Goal: Task Accomplishment & Management: Complete application form

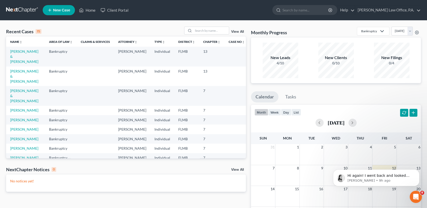
click at [29, 54] on td "[PERSON_NAME] & [PERSON_NAME]" at bounding box center [25, 57] width 39 height 20
click at [29, 51] on link "[PERSON_NAME] & [PERSON_NAME]" at bounding box center [24, 56] width 28 height 14
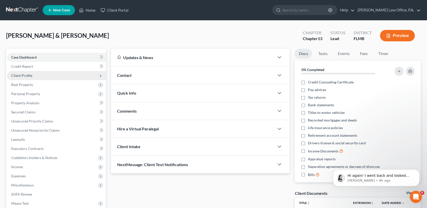
click at [48, 77] on span "Client Profile" at bounding box center [56, 75] width 99 height 9
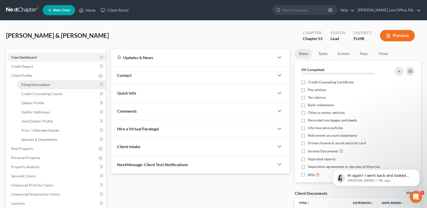
click at [52, 84] on link "Filing Information" at bounding box center [61, 84] width 89 height 9
select select "1"
select select "3"
select select "9"
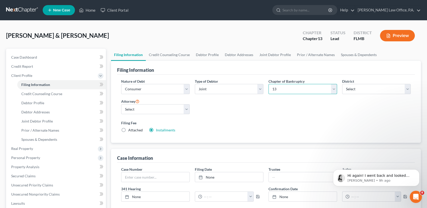
click at [303, 90] on select "Select 7 11 12 13" at bounding box center [302, 89] width 69 height 10
select select "0"
click at [268, 84] on select "Select 7 11 12 13" at bounding box center [302, 89] width 69 height 10
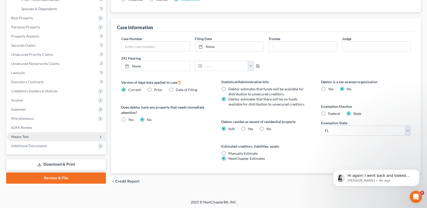
click at [44, 138] on span "Means Test" at bounding box center [56, 136] width 99 height 9
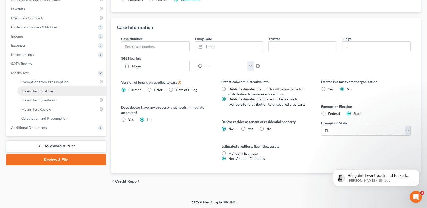
click at [64, 89] on link "Means Test Qualifier" at bounding box center [61, 91] width 89 height 9
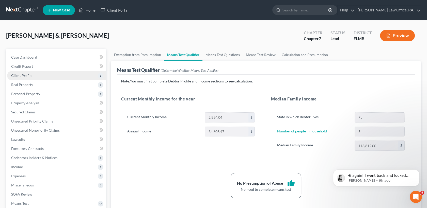
click at [26, 73] on span "Client Profile" at bounding box center [56, 75] width 99 height 9
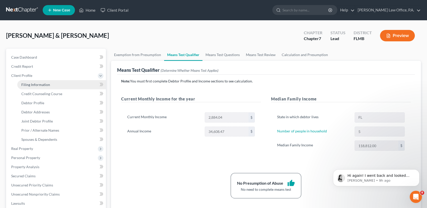
click at [41, 85] on span "Filing Information" at bounding box center [35, 84] width 29 height 4
select select "1"
select select "0"
select select "15"
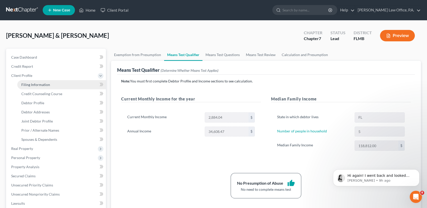
select select "0"
select select "9"
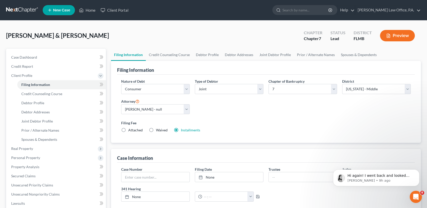
scroll to position [131, 0]
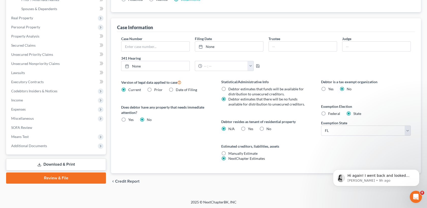
click at [266, 126] on label "No" at bounding box center [268, 128] width 5 height 5
click at [268, 126] on input "No" at bounding box center [269, 127] width 3 height 3
radio input "true"
radio input "false"
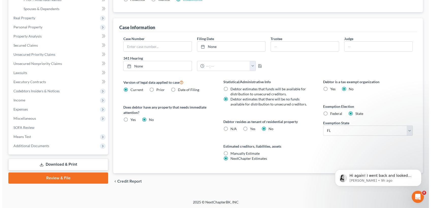
scroll to position [0, 0]
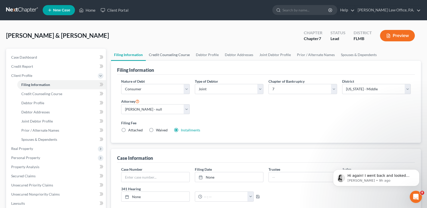
click at [174, 54] on link "Credit Counseling Course" at bounding box center [169, 55] width 47 height 12
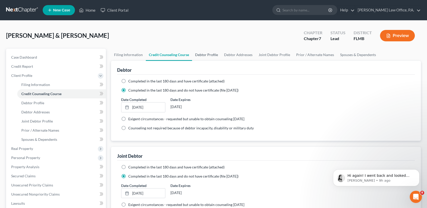
click at [210, 54] on link "Debtor Profile" at bounding box center [206, 55] width 29 height 12
select select "1"
select select "4"
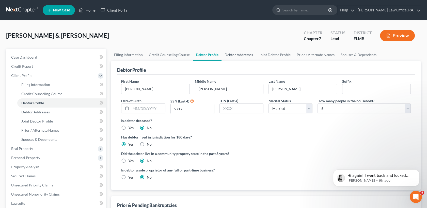
click at [242, 54] on link "Debtor Addresses" at bounding box center [238, 55] width 35 height 12
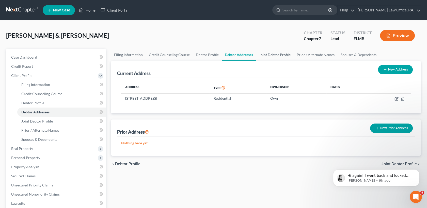
click at [275, 54] on link "Joint Debtor Profile" at bounding box center [275, 55] width 38 height 12
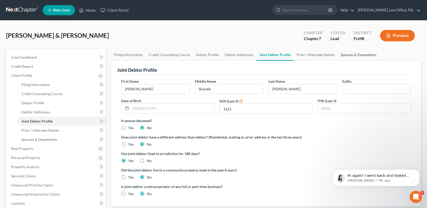
click at [349, 56] on link "Spouses & Dependents" at bounding box center [358, 55] width 42 height 12
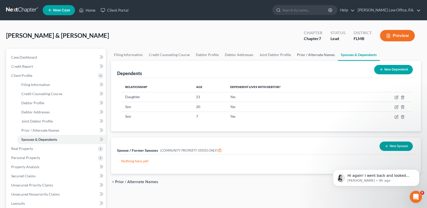
click at [318, 52] on link "Prior / Alternate Names" at bounding box center [316, 55] width 44 height 12
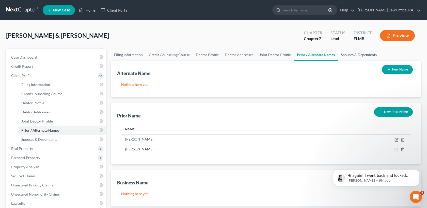
click at [344, 53] on link "Spouses & Dependents" at bounding box center [359, 55] width 42 height 12
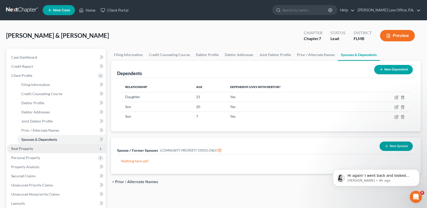
click at [49, 149] on span "Real Property" at bounding box center [56, 148] width 99 height 9
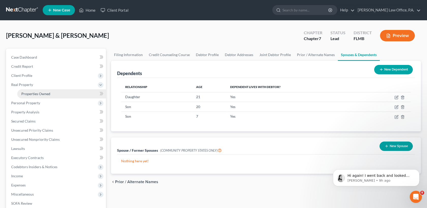
click at [59, 92] on link "Properties Owned" at bounding box center [61, 93] width 89 height 9
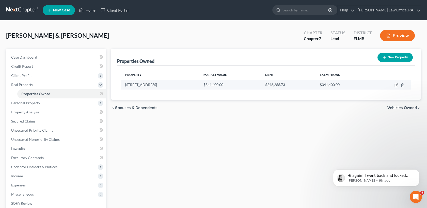
click at [396, 83] on icon "button" at bounding box center [396, 85] width 4 height 4
select select "9"
select select "27"
select select "2"
select select "0"
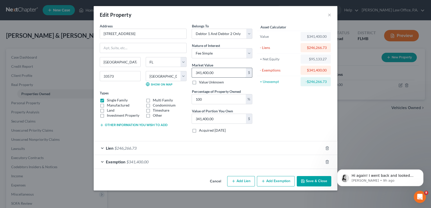
click at [215, 72] on input "341,400.00" at bounding box center [219, 73] width 54 height 10
type input "2"
type input "2.00"
type input "29"
type input "29.00"
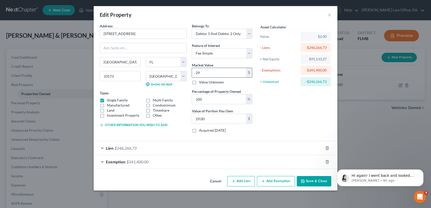
type input "298"
type input "298.00"
type input "2980"
type input "2,980.00"
type input "2,9803"
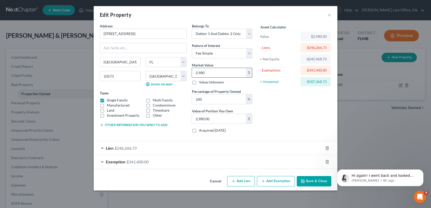
type input "29,803.00"
type input "29,8030"
type input "298,030.00"
type input "298,030"
click at [314, 180] on button "Save & Close" at bounding box center [314, 181] width 35 height 11
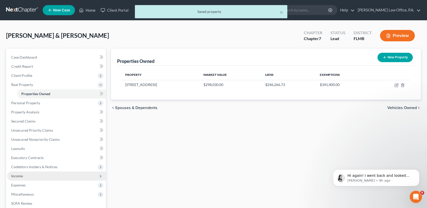
click at [52, 177] on span "Income" at bounding box center [56, 176] width 99 height 9
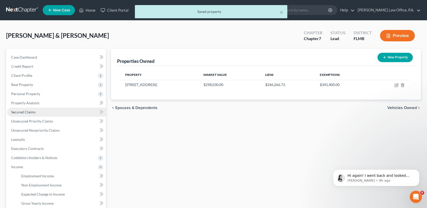
click at [55, 111] on link "Secured Claims" at bounding box center [56, 112] width 99 height 9
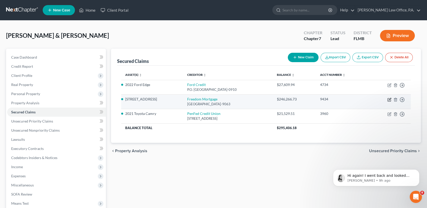
click at [390, 101] on icon "button" at bounding box center [389, 100] width 4 height 4
select select "45"
select select "2"
select select "0"
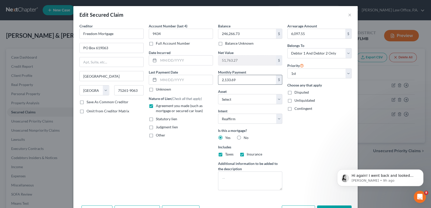
click at [236, 82] on input "2,133.69" at bounding box center [247, 80] width 58 height 10
type input "2,052.07"
click at [237, 34] on input "246,266.73" at bounding box center [247, 34] width 58 height 10
click at [238, 32] on input "241,772" at bounding box center [247, 34] width 58 height 10
type input "241,772.80"
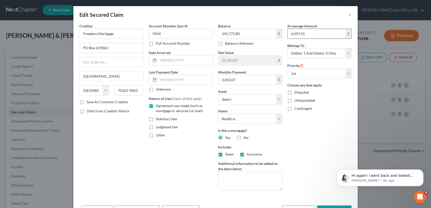
click at [316, 33] on input "6,097.55" at bounding box center [317, 34] width 58 height 10
type input "0.00"
click at [326, 76] on select "Select 1st 2nd 3rd 4th 5th 6th 7th 8th 9th 10th 11th 12th 13th 14th 15th 16th 1…" at bounding box center [319, 74] width 64 height 10
click at [287, 69] on select "Select 1st 2nd 3rd 4th 5th 6th 7th 8th 9th 10th 11th 12th 13th 14th 15th 16th 1…" at bounding box center [319, 74] width 64 height 10
click at [321, 72] on select "Select 2nd 3rd 4th 5th 6th 7th 8th 9th 10th 11th 12th 13th 14th 15th 16th 17th …" at bounding box center [319, 74] width 64 height 10
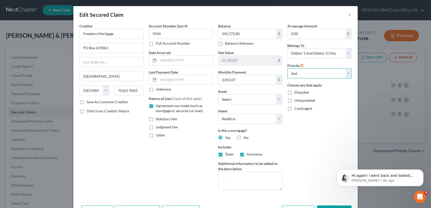
click at [287, 69] on select "Select 2nd 3rd 4th 5th 6th 7th 8th 9th 10th 11th 12th 13th 14th 15th 16th 17th …" at bounding box center [319, 74] width 64 height 10
click at [332, 206] on button "Save & Close" at bounding box center [334, 211] width 35 height 11
select select "1"
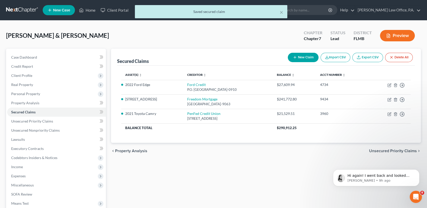
click at [304, 60] on button "New Claim" at bounding box center [303, 57] width 31 height 9
select select "2"
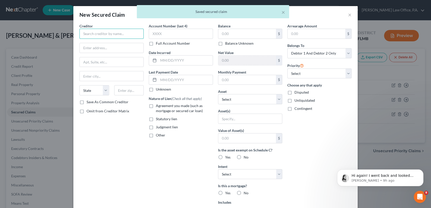
click at [122, 35] on input "text" at bounding box center [111, 34] width 64 height 10
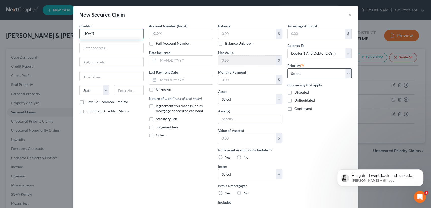
type input "HOA??"
click at [299, 72] on select "Select 1st 2nd 3rd 4th 5th 6th 7th 8th 9th 10th 11th 12th 13th 14th 15th 16th 1…" at bounding box center [319, 74] width 64 height 10
select select "0"
click at [287, 69] on select "Select 1st 2nd 3rd 4th 5th 6th 7th 8th 9th 10th 11th 12th 13th 14th 15th 16th 1…" at bounding box center [319, 74] width 64 height 10
click at [256, 99] on select "Select Other Multiple Assets Cashapp Acct for Debtor 1 (Checking Account) - $0.…" at bounding box center [250, 99] width 64 height 10
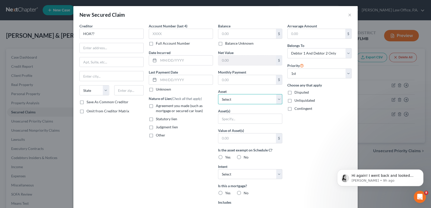
select select "12"
click at [218, 94] on select "Select Other Multiple Assets Cashapp Acct for Debtor 1 (Checking Account) - $0.…" at bounding box center [250, 99] width 64 height 10
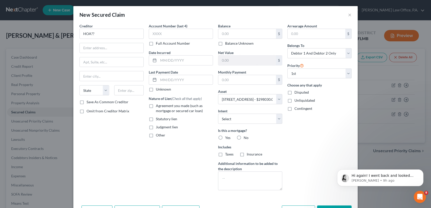
click at [244, 138] on label "No" at bounding box center [246, 137] width 5 height 5
click at [246, 138] on input "No" at bounding box center [247, 136] width 3 height 3
radio input "true"
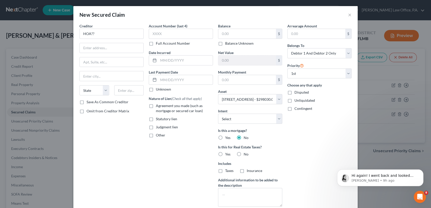
click at [244, 153] on label "No" at bounding box center [246, 154] width 5 height 5
click at [246, 153] on input "No" at bounding box center [247, 153] width 3 height 3
radio input "true"
click at [250, 114] on select "Select Surrender Redeem Reaffirm Avoid Other" at bounding box center [250, 119] width 64 height 10
select select "2"
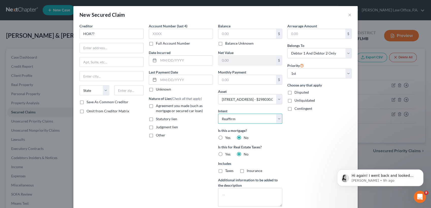
click at [218, 114] on select "Select Surrender Redeem Reaffirm Avoid Other" at bounding box center [250, 119] width 64 height 10
click at [427, 187] on body "Hi again! I went back and looked over all of those forms and they look to updat…" at bounding box center [379, 176] width 97 height 31
click at [426, 186] on body "Hi again! I went back and looked over all of those forms and they look to updat…" at bounding box center [379, 176] width 97 height 31
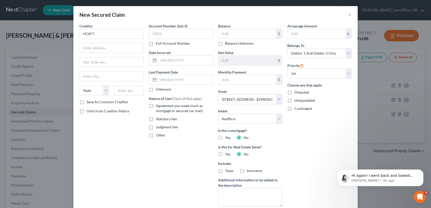
click at [426, 186] on body "Hi again! I went back and looked over all of those forms and they look to updat…" at bounding box center [379, 176] width 97 height 31
click at [420, 171] on button "Dismiss notification" at bounding box center [422, 171] width 7 height 7
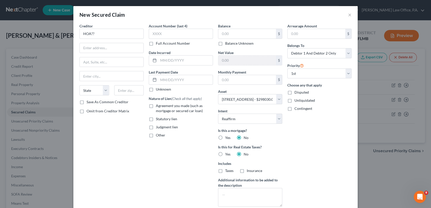
scroll to position [34, 0]
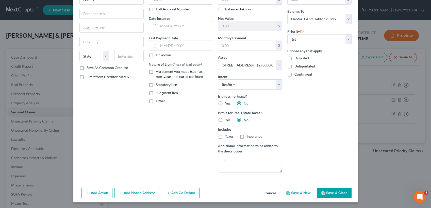
click at [333, 190] on button "Save & Close" at bounding box center [334, 193] width 35 height 11
select select
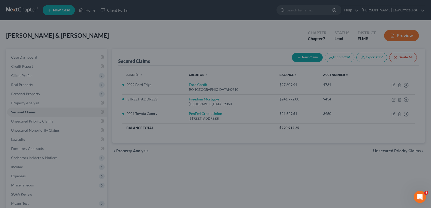
type input "0.00"
type input "298,030.00"
type input "0.00"
select select "12"
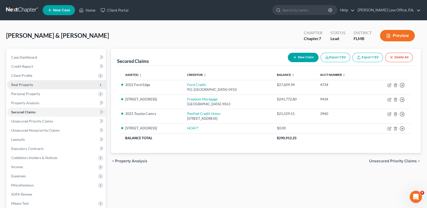
click at [44, 82] on span "Real Property" at bounding box center [56, 84] width 99 height 9
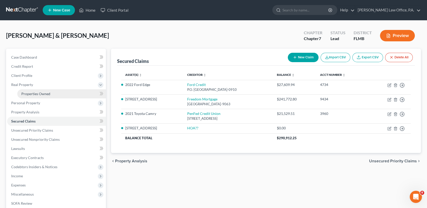
click at [47, 94] on span "Properties Owned" at bounding box center [35, 94] width 29 height 4
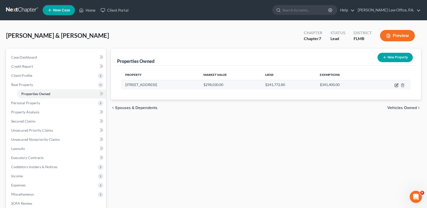
click at [396, 84] on icon "button" at bounding box center [396, 85] width 2 height 2
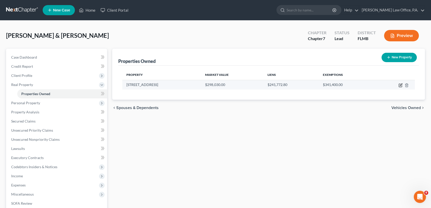
select select "9"
select select "27"
select select "2"
select select "0"
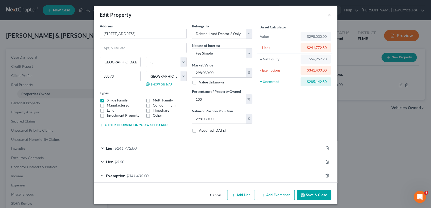
click at [278, 175] on div "Exemption $341,400.00" at bounding box center [208, 175] width 229 height 13
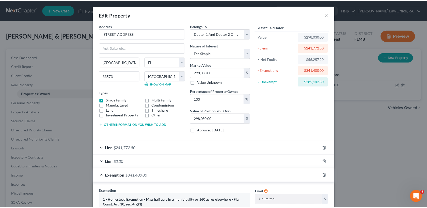
scroll to position [138, 0]
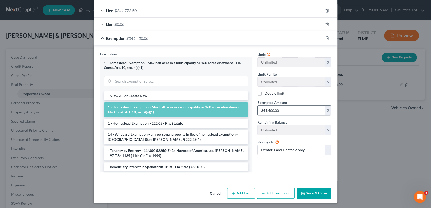
click at [302, 112] on input "341,400.00" at bounding box center [291, 111] width 67 height 10
type input "58,000"
click at [317, 194] on button "Save & Close" at bounding box center [314, 193] width 35 height 11
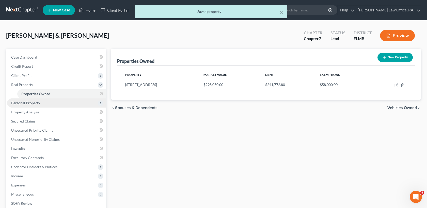
click at [36, 103] on span "Personal Property" at bounding box center [25, 103] width 29 height 4
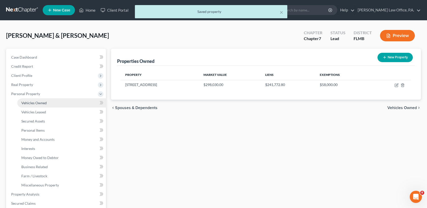
click at [40, 103] on span "Vehicles Owned" at bounding box center [33, 103] width 25 height 4
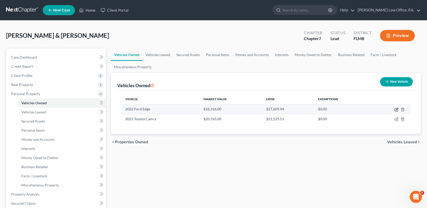
click at [396, 109] on icon "button" at bounding box center [396, 109] width 2 height 2
select select "0"
select select "4"
select select "2"
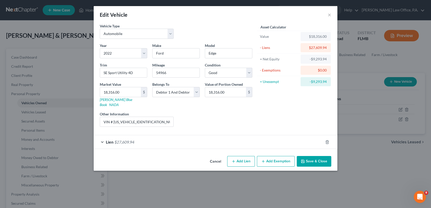
click at [213, 157] on button "Cancel" at bounding box center [215, 162] width 19 height 10
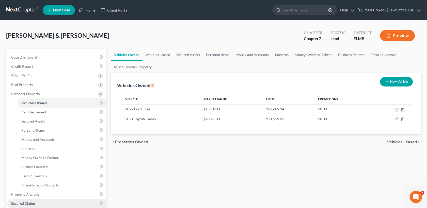
click at [77, 200] on link "Secured Claims" at bounding box center [56, 203] width 99 height 9
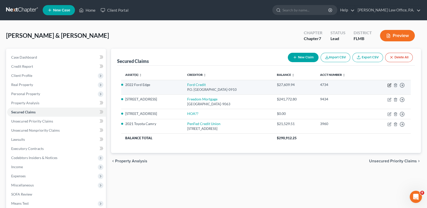
click at [389, 85] on icon "button" at bounding box center [389, 85] width 2 height 2
select select "36"
select select "2"
select select "0"
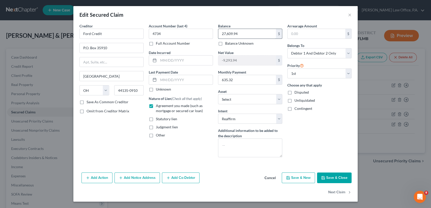
click at [240, 31] on input "27,609.94" at bounding box center [247, 34] width 58 height 10
click at [249, 35] on input "24" at bounding box center [247, 34] width 58 height 10
type input "24,265.24"
click at [330, 177] on button "Save & Close" at bounding box center [334, 178] width 35 height 11
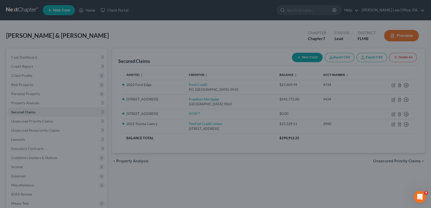
type input "-5,949.24"
select select "16"
type input "0"
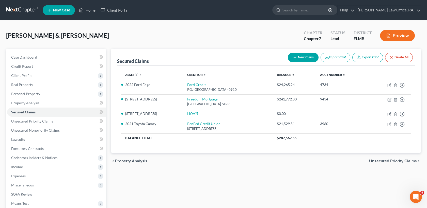
click at [366, 160] on div "chevron_left Property Analysis Unsecured Priority Claims chevron_right" at bounding box center [266, 161] width 310 height 16
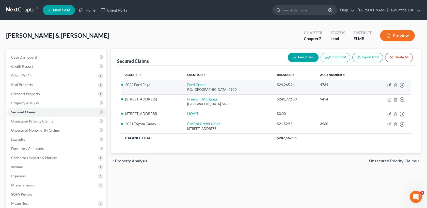
click at [389, 84] on icon "button" at bounding box center [389, 85] width 4 height 4
select select "36"
select select "2"
select select "0"
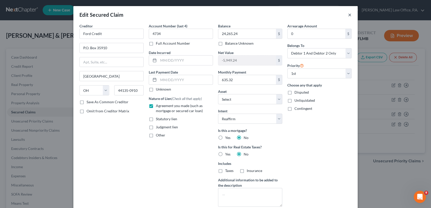
click at [348, 16] on button "×" at bounding box center [350, 15] width 4 height 6
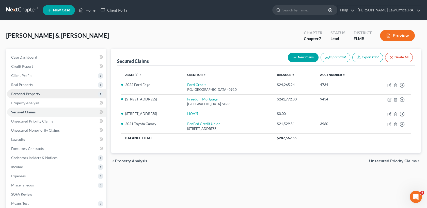
click at [35, 92] on span "Personal Property" at bounding box center [25, 94] width 29 height 4
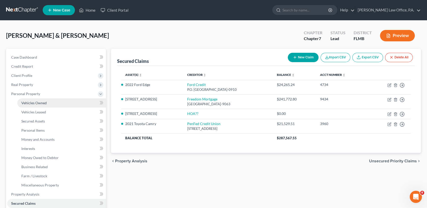
click at [41, 103] on span "Vehicles Owned" at bounding box center [33, 103] width 25 height 4
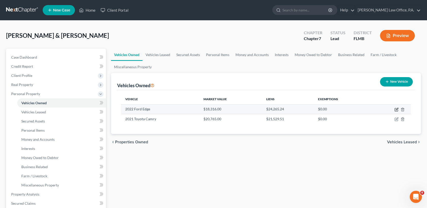
click at [396, 109] on icon "button" at bounding box center [396, 109] width 2 height 2
select select "0"
select select "4"
select select "2"
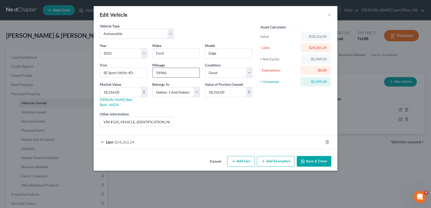
click at [168, 77] on input "54966" at bounding box center [176, 73] width 47 height 10
type input "5"
type input "65658"
click at [112, 100] on link "[PERSON_NAME] Blue Book" at bounding box center [116, 101] width 32 height 9
drag, startPoint x: 155, startPoint y: 116, endPoint x: 113, endPoint y: 114, distance: 41.9
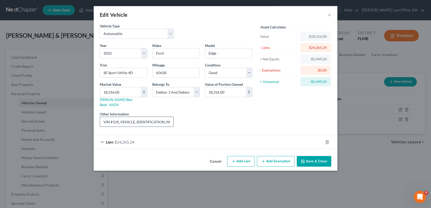
click at [113, 117] on input "VIN # [US_VEHICLE_IDENTIFICATION_NUMBER]" at bounding box center [136, 122] width 73 height 10
click at [116, 92] on input "18,316.00" at bounding box center [120, 92] width 41 height 10
type input "1"
type input "1.00"
type input "16"
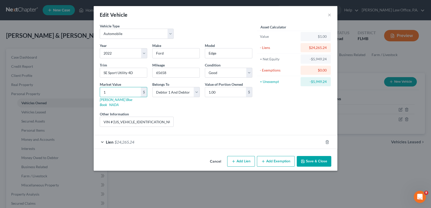
type input "16.00"
type input "167"
type input "167.00"
type input "1672"
type input "1,672.00"
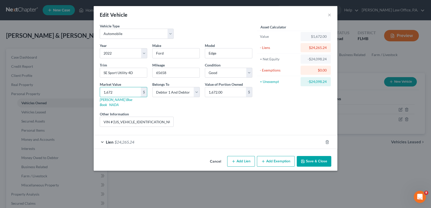
type input "1,6727"
type input "16,727.00"
type input "16,727"
click at [190, 94] on select "Select Debtor 1 Only Debtor 2 Only Debtor 1 And Debtor 2 Only At Least One Of T…" at bounding box center [175, 92] width 47 height 10
click at [152, 87] on select "Select Debtor 1 Only Debtor 2 Only Debtor 1 And Debtor 2 Only At Least One Of T…" at bounding box center [175, 92] width 47 height 10
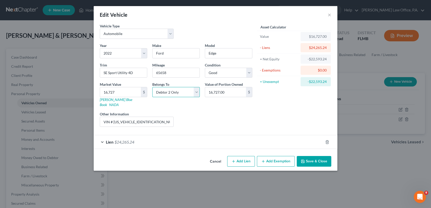
click at [166, 95] on select "Select Debtor 1 Only Debtor 2 Only Debtor 1 And Debtor 2 Only At Least One Of T…" at bounding box center [175, 92] width 47 height 10
select select "0"
click at [152, 87] on select "Select Debtor 1 Only Debtor 2 Only Debtor 1 And Debtor 2 Only At Least One Of T…" at bounding box center [175, 92] width 47 height 10
click at [307, 156] on button "Save & Close" at bounding box center [314, 161] width 35 height 11
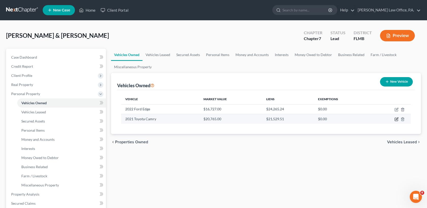
click at [397, 118] on icon "button" at bounding box center [396, 119] width 4 height 4
select select "0"
select select "5"
select select "2"
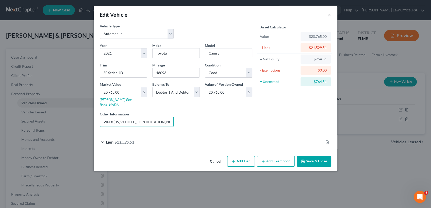
drag, startPoint x: 158, startPoint y: 118, endPoint x: 114, endPoint y: 110, distance: 45.3
click at [114, 111] on div "Other Information VIN # [US_VEHICLE_IDENTIFICATION_NUMBER]" at bounding box center [136, 118] width 79 height 15
click at [172, 71] on input "48093" at bounding box center [176, 73] width 47 height 10
type input "4"
type input "50124"
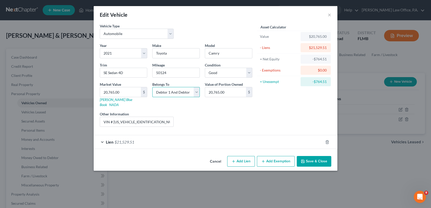
click at [185, 92] on select "Select Debtor 1 Only Debtor 2 Only Debtor 1 And Debtor 2 Only At Least One Of T…" at bounding box center [175, 92] width 47 height 10
select select "1"
click at [152, 87] on select "Select Debtor 1 Only Debtor 2 Only Debtor 1 And Debtor 2 Only At Least One Of T…" at bounding box center [175, 92] width 47 height 10
click at [130, 90] on input "20,765.00" at bounding box center [120, 92] width 41 height 10
type input "2"
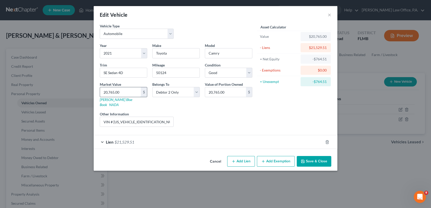
type input "2.00"
type input "20"
type input "20.00"
type input "202"
type input "202.00"
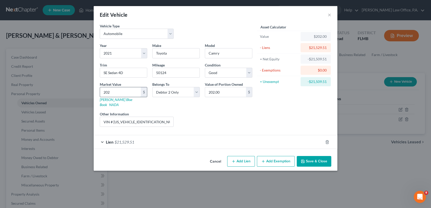
type input "2029"
type input "2,029.00"
type input "2,0292"
type input "20,292.00"
type input "20,292"
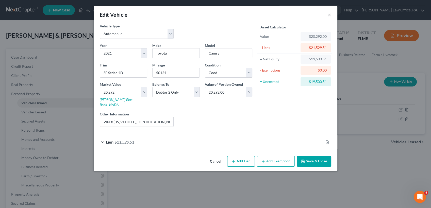
click at [307, 158] on button "Save & Close" at bounding box center [314, 161] width 35 height 11
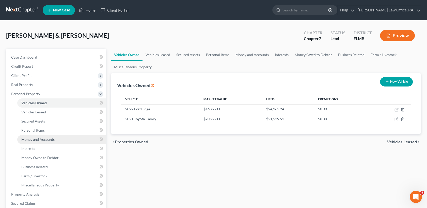
click at [57, 138] on link "Money and Accounts" at bounding box center [61, 139] width 89 height 9
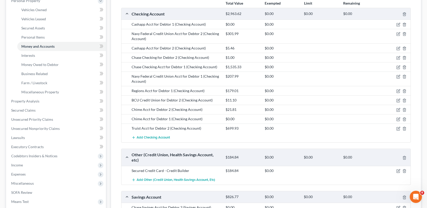
scroll to position [92, 0]
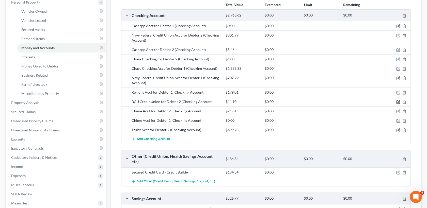
click at [397, 101] on icon "button" at bounding box center [398, 102] width 4 height 4
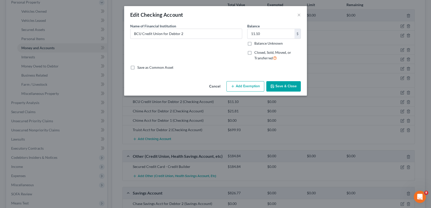
click at [254, 52] on label "Closed, Sold, Moved, or Transferred" at bounding box center [277, 55] width 46 height 11
click at [256, 52] on input "Closed, Sold, Moved, or Transferred" at bounding box center [257, 51] width 3 height 3
checkbox input "true"
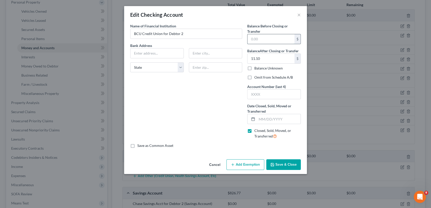
click at [263, 40] on input "text" at bounding box center [270, 39] width 47 height 10
type input "0.00"
click at [271, 39] on input "0.00" at bounding box center [270, 39] width 47 height 10
type input "1.07"
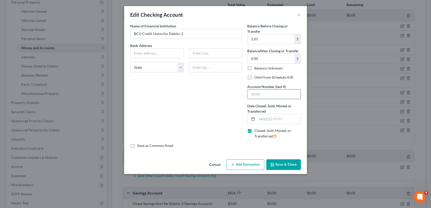
click at [257, 91] on input "text" at bounding box center [273, 95] width 53 height 10
type input "2504"
drag, startPoint x: 270, startPoint y: 117, endPoint x: 264, endPoint y: 121, distance: 6.9
click at [264, 121] on input "text" at bounding box center [279, 119] width 44 height 10
click at [251, 117] on icon at bounding box center [253, 119] width 4 height 4
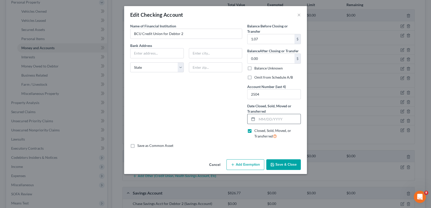
click at [253, 119] on icon at bounding box center [253, 119] width 4 height 4
click at [262, 119] on input "text" at bounding box center [279, 119] width 44 height 10
type input "[DATE]"
click at [153, 54] on input "text" at bounding box center [156, 53] width 53 height 10
type input "[STREET_ADDRESS]"
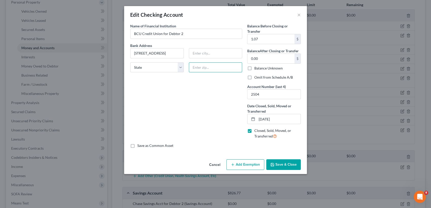
click at [226, 72] on input "text" at bounding box center [216, 67] width 54 height 10
type input "60061"
click at [213, 88] on div "Name of Financial Institution * BCU Credit Union for Debtor 2 Bank Address [STR…" at bounding box center [186, 83] width 117 height 120
type input "[PERSON_NAME] Hills"
select select "14"
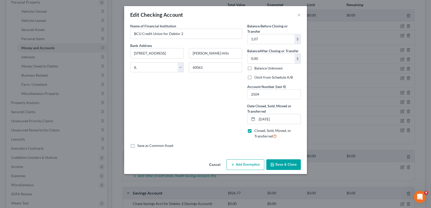
click at [215, 72] on div "Bank Address [STREET_ADDRESS][GEOGRAPHIC_DATA][PERSON_NAME] [US_STATE][GEOGRAPH…" at bounding box center [186, 60] width 117 height 34
click at [215, 71] on input "60061" at bounding box center [216, 67] width 54 height 10
type input "60061-1533"
click at [278, 164] on button "Save & Close" at bounding box center [283, 164] width 35 height 11
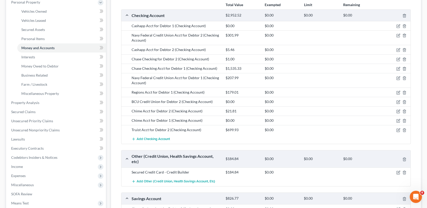
click at [425, 161] on div "[PERSON_NAME] & [PERSON_NAME] Upgraded Chapter Chapter 7 Status Lead District […" at bounding box center [213, 114] width 427 height 371
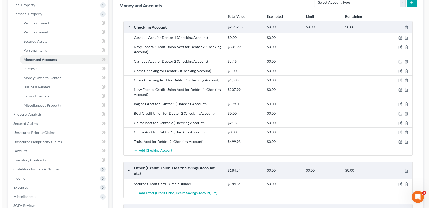
scroll to position [80, 0]
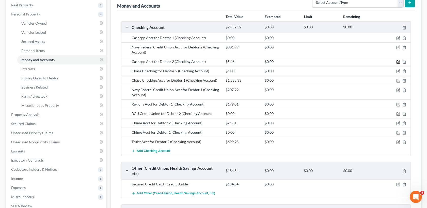
click at [398, 60] on icon "button" at bounding box center [398, 62] width 4 height 4
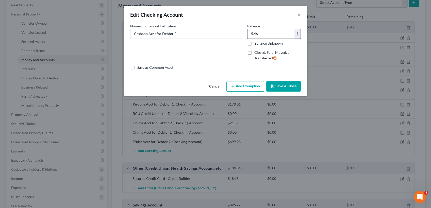
click at [260, 38] on input "5.46" at bounding box center [270, 34] width 47 height 10
type input "0.00"
click at [282, 86] on button "Save & Close" at bounding box center [283, 86] width 35 height 11
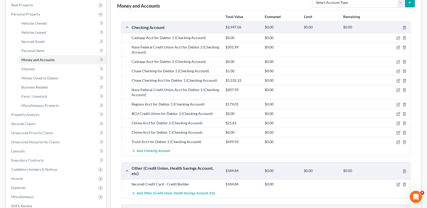
click at [421, 102] on div "Vehicles Owned Vehicles Leased Secured Assets Personal Items Money and Accounts…" at bounding box center [265, 135] width 315 height 333
drag, startPoint x: 397, startPoint y: 71, endPoint x: 396, endPoint y: 67, distance: 4.3
click at [396, 67] on div "Chase Checking for Debtor 2 (Checking Account) $1.00 $0.00" at bounding box center [265, 70] width 289 height 9
click at [398, 71] on icon "button" at bounding box center [398, 71] width 2 height 2
click at [398, 71] on body "Home New Case Client Portal [PERSON_NAME] Law Office, P.A. [PERSON_NAME][EMAIL_…" at bounding box center [213, 120] width 427 height 401
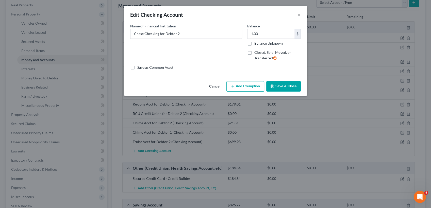
click at [343, 69] on div "Edit Checking Account × An exemption set must first be selected from the Filing…" at bounding box center [215, 104] width 431 height 208
click at [254, 52] on label "Closed, Sold, Moved, or Transferred" at bounding box center [277, 55] width 46 height 11
click at [256, 52] on input "Closed, Sold, Moved, or Transferred" at bounding box center [257, 51] width 3 height 3
checkbox input "true"
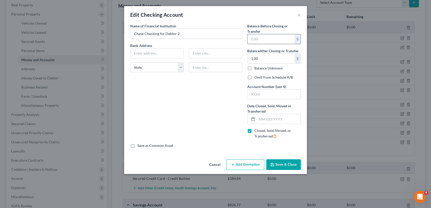
click at [259, 40] on input "text" at bounding box center [270, 39] width 47 height 10
type input "0.00"
click at [341, 76] on div "Edit Checking Account × An exemption set must first be selected from the Filing…" at bounding box center [215, 104] width 431 height 208
click at [266, 96] on input "text" at bounding box center [273, 95] width 53 height 10
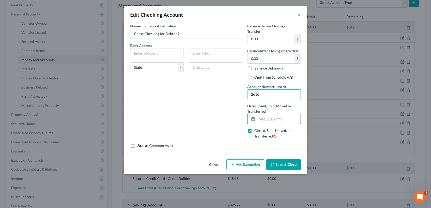
type input "2616"
click at [266, 119] on input "text" at bounding box center [279, 119] width 44 height 10
type input "[DATE]"
click at [174, 55] on input "text" at bounding box center [156, 53] width 53 height 10
type input "need local bank address??"
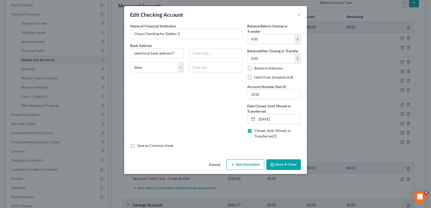
click at [278, 165] on button "Save & Close" at bounding box center [283, 164] width 35 height 11
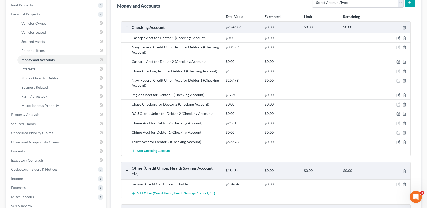
click at [372, 52] on div "$301.99 $0.00" at bounding box center [317, 50] width 188 height 10
click at [396, 70] on icon "button" at bounding box center [398, 71] width 4 height 4
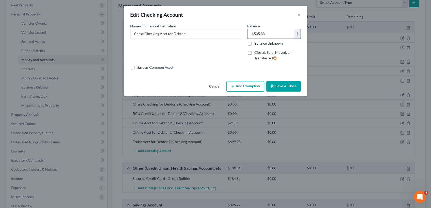
click at [285, 36] on input "1,535.33" at bounding box center [270, 34] width 47 height 10
type input "1,036.29"
click at [292, 89] on button "Save & Close" at bounding box center [283, 86] width 35 height 11
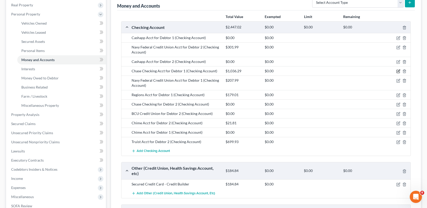
click at [397, 71] on icon "button" at bounding box center [398, 71] width 4 height 4
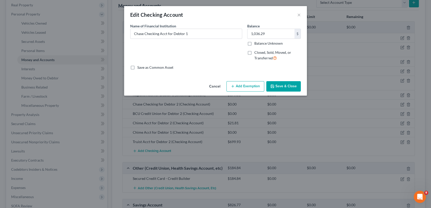
click at [243, 88] on button "Add Exemption" at bounding box center [245, 86] width 38 height 11
select select "2"
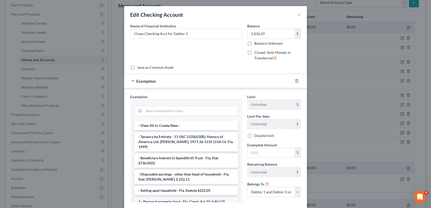
click at [187, 198] on li "1 - Personal property (any) - Fla. Const. Art.10, § 4(a) (2)" at bounding box center [186, 201] width 104 height 9
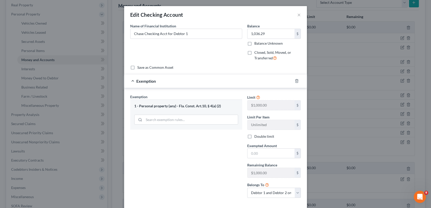
click at [254, 136] on label "Double limit" at bounding box center [264, 136] width 20 height 5
click at [256, 136] on input "Double limit" at bounding box center [257, 135] width 3 height 3
checkbox input "true"
click at [258, 151] on input "text" at bounding box center [270, 154] width 47 height 10
type input "1,036.29"
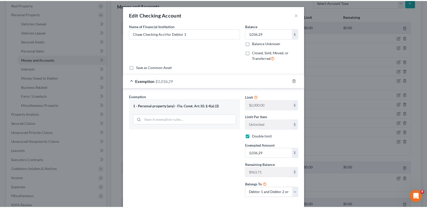
scroll to position [25, 0]
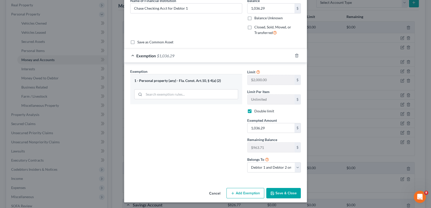
click at [286, 194] on button "Save & Close" at bounding box center [283, 193] width 35 height 11
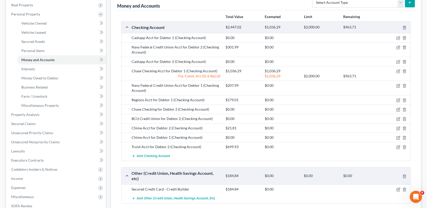
scroll to position [197, 0]
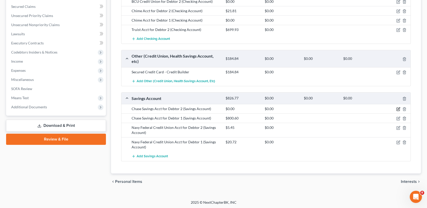
click at [399, 108] on icon "button" at bounding box center [398, 109] width 4 height 4
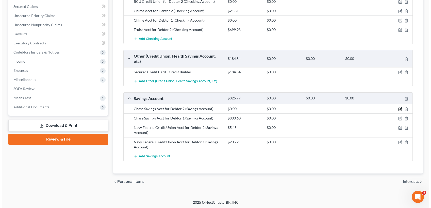
scroll to position [191, 0]
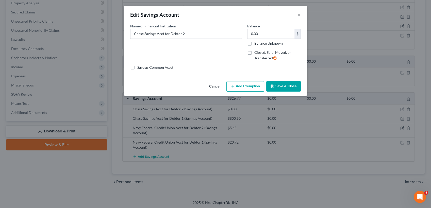
click at [254, 52] on label "Closed, Sold, Moved, or Transferred" at bounding box center [277, 55] width 46 height 11
click at [256, 52] on input "Closed, Sold, Moved, or Transferred" at bounding box center [257, 51] width 3 height 3
checkbox input "true"
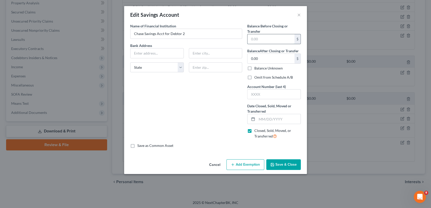
click at [260, 43] on input "text" at bounding box center [270, 39] width 47 height 10
type input "0.00"
click at [263, 92] on input "text" at bounding box center [273, 95] width 53 height 10
type input "2502"
click at [265, 124] on div "Balance Before Closing or Transfer 0.00 $ Balance After Closing or Transfer 0.0…" at bounding box center [274, 83] width 59 height 120
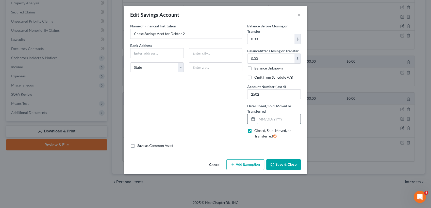
click at [263, 119] on input "text" at bounding box center [279, 119] width 44 height 10
type input "[DATE]"
click at [175, 54] on input "text" at bounding box center [156, 53] width 53 height 10
type input "need local bank address??"
click at [280, 163] on button "Save & Close" at bounding box center [283, 164] width 35 height 11
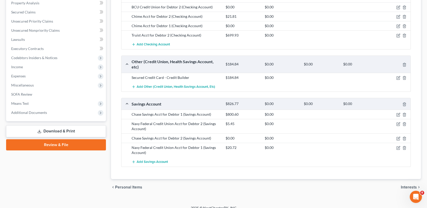
click at [375, 147] on div at bounding box center [359, 147] width 39 height 5
click at [400, 113] on icon "button" at bounding box center [398, 115] width 4 height 4
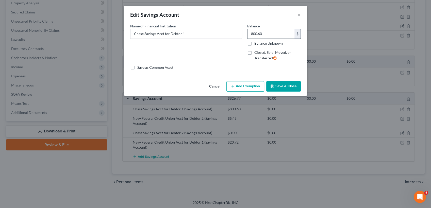
click at [260, 32] on input "800.60" at bounding box center [270, 34] width 47 height 10
type input "80.61"
click at [240, 81] on button "Add Exemption" at bounding box center [245, 86] width 38 height 11
select select "2"
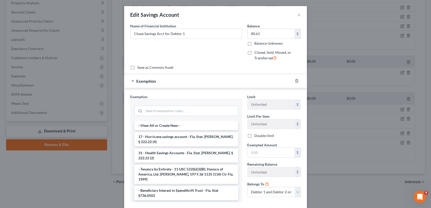
scroll to position [71, 0]
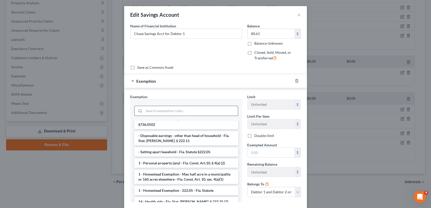
click at [190, 112] on input "search" at bounding box center [191, 111] width 94 height 10
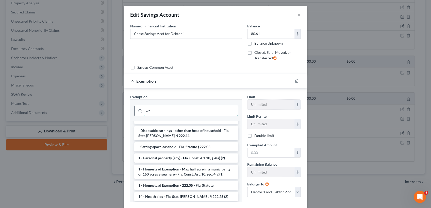
scroll to position [0, 0]
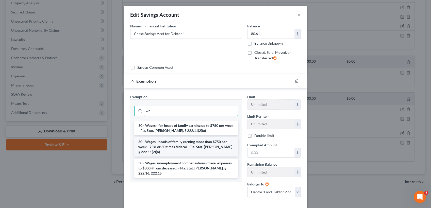
type input "wa"
click at [193, 141] on li "30 - Wages - heads of family earning more than $750 per week - 75% or 30 times …" at bounding box center [186, 146] width 104 height 19
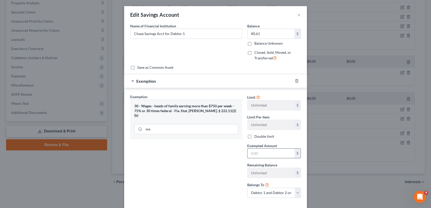
click at [274, 152] on input "text" at bounding box center [270, 154] width 47 height 10
type input "80.61"
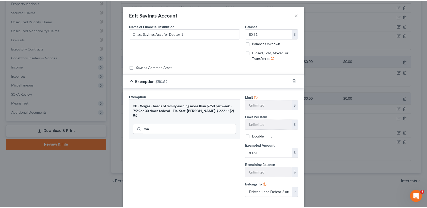
scroll to position [25, 0]
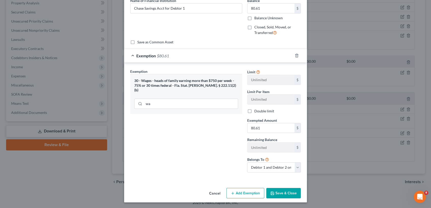
click at [286, 193] on button "Save & Close" at bounding box center [283, 193] width 35 height 11
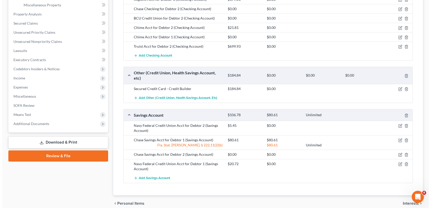
scroll to position [0, 0]
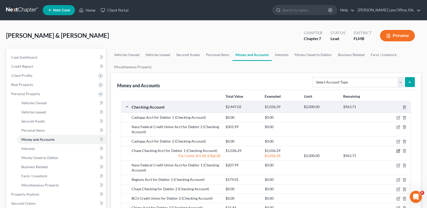
click at [397, 151] on icon "button" at bounding box center [398, 150] width 2 height 2
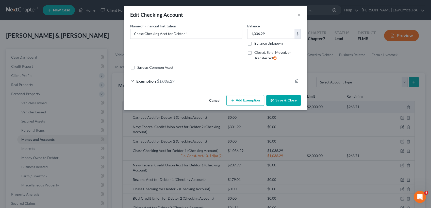
click at [192, 73] on form "An exemption set must first be selected from the Filing Information section. Co…" at bounding box center [215, 55] width 171 height 65
click at [193, 81] on div "Exemption $1,036.29" at bounding box center [208, 80] width 169 height 13
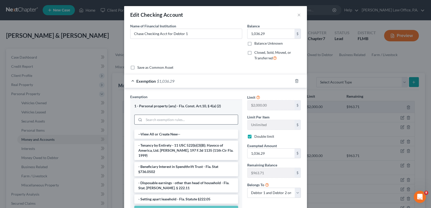
click at [166, 121] on input "search" at bounding box center [191, 120] width 94 height 10
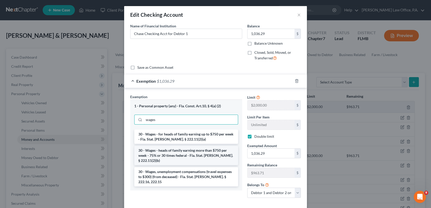
type input "wages"
click at [183, 155] on li "30 - Wages - heads of family earning more than $750 per week - 75% or 30 times …" at bounding box center [186, 155] width 104 height 19
checkbox input "false"
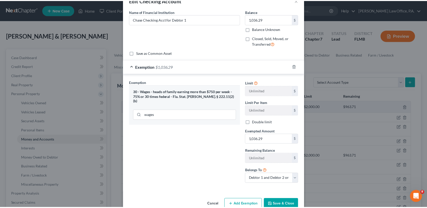
scroll to position [25, 0]
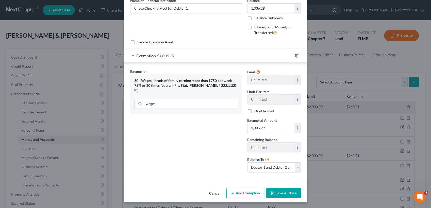
click at [279, 194] on button "Save & Close" at bounding box center [283, 193] width 35 height 11
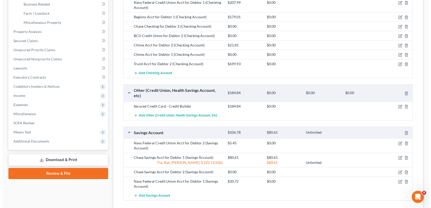
scroll to position [169, 0]
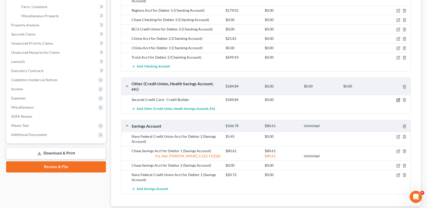
click at [398, 98] on icon "button" at bounding box center [398, 99] width 2 height 2
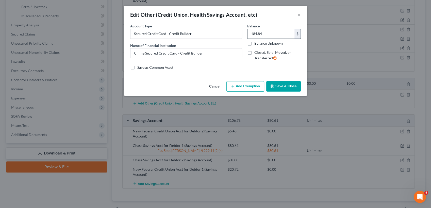
click at [263, 31] on input "184.84" at bounding box center [270, 34] width 47 height 10
type input "28.00"
click at [252, 84] on button "Add Exemption" at bounding box center [245, 86] width 38 height 11
select select "2"
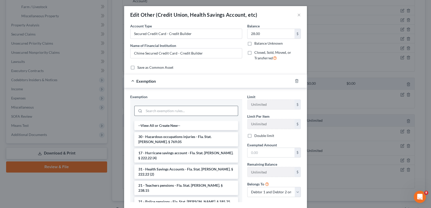
click at [192, 110] on input "search" at bounding box center [191, 111] width 94 height 10
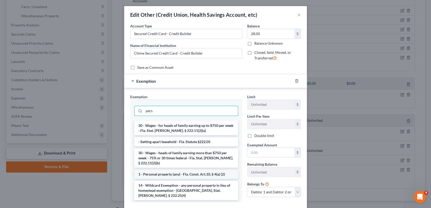
type input "pers"
click at [195, 172] on li "1 - Personal property (any) - Fla. Const. Art.10, § 4(a) (2)" at bounding box center [186, 174] width 104 height 9
checkbox input "true"
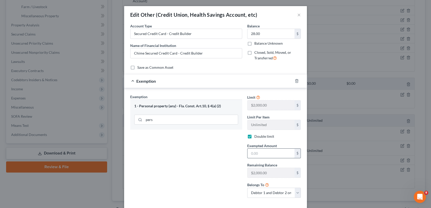
click at [265, 153] on input "text" at bounding box center [270, 154] width 47 height 10
type input "28.00"
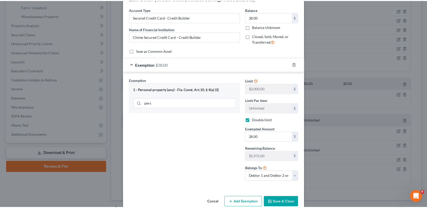
scroll to position [25, 0]
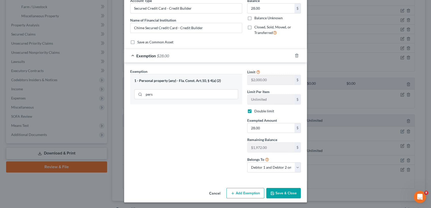
click at [290, 191] on button "Save & Close" at bounding box center [283, 193] width 35 height 11
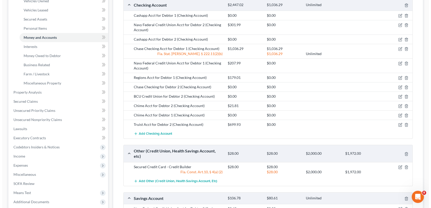
scroll to position [104, 0]
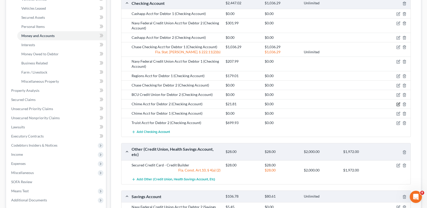
click at [396, 103] on icon "button" at bounding box center [398, 104] width 4 height 4
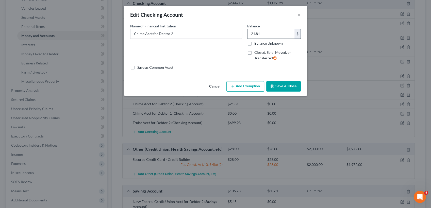
click at [267, 33] on input "21.81" at bounding box center [270, 34] width 47 height 10
type input "28.00"
click at [252, 86] on button "Add Exemption" at bounding box center [245, 86] width 38 height 11
select select "2"
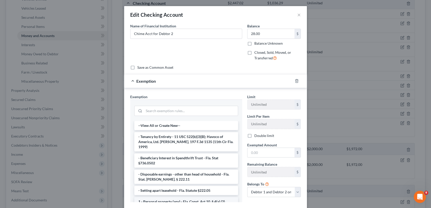
click at [192, 197] on li "1 - Personal property (any) - Fla. Const. Art.10, § 4(a) (2)" at bounding box center [186, 201] width 104 height 9
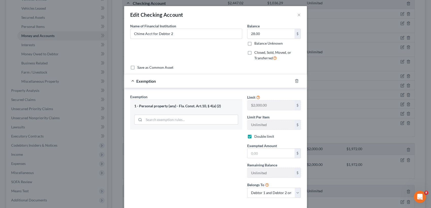
checkbox input "true"
click at [255, 150] on input "text" at bounding box center [270, 154] width 47 height 10
type input "28.00"
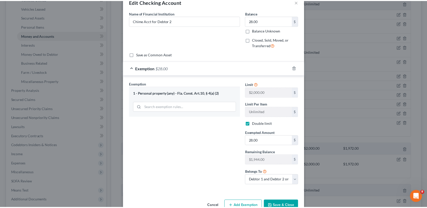
scroll to position [25, 0]
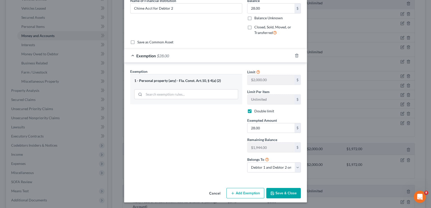
click at [282, 198] on div "Cancel Add Exemption Save & Close" at bounding box center [215, 194] width 183 height 17
click at [279, 194] on button "Save & Close" at bounding box center [283, 193] width 35 height 11
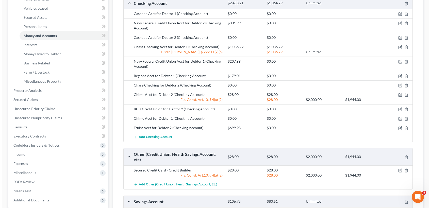
scroll to position [104, 0]
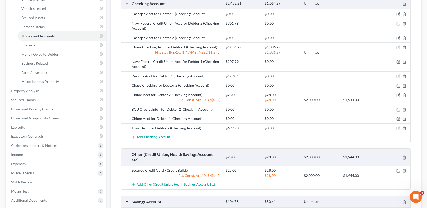
click at [397, 170] on icon "button" at bounding box center [397, 171] width 3 height 3
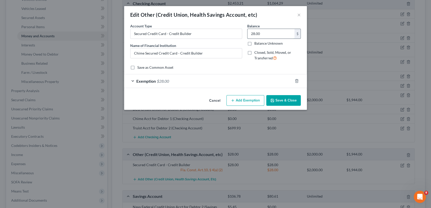
click at [276, 31] on input "28.00" at bounding box center [270, 34] width 47 height 10
type input "138.26"
click at [252, 84] on div "Exemption $28.00" at bounding box center [208, 80] width 169 height 13
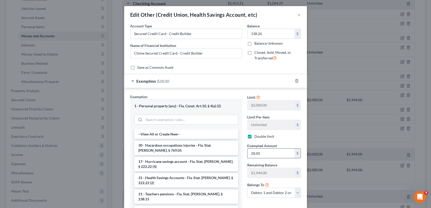
click at [264, 155] on input "28.00" at bounding box center [270, 154] width 47 height 10
type input "138.26"
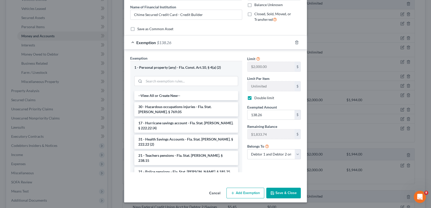
click at [285, 196] on button "Save & Close" at bounding box center [283, 193] width 35 height 11
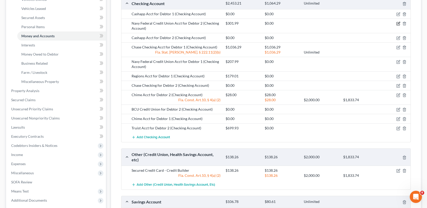
click at [398, 23] on icon "button" at bounding box center [398, 23] width 2 height 2
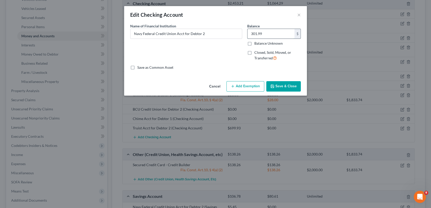
click at [284, 35] on input "301.99" at bounding box center [270, 34] width 47 height 10
type input "228.74"
click at [242, 85] on button "Add Exemption" at bounding box center [245, 86] width 38 height 11
select select "2"
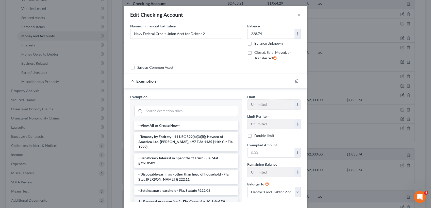
click at [191, 197] on li "1 - Personal property (any) - Fla. Const. Art.10, § 4(a) (2)" at bounding box center [186, 201] width 104 height 9
checkbox input "true"
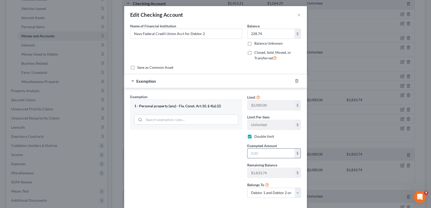
click at [280, 151] on input "text" at bounding box center [270, 154] width 47 height 10
type input "228.74"
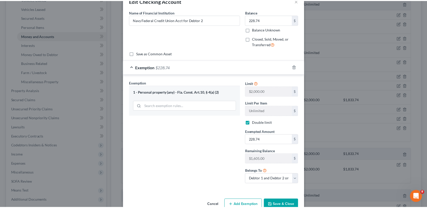
scroll to position [25, 0]
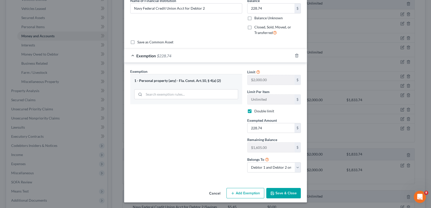
click at [277, 196] on button "Save & Close" at bounding box center [283, 193] width 35 height 11
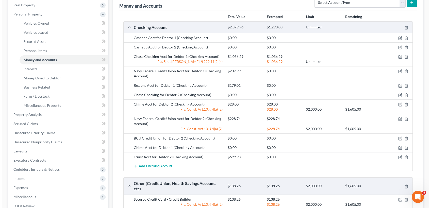
scroll to position [81, 0]
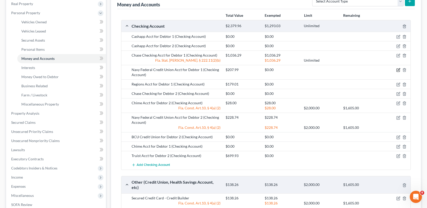
click at [398, 70] on icon "button" at bounding box center [398, 70] width 2 height 2
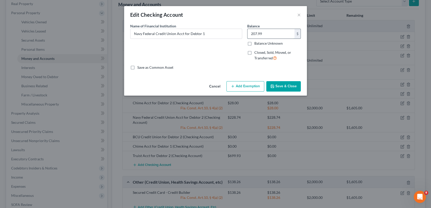
click at [263, 33] on input "207.99" at bounding box center [270, 34] width 47 height 10
type input "320.78"
click at [240, 89] on button "Add Exemption" at bounding box center [245, 86] width 38 height 11
select select "2"
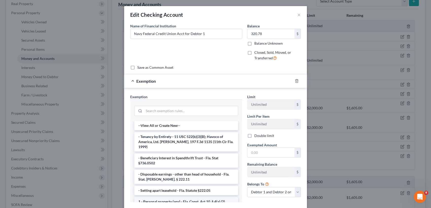
click at [182, 197] on li "1 - Personal property (any) - Fla. Const. Art.10, § 4(a) (2)" at bounding box center [186, 201] width 104 height 9
checkbox input "true"
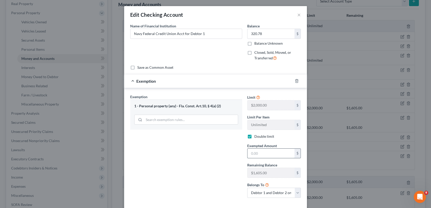
click at [259, 153] on input "text" at bounding box center [270, 154] width 47 height 10
type input "320.78"
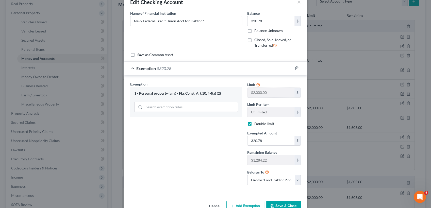
scroll to position [25, 0]
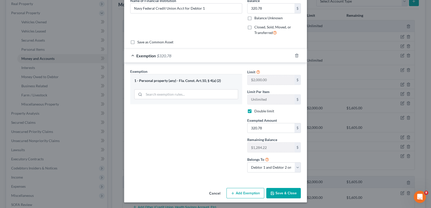
click at [287, 192] on button "Save & Close" at bounding box center [283, 193] width 35 height 11
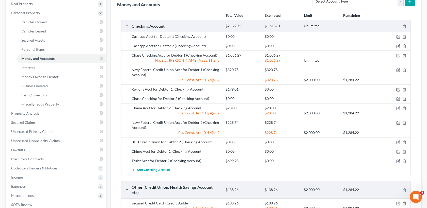
click at [398, 88] on icon "button" at bounding box center [398, 89] width 2 height 2
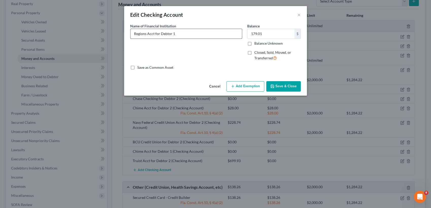
click at [178, 36] on input "Regions Acct for Debtor 1" at bounding box center [185, 34] width 111 height 10
click at [263, 32] on input "179.01" at bounding box center [270, 34] width 47 height 10
type input "11.65"
click at [250, 86] on button "Add Exemption" at bounding box center [245, 86] width 38 height 11
select select "2"
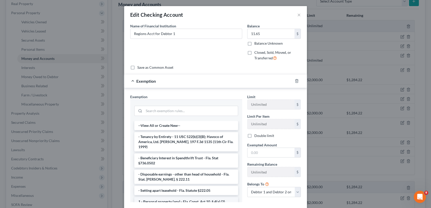
click at [198, 197] on li "1 - Personal property (any) - Fla. Const. Art.10, § 4(a) (2)" at bounding box center [186, 201] width 104 height 9
checkbox input "true"
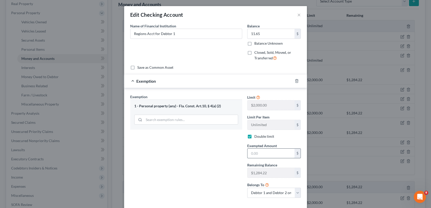
click at [257, 154] on input "text" at bounding box center [270, 154] width 47 height 10
type input "11.65"
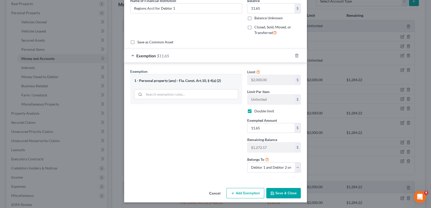
click at [288, 192] on button "Save & Close" at bounding box center [283, 193] width 35 height 11
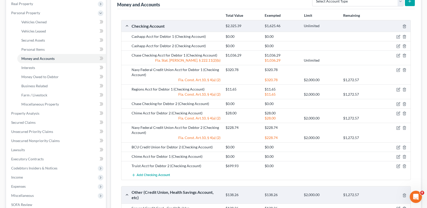
click at [361, 159] on div "Chime Acct for Debtor 1 (Checking Account) $0.00 $0.00" at bounding box center [265, 156] width 289 height 9
click at [397, 165] on icon "button" at bounding box center [398, 166] width 4 height 4
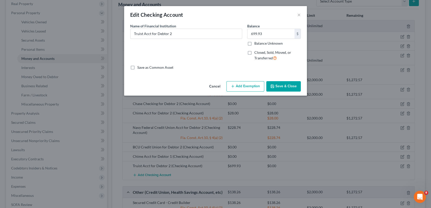
click at [254, 52] on label "Closed, Sold, Moved, or Transferred" at bounding box center [277, 55] width 46 height 11
click at [256, 52] on input "Closed, Sold, Moved, or Transferred" at bounding box center [257, 51] width 3 height 3
checkbox input "true"
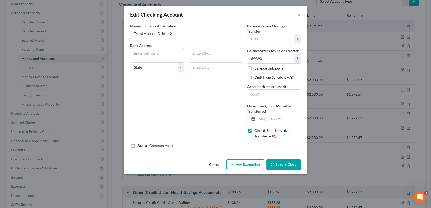
click at [270, 113] on label "Date Closed, Sold, Moved or Transferred *" at bounding box center [274, 108] width 54 height 11
click at [375, 107] on div "Edit Checking Account × An exemption set must first be selected from the Filing…" at bounding box center [215, 104] width 431 height 208
click at [265, 90] on input "text" at bounding box center [273, 95] width 53 height 10
type input "5913"
click at [262, 36] on input "text" at bounding box center [270, 39] width 47 height 10
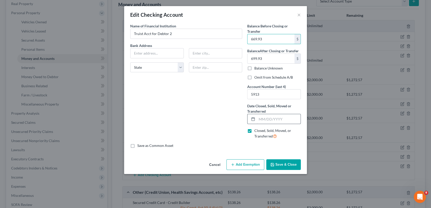
type input "669.93"
click at [271, 117] on input "text" at bounding box center [279, 119] width 44 height 10
type input "[DATE]"
click at [166, 55] on input "text" at bounding box center [156, 53] width 53 height 10
type input "need local bank address??"
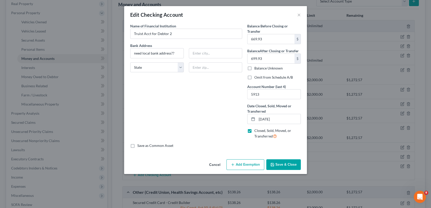
click at [290, 162] on button "Save & Close" at bounding box center [283, 164] width 35 height 11
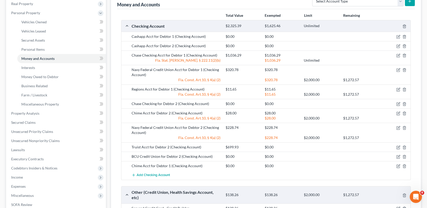
scroll to position [227, 0]
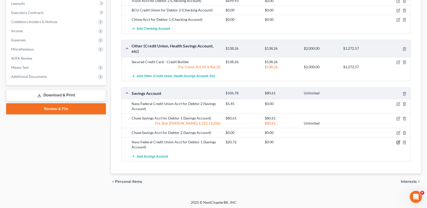
click at [397, 140] on icon "button" at bounding box center [398, 142] width 4 height 4
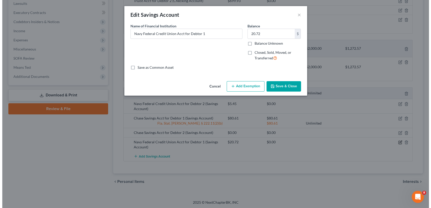
scroll to position [222, 0]
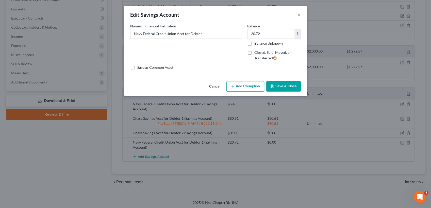
click at [244, 91] on button "Add Exemption" at bounding box center [245, 86] width 38 height 11
select select "2"
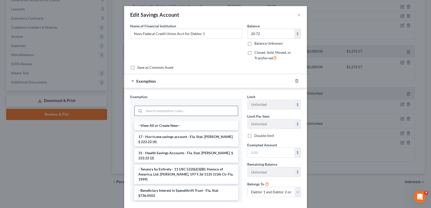
click at [198, 115] on input "search" at bounding box center [191, 111] width 94 height 10
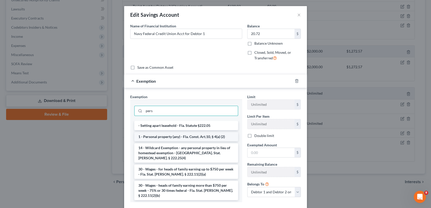
type input "pers"
click at [201, 133] on li "1 - Personal property (any) - Fla. Const. Art.10, § 4(a) (2)" at bounding box center [186, 136] width 104 height 9
checkbox input "true"
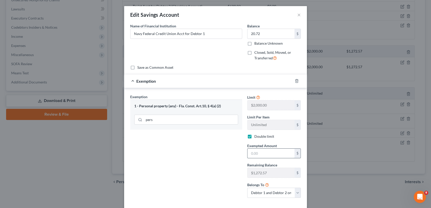
click at [267, 155] on input "text" at bounding box center [270, 154] width 47 height 10
type input "20.72"
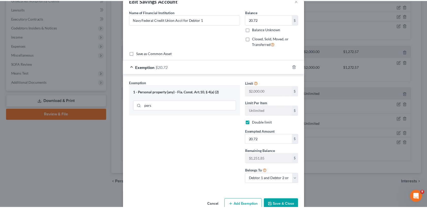
scroll to position [25, 0]
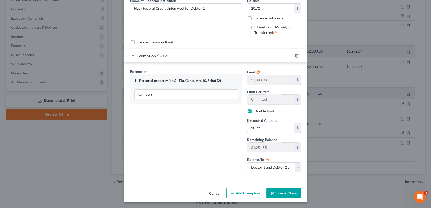
click at [278, 190] on button "Save & Close" at bounding box center [283, 193] width 35 height 11
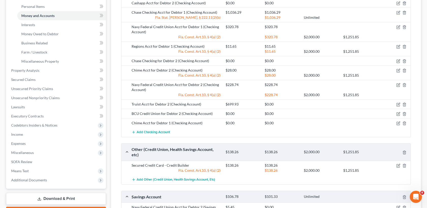
scroll to position [113, 0]
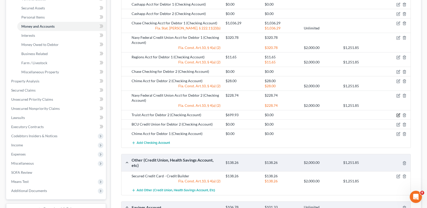
click at [398, 114] on icon "button" at bounding box center [398, 115] width 4 height 4
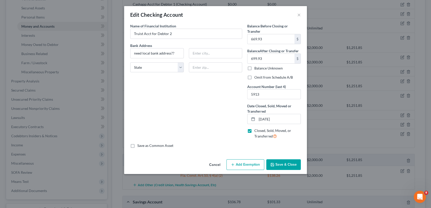
click at [278, 48] on div "Balance Before Closing or Transfer 669.93 $ Balance After Closing or Transfer 6…" at bounding box center [274, 83] width 59 height 120
click at [272, 59] on input "699.93" at bounding box center [270, 59] width 47 height 10
type input "0.00"
click at [282, 168] on button "Save & Close" at bounding box center [283, 164] width 35 height 11
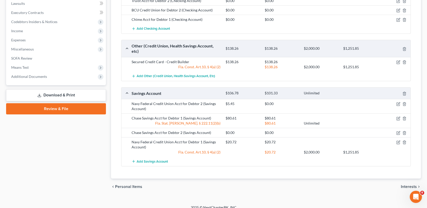
scroll to position [229, 0]
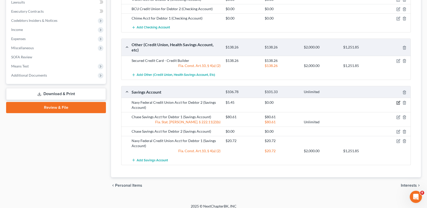
click at [396, 101] on icon "button" at bounding box center [398, 103] width 4 height 4
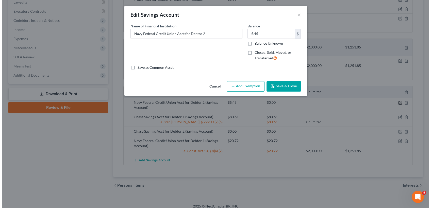
scroll to position [227, 0]
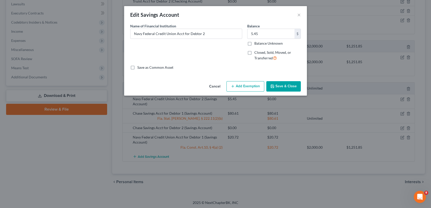
click at [245, 86] on button "Add Exemption" at bounding box center [245, 86] width 38 height 11
select select "2"
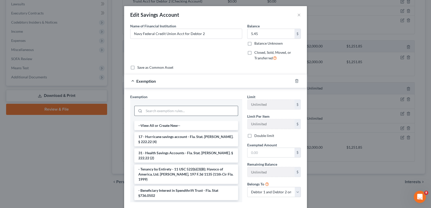
click at [186, 112] on input "search" at bounding box center [191, 111] width 94 height 10
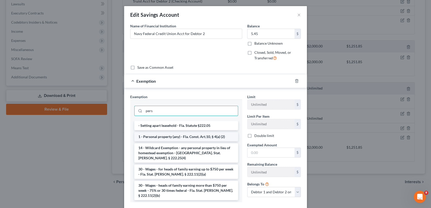
type input "pers"
click at [191, 137] on li "1 - Personal property (any) - Fla. Const. Art.10, § 4(a) (2)" at bounding box center [186, 136] width 104 height 9
checkbox input "true"
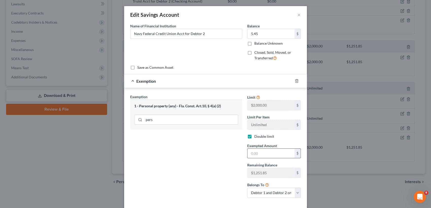
click at [269, 155] on input "text" at bounding box center [270, 154] width 47 height 10
type input "5.45"
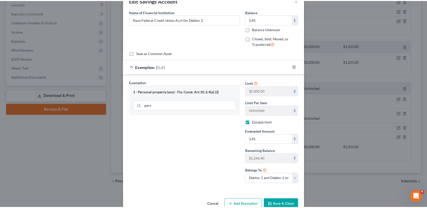
scroll to position [25, 0]
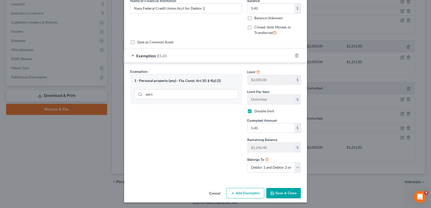
click at [286, 190] on button "Save & Close" at bounding box center [283, 193] width 35 height 11
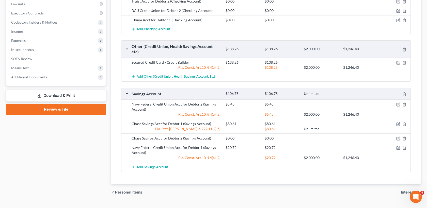
scroll to position [45, 0]
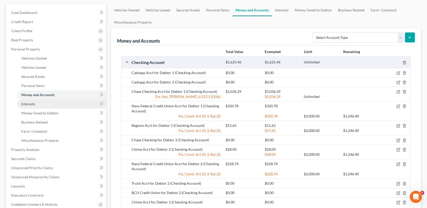
click at [47, 105] on link "Interests" at bounding box center [61, 103] width 89 height 9
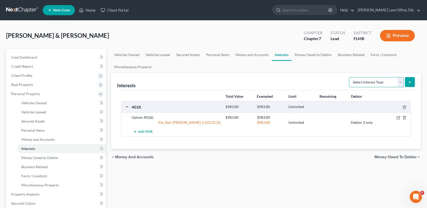
click at [399, 81] on select "Select Interest Type 401K Annuity Bond Education IRA Government Bond Government…" at bounding box center [376, 82] width 55 height 10
select select "401k"
click at [349, 77] on select "Select Interest Type 401K Annuity Bond Education IRA Government Bond Government…" at bounding box center [376, 82] width 55 height 10
click at [411, 81] on icon "submit" at bounding box center [409, 82] width 4 height 4
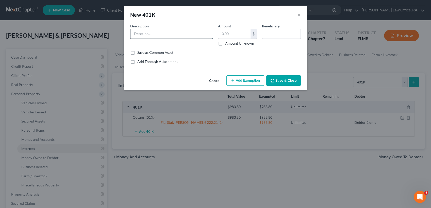
click at [183, 35] on input "text" at bounding box center [171, 34] width 82 height 10
type input "Fidelity 401(k) Retirement account"
click at [236, 36] on input "text" at bounding box center [234, 34] width 32 height 10
type input "6"
click at [241, 36] on input "69,672." at bounding box center [234, 34] width 32 height 10
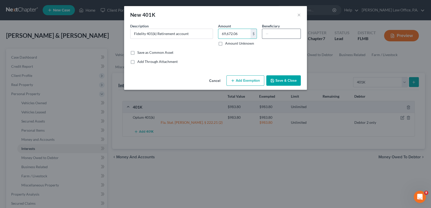
type input "69,672.06"
click at [269, 36] on input "text" at bounding box center [281, 34] width 38 height 10
type input "Self"
click at [250, 80] on button "Add Exemption" at bounding box center [245, 80] width 38 height 11
select select "2"
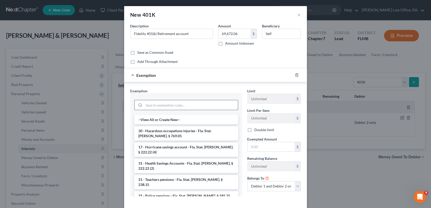
click at [193, 105] on input "search" at bounding box center [191, 105] width 94 height 10
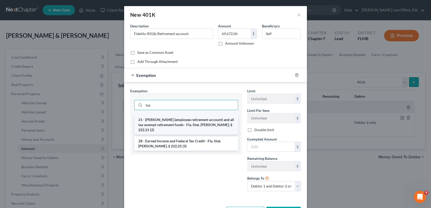
type input "tax"
click at [191, 124] on li "21 - [PERSON_NAME] (employee retirement account) and all tax exempt retirement …" at bounding box center [186, 124] width 104 height 19
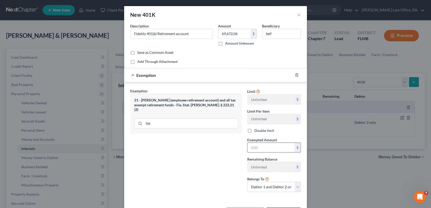
click at [268, 148] on input "text" at bounding box center [270, 148] width 47 height 10
type input "69,672.06"
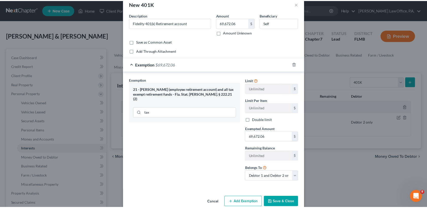
scroll to position [20, 0]
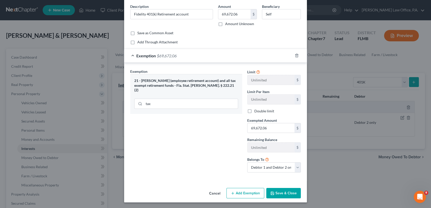
click at [285, 198] on button "Save & Close" at bounding box center [283, 193] width 35 height 11
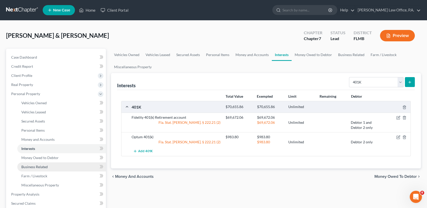
click at [39, 162] on link "Business Related" at bounding box center [61, 166] width 89 height 9
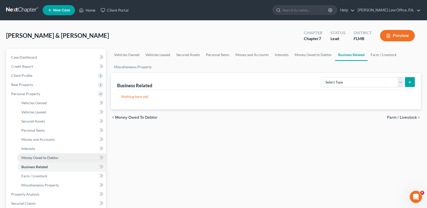
click at [36, 157] on span "Money Owed to Debtor" at bounding box center [39, 158] width 37 height 4
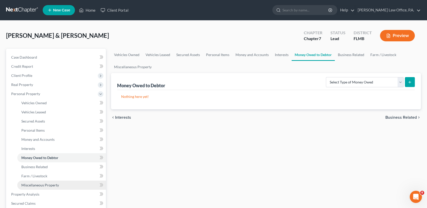
click at [42, 186] on span "Miscellaneous Property" at bounding box center [40, 185] width 38 height 4
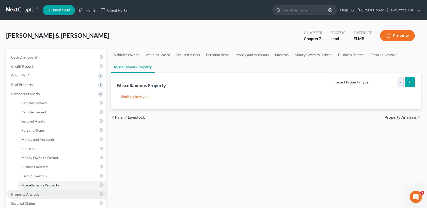
click at [61, 197] on link "Property Analysis" at bounding box center [56, 194] width 99 height 9
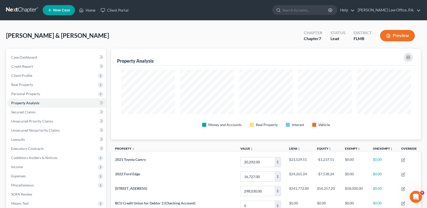
scroll to position [91, 309]
click at [43, 94] on span "Personal Property" at bounding box center [56, 93] width 99 height 9
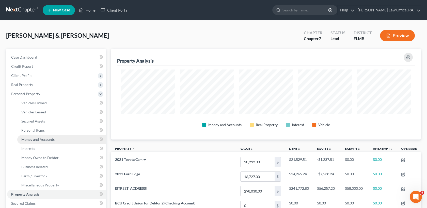
click at [52, 136] on link "Money and Accounts" at bounding box center [61, 139] width 89 height 9
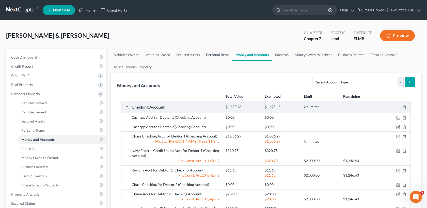
click at [224, 54] on link "Personal Items" at bounding box center [217, 55] width 29 height 12
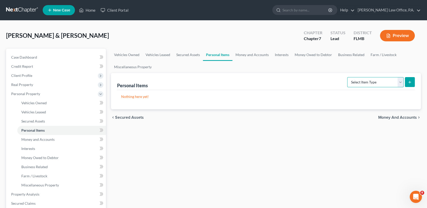
click at [390, 84] on select "Select Item Type Clothing Collectibles Of Value Electronics Firearms Household …" at bounding box center [375, 82] width 56 height 10
select select "clothing"
click at [347, 77] on select "Select Item Type Clothing Collectibles Of Value Electronics Firearms Household …" at bounding box center [375, 82] width 56 height 10
click at [406, 82] on button "submit" at bounding box center [410, 82] width 10 height 10
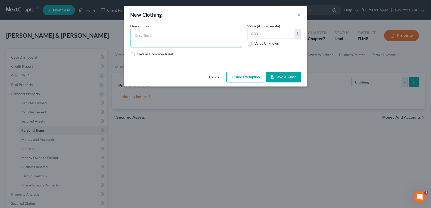
click at [174, 31] on textarea at bounding box center [186, 38] width 112 height 19
click at [156, 35] on textarea "need descripton and used value??" at bounding box center [186, 38] width 112 height 19
type textarea "need description and used value??"
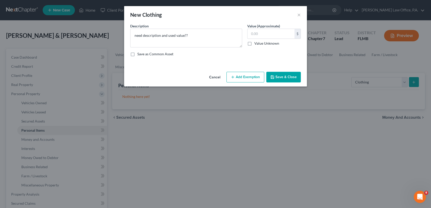
click at [254, 44] on label "Value Unknown" at bounding box center [266, 43] width 25 height 5
click at [256, 44] on input "Value Unknown" at bounding box center [257, 42] width 3 height 3
checkbox input "true"
type input "0.00"
click at [283, 81] on button "Save & Close" at bounding box center [283, 77] width 35 height 11
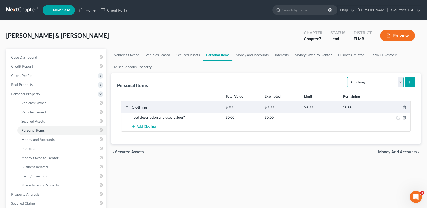
click at [386, 78] on select "Select Item Type Clothing Collectibles Of Value Electronics Firearms Household …" at bounding box center [375, 82] width 56 height 10
select select "electronics"
click at [347, 77] on select "Select Item Type Clothing Collectibles Of Value Electronics Firearms Household …" at bounding box center [375, 82] width 56 height 10
click at [408, 80] on icon "submit" at bounding box center [409, 82] width 4 height 4
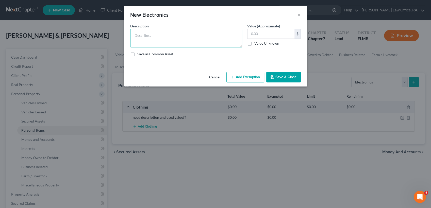
click at [165, 36] on textarea at bounding box center [186, 38] width 112 height 19
type textarea "cellphones?? laptops or tablets?? need amount of items, descriptions, used valu…"
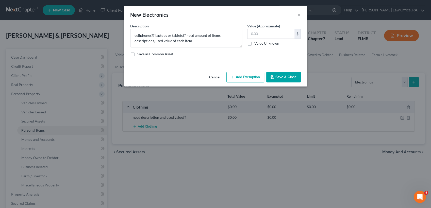
click at [254, 43] on label "Value Unknown" at bounding box center [266, 43] width 25 height 5
click at [256, 43] on input "Value Unknown" at bounding box center [257, 42] width 3 height 3
checkbox input "true"
type input "0.00"
click at [219, 39] on textarea "cellphones?? laptops or tablets?? need amount of items, descriptions, used valu…" at bounding box center [186, 38] width 112 height 19
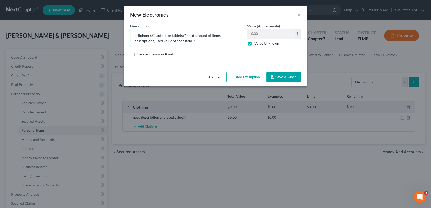
type textarea "cellphones?? laptops or tablets?? need amount of items, descriptions, used valu…"
click at [281, 75] on button "Save & Close" at bounding box center [283, 77] width 35 height 11
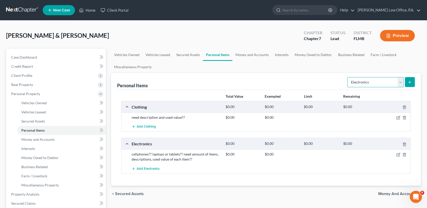
click at [362, 84] on select "Select Item Type Clothing Collectibles Of Value Electronics Firearms Household …" at bounding box center [375, 82] width 56 height 10
select select "jewelry"
click at [347, 77] on select "Select Item Type Clothing Collectibles Of Value Electronics Firearms Household …" at bounding box center [375, 82] width 56 height 10
click at [410, 85] on button "submit" at bounding box center [410, 82] width 10 height 10
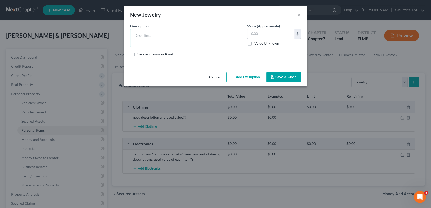
click at [179, 35] on textarea at bounding box center [186, 38] width 112 height 19
type textarea "need amount of items?? descriptions?? used value of each item??"
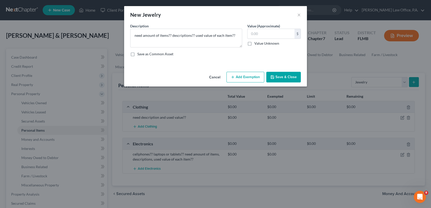
click at [254, 42] on label "Value Unknown" at bounding box center [266, 43] width 25 height 5
click at [256, 42] on input "Value Unknown" at bounding box center [257, 42] width 3 height 3
checkbox input "true"
type input "0.00"
click at [282, 75] on button "Save & Close" at bounding box center [283, 77] width 35 height 11
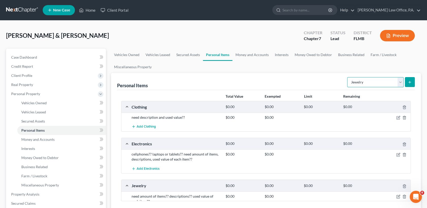
click at [362, 78] on select "Select Item Type Clothing Collectibles Of Value Electronics Firearms Household …" at bounding box center [375, 82] width 56 height 10
click at [347, 77] on select "Select Item Type Clothing Collectibles Of Value Electronics Firearms Household …" at bounding box center [375, 82] width 56 height 10
click at [409, 85] on button "submit" at bounding box center [410, 82] width 10 height 10
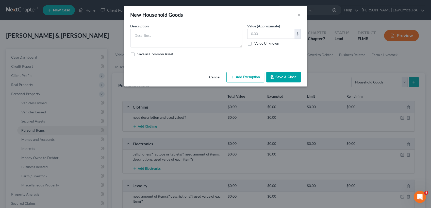
click at [199, 25] on div "Description *" at bounding box center [186, 35] width 117 height 24
click at [199, 35] on textarea at bounding box center [186, 38] width 112 height 19
click at [210, 77] on button "Cancel" at bounding box center [214, 77] width 19 height 10
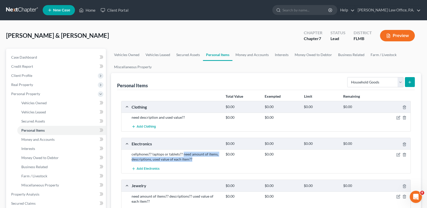
drag, startPoint x: 193, startPoint y: 160, endPoint x: 183, endPoint y: 153, distance: 12.4
click at [183, 153] on div "cellphones?? laptops or tablets?? need amount of items, descriptions, used valu…" at bounding box center [176, 157] width 94 height 10
copy div "need amount of items, descriptions, used value of each item??"
click at [412, 79] on button "submit" at bounding box center [410, 82] width 10 height 10
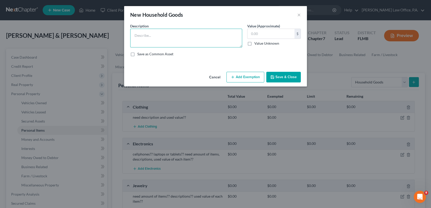
click at [152, 32] on textarea at bounding box center [186, 38] width 112 height 19
paste textarea "need amount of items, descriptions, used value of each item??"
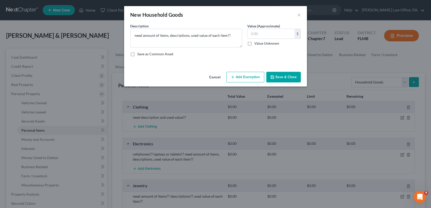
click at [254, 44] on label "Value Unknown" at bounding box center [266, 43] width 25 height 5
click at [256, 44] on input "Value Unknown" at bounding box center [257, 42] width 3 height 3
click at [285, 82] on button "Save & Close" at bounding box center [283, 77] width 35 height 11
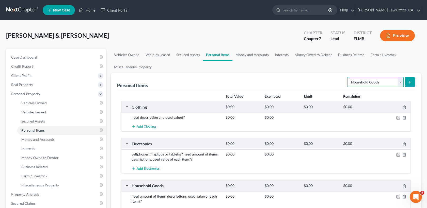
click at [369, 77] on select "Select Item Type Clothing Collectibles Of Value Electronics Firearms Household …" at bounding box center [375, 82] width 56 height 10
click at [347, 77] on select "Select Item Type Clothing Collectibles Of Value Electronics Firearms Household …" at bounding box center [375, 82] width 56 height 10
click at [410, 80] on icon "submit" at bounding box center [409, 82] width 4 height 4
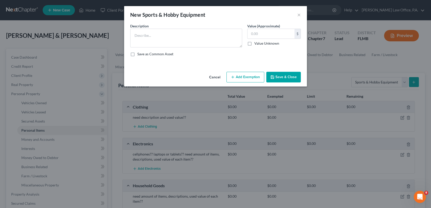
click at [161, 28] on div "Description *" at bounding box center [186, 35] width 117 height 24
click at [161, 34] on textarea at bounding box center [186, 38] width 112 height 19
paste textarea "need amount of items, descriptions, used value of each item??"
click at [254, 44] on label "Value Unknown" at bounding box center [266, 43] width 25 height 5
click at [256, 44] on input "Value Unknown" at bounding box center [257, 42] width 3 height 3
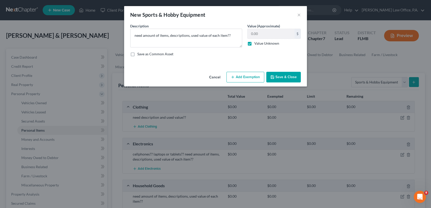
click at [288, 79] on button "Save & Close" at bounding box center [283, 77] width 35 height 11
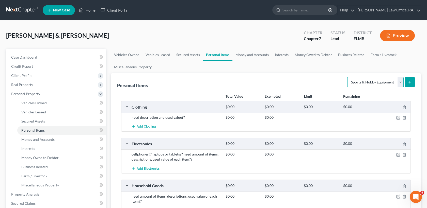
click at [374, 84] on select "Select Item Type Clothing Collectibles Of Value Electronics Firearms Household …" at bounding box center [375, 82] width 56 height 10
click at [347, 77] on select "Select Item Type Clothing Collectibles Of Value Electronics Firearms Household …" at bounding box center [375, 82] width 56 height 10
click at [414, 74] on div "Personal Items Select Item Type Clothing Collectibles Of Value Electronics Fire…" at bounding box center [265, 81] width 297 height 17
click at [410, 81] on icon "submit" at bounding box center [409, 82] width 4 height 4
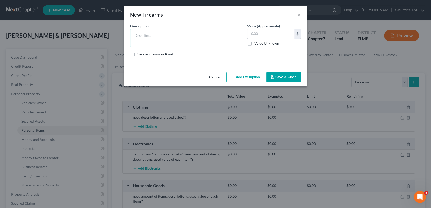
click at [154, 34] on textarea at bounding box center [186, 38] width 112 height 19
paste textarea "need amount of items, descriptions, used value of each item??"
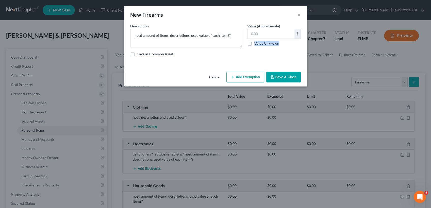
drag, startPoint x: 154, startPoint y: 34, endPoint x: 252, endPoint y: 42, distance: 98.0
click at [254, 42] on label "Value Unknown" at bounding box center [266, 43] width 25 height 5
drag, startPoint x: 252, startPoint y: 42, endPoint x: 249, endPoint y: 45, distance: 4.0
click at [254, 45] on label "Value Unknown" at bounding box center [266, 43] width 25 height 5
click at [256, 44] on input "Value Unknown" at bounding box center [257, 42] width 3 height 3
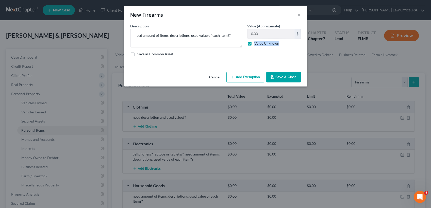
click at [278, 74] on button "Save & Close" at bounding box center [283, 77] width 35 height 11
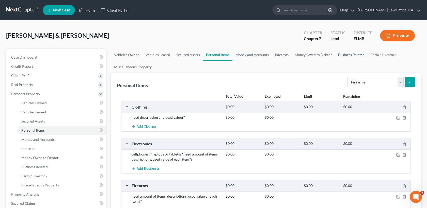
click at [345, 54] on link "Business Related" at bounding box center [351, 55] width 32 height 12
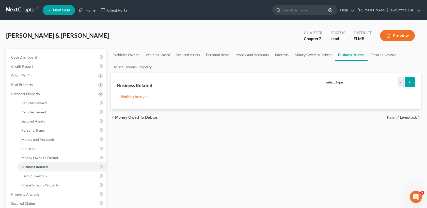
scroll to position [153, 0]
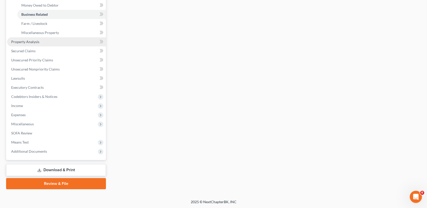
click at [50, 42] on link "Property Analysis" at bounding box center [56, 41] width 99 height 9
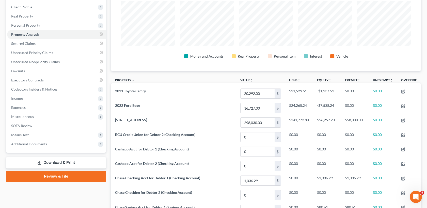
scroll to position [73, 0]
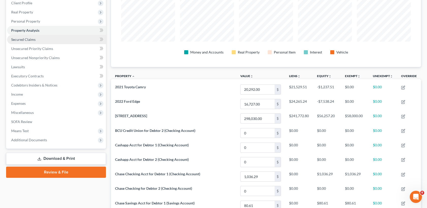
click at [47, 40] on link "Secured Claims" at bounding box center [56, 39] width 99 height 9
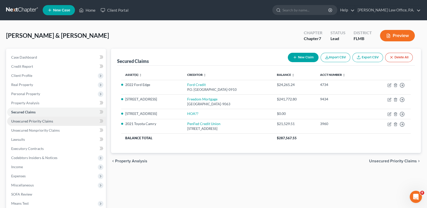
click at [50, 124] on link "Unsecured Priority Claims" at bounding box center [56, 121] width 99 height 9
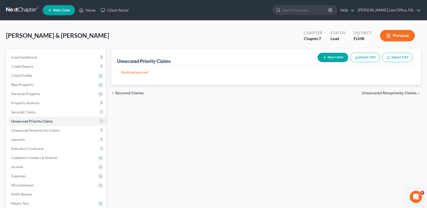
click at [372, 146] on div "Unsecured Priority Claims New Claim Import CSV Export CSV Nothing here yet! Pre…" at bounding box center [265, 150] width 315 height 202
click at [41, 167] on span "Income" at bounding box center [56, 166] width 99 height 9
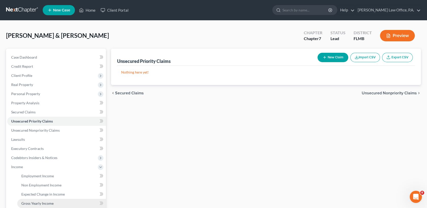
click at [49, 202] on span "Gross Yearly Income" at bounding box center [37, 203] width 32 height 4
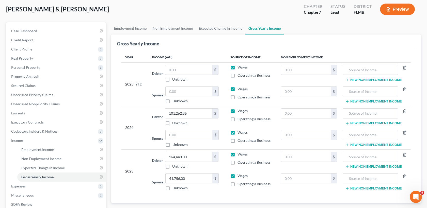
scroll to position [35, 0]
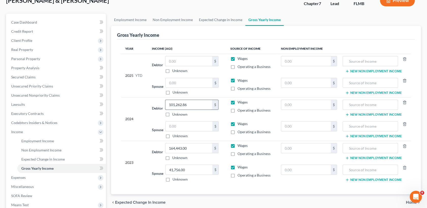
drag, startPoint x: 430, startPoint y: 126, endPoint x: 194, endPoint y: 104, distance: 237.1
click at [194, 104] on input "101,262.86" at bounding box center [188, 105] width 47 height 10
click at [193, 127] on input "text" at bounding box center [188, 127] width 47 height 10
click at [191, 84] on input "text" at bounding box center [188, 83] width 47 height 10
click at [343, 146] on div at bounding box center [370, 148] width 56 height 10
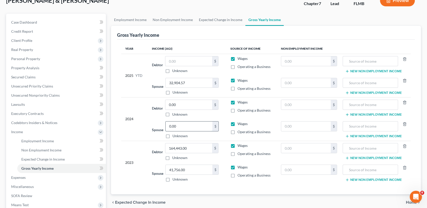
click at [189, 128] on input "0.00" at bounding box center [188, 127] width 47 height 10
click at [190, 102] on input "0.00" at bounding box center [188, 105] width 47 height 10
click at [375, 41] on div "Year Income (AGI) Source of Income Non Employment Income 2025 YTD Debtor $ Unkn…" at bounding box center [265, 117] width 297 height 155
click at [194, 60] on input "text" at bounding box center [188, 61] width 47 height 10
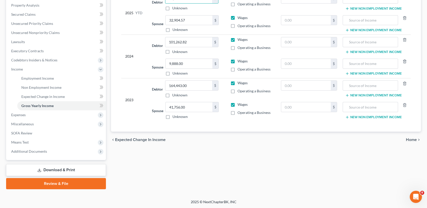
click at [415, 142] on div "chevron_left Expected Change in Income Home chevron_right" at bounding box center [266, 140] width 310 height 16
click at [414, 140] on span "Home" at bounding box center [411, 140] width 11 height 4
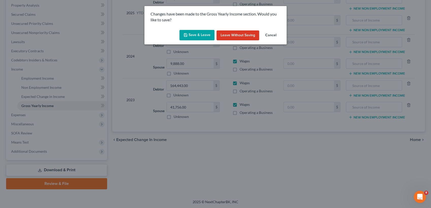
click at [196, 38] on button "Save & Leave" at bounding box center [196, 35] width 35 height 11
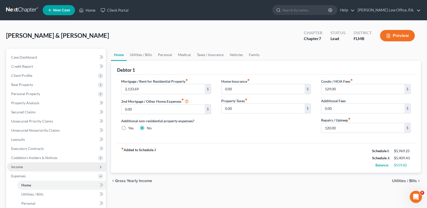
click at [72, 170] on span "Income" at bounding box center [56, 166] width 99 height 9
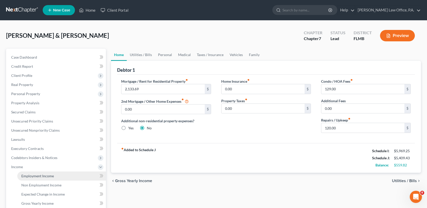
click at [63, 175] on link "Employment Income" at bounding box center [61, 176] width 89 height 9
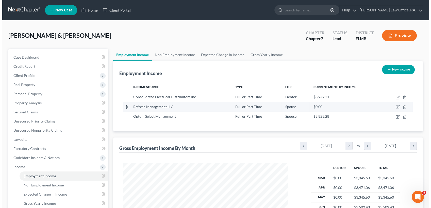
scroll to position [91, 175]
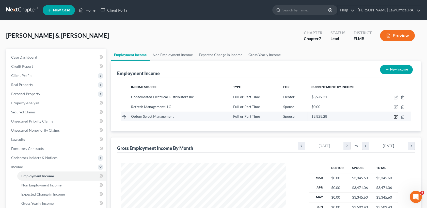
click at [396, 117] on icon "button" at bounding box center [395, 117] width 4 height 4
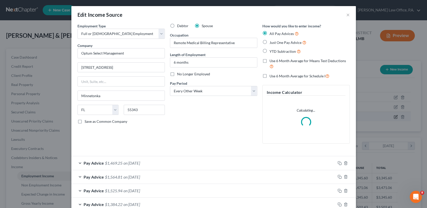
scroll to position [91, 177]
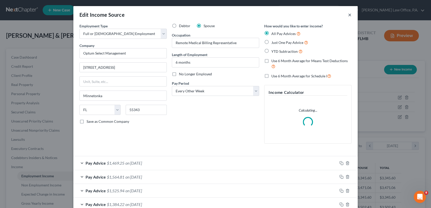
click at [348, 16] on button "×" at bounding box center [350, 15] width 4 height 6
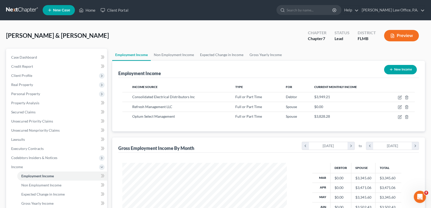
scroll to position [253713, 253629]
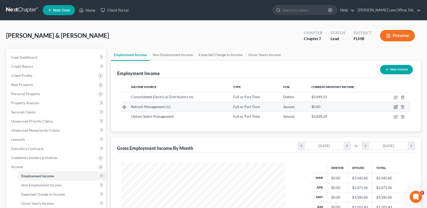
click at [395, 106] on icon "button" at bounding box center [395, 107] width 4 height 4
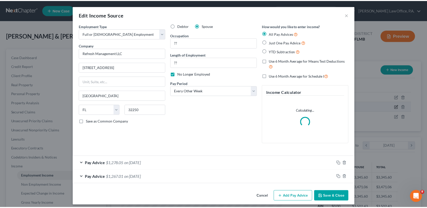
scroll to position [91, 177]
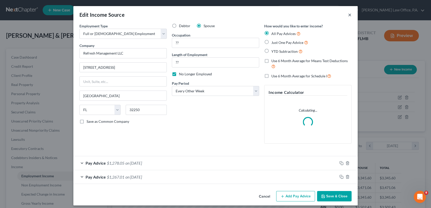
click at [348, 16] on button "×" at bounding box center [350, 15] width 4 height 6
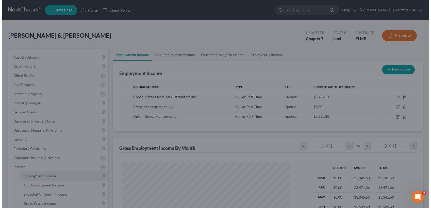
scroll to position [253713, 253629]
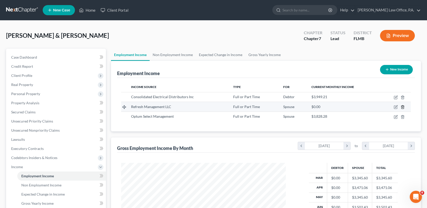
click at [401, 105] on icon "button" at bounding box center [402, 107] width 4 height 4
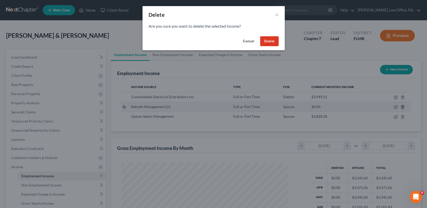
scroll to position [91, 177]
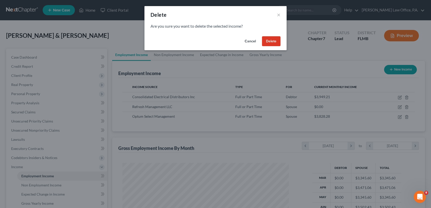
click at [274, 40] on button "Delete" at bounding box center [271, 41] width 19 height 10
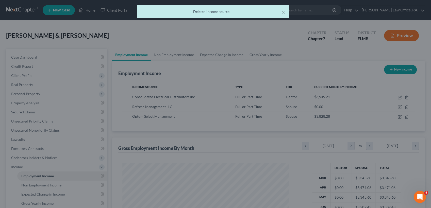
scroll to position [253713, 253629]
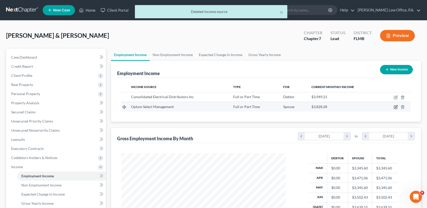
click at [395, 108] on icon "button" at bounding box center [395, 107] width 4 height 4
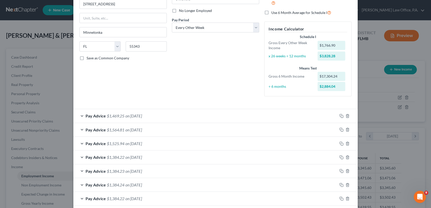
scroll to position [61, 0]
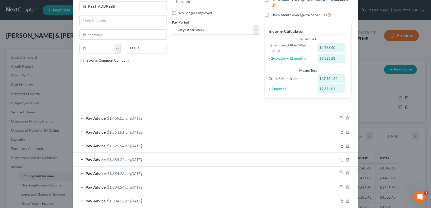
click at [197, 121] on div "Pay Advice $1,469.25 on [DATE]" at bounding box center [205, 117] width 264 height 13
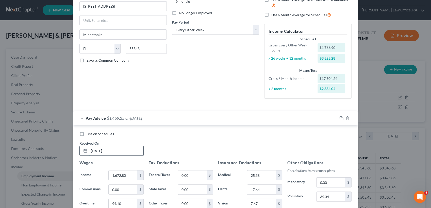
click at [100, 149] on input "[DATE]" at bounding box center [116, 151] width 54 height 10
click at [97, 150] on input "[DATE]" at bounding box center [116, 151] width 54 height 10
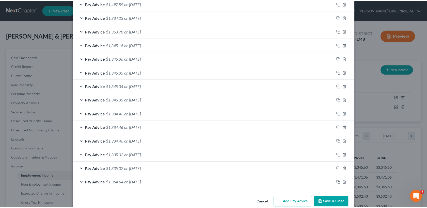
scroll to position [433, 0]
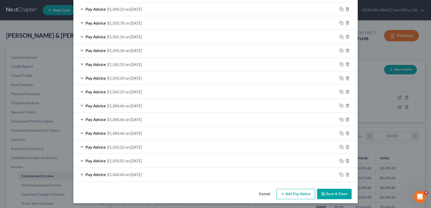
click at [330, 195] on button "Save & Close" at bounding box center [334, 194] width 35 height 11
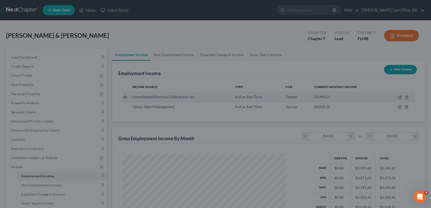
scroll to position [253713, 253629]
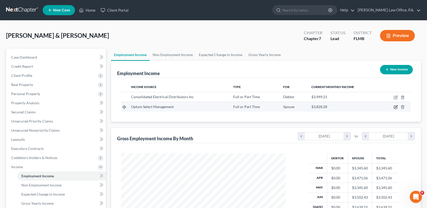
click at [395, 106] on icon "button" at bounding box center [395, 107] width 3 height 3
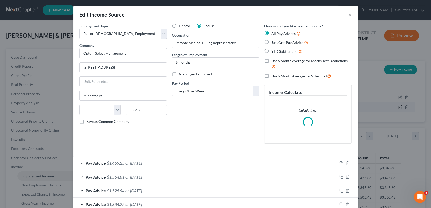
scroll to position [91, 177]
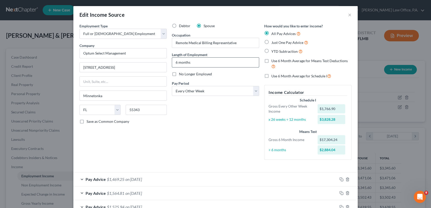
click at [176, 63] on input "6 months" at bounding box center [215, 63] width 87 height 10
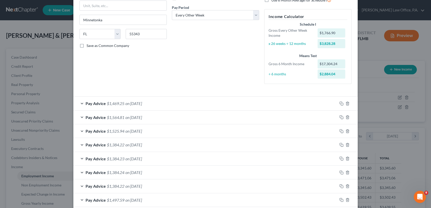
scroll to position [0, 0]
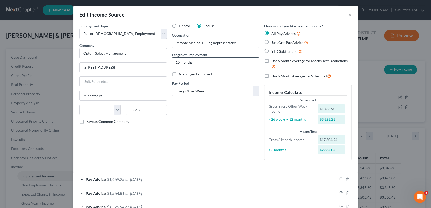
click at [179, 62] on input "10 months" at bounding box center [215, 63] width 87 height 10
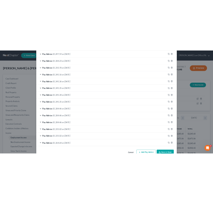
scroll to position [281, 0]
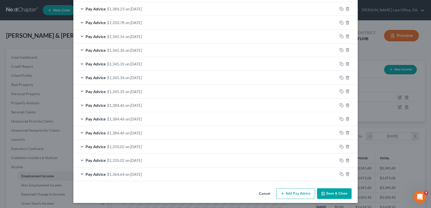
click at [291, 189] on button "Add Pay Advice" at bounding box center [295, 193] width 39 height 11
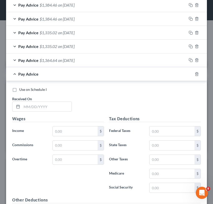
scroll to position [442, 0]
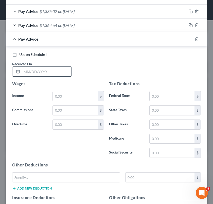
drag, startPoint x: 213, startPoint y: 129, endPoint x: 68, endPoint y: 75, distance: 154.8
click at [68, 75] on input "text" at bounding box center [47, 72] width 50 height 10
click at [60, 76] on input "text" at bounding box center [47, 72] width 50 height 10
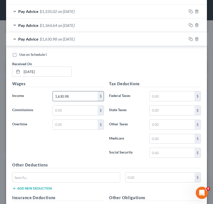
click at [69, 97] on input "1,630.98" at bounding box center [75, 96] width 45 height 10
click at [65, 129] on input "text" at bounding box center [75, 125] width 45 height 10
click at [164, 144] on input "text" at bounding box center [172, 139] width 45 height 10
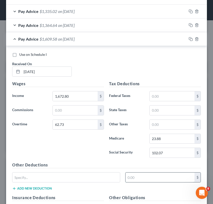
click at [138, 182] on input "text" at bounding box center [160, 178] width 69 height 10
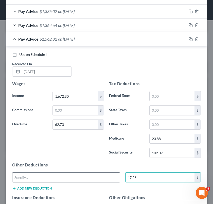
click at [83, 182] on input "text" at bounding box center [66, 178] width 108 height 10
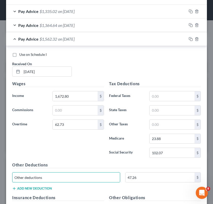
scroll to position [575, 0]
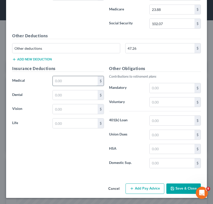
click at [72, 80] on input "text" at bounding box center [75, 81] width 45 height 10
click at [162, 100] on input "text" at bounding box center [172, 102] width 45 height 10
click at [157, 89] on input "text" at bounding box center [172, 88] width 45 height 10
click at [80, 111] on input "text" at bounding box center [75, 109] width 45 height 10
click at [143, 48] on input "47.26" at bounding box center [160, 48] width 69 height 10
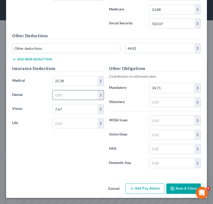
click at [67, 94] on input "text" at bounding box center [75, 95] width 45 height 10
click at [161, 147] on input "text" at bounding box center [172, 149] width 45 height 10
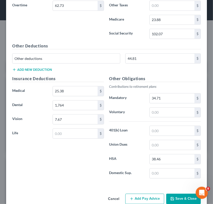
scroll to position [563, 0]
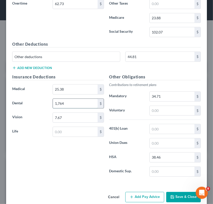
click at [59, 105] on input "1,764" at bounding box center [75, 104] width 45 height 10
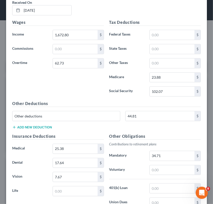
scroll to position [575, 0]
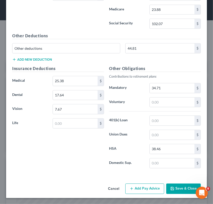
click at [146, 186] on button "Add Pay Advice" at bounding box center [144, 188] width 39 height 11
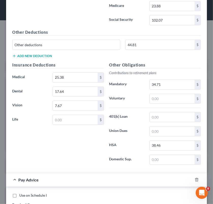
scroll to position [753, 0]
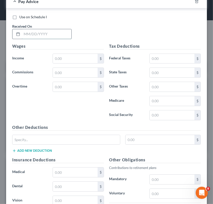
click at [65, 35] on input "text" at bounding box center [46, 34] width 49 height 10
click at [61, 92] on input "text" at bounding box center [75, 87] width 45 height 10
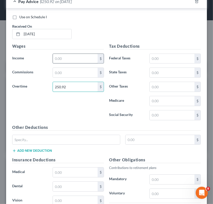
drag, startPoint x: 61, startPoint y: 94, endPoint x: 64, endPoint y: 63, distance: 31.4
click at [64, 63] on div "Wages Income * $ Commissions $ Overtime 250.92 $" at bounding box center [58, 83] width 97 height 81
click at [64, 63] on input "text" at bounding box center [75, 59] width 45 height 10
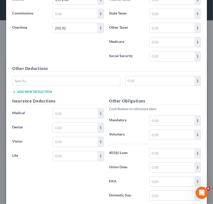
scroll to position [826, 0]
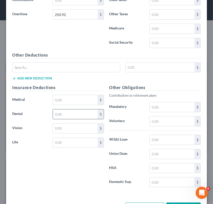
click at [57, 115] on input "text" at bounding box center [75, 114] width 45 height 10
click at [166, 167] on input "text" at bounding box center [171, 168] width 45 height 10
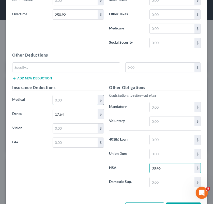
click at [89, 105] on input "text" at bounding box center [75, 100] width 45 height 10
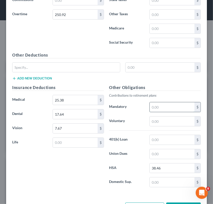
click at [154, 112] on input "text" at bounding box center [171, 107] width 45 height 10
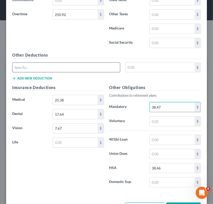
click at [93, 72] on input "text" at bounding box center [65, 68] width 107 height 10
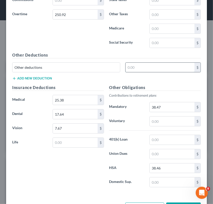
click at [155, 72] on input "text" at bounding box center [159, 68] width 69 height 10
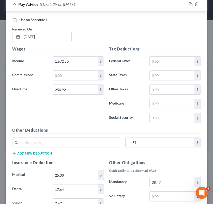
scroll to position [754, 0]
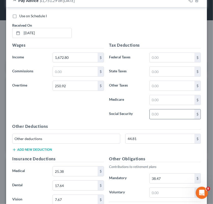
click at [154, 116] on input "text" at bounding box center [171, 114] width 45 height 10
click at [158, 105] on input "text" at bounding box center [171, 100] width 45 height 10
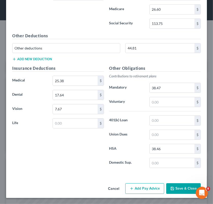
click at [144, 186] on button "Add Pay Advice" at bounding box center [144, 188] width 39 height 11
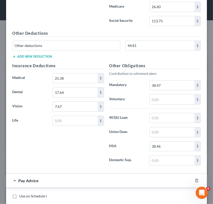
scroll to position [1026, 0]
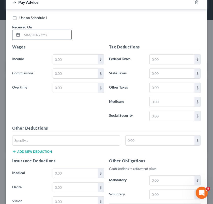
click at [49, 40] on input "text" at bounding box center [46, 35] width 49 height 10
click at [71, 93] on input "text" at bounding box center [75, 88] width 45 height 10
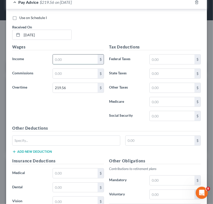
click at [68, 62] on input "text" at bounding box center [75, 60] width 45 height 10
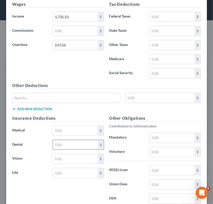
drag, startPoint x: 210, startPoint y: 174, endPoint x: 65, endPoint y: 146, distance: 148.1
click at [65, 146] on input "text" at bounding box center [75, 145] width 45 height 10
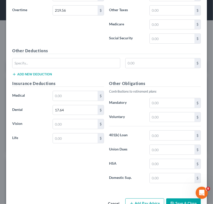
scroll to position [1108, 0]
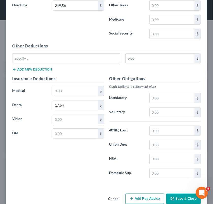
drag, startPoint x: 211, startPoint y: 183, endPoint x: 114, endPoint y: 133, distance: 109.3
click at [114, 133] on label "401(k) Loan" at bounding box center [126, 131] width 40 height 10
click at [156, 160] on input "text" at bounding box center [171, 159] width 45 height 10
click at [61, 91] on input "text" at bounding box center [75, 91] width 45 height 10
click at [63, 124] on input "text" at bounding box center [75, 119] width 45 height 10
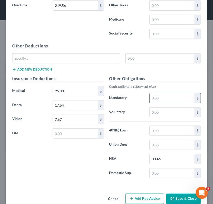
click at [158, 99] on input "text" at bounding box center [171, 98] width 45 height 10
click at [94, 62] on input "text" at bounding box center [65, 59] width 107 height 10
click at [128, 62] on input "text" at bounding box center [159, 59] width 69 height 10
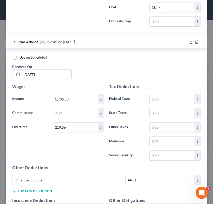
scroll to position [991, 0]
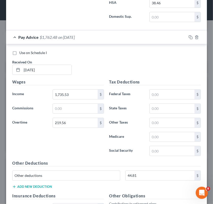
click at [171, 158] on div "Tax Deductions Federal Taxes $ State Taxes $ Other Taxes $ Medicare $ Social Se…" at bounding box center [154, 119] width 97 height 81
click at [168, 154] on input "text" at bounding box center [171, 151] width 45 height 10
click at [194, 180] on div "$" at bounding box center [197, 176] width 6 height 10
click at [176, 148] on input "text" at bounding box center [171, 151] width 45 height 10
click at [166, 138] on input "text" at bounding box center [171, 137] width 45 height 10
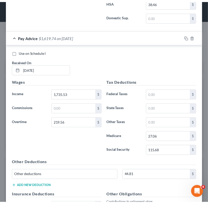
scroll to position [1120, 0]
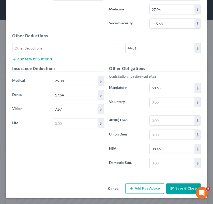
click at [181, 188] on button "Save & Close" at bounding box center [183, 188] width 35 height 11
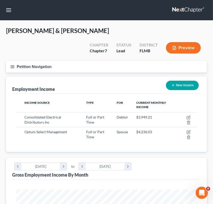
scroll to position [253716, 253617]
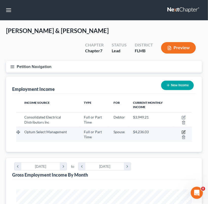
click at [183, 131] on icon "button" at bounding box center [184, 132] width 4 height 4
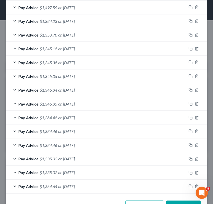
scroll to position [344, 0]
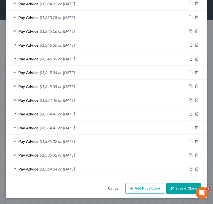
click at [142, 189] on button "Add Pay Advice" at bounding box center [144, 188] width 39 height 11
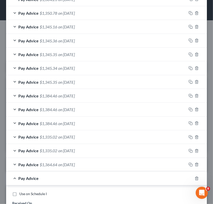
scroll to position [522, 0]
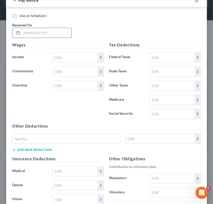
click at [51, 33] on input "text" at bounding box center [46, 33] width 49 height 10
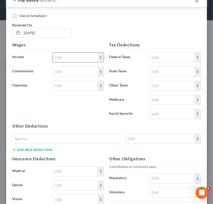
click at [56, 61] on input "text" at bounding box center [75, 58] width 45 height 10
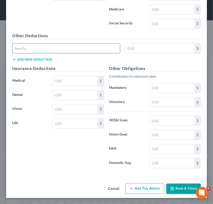
click at [62, 48] on input "text" at bounding box center [65, 48] width 107 height 10
click at [130, 49] on input "text" at bounding box center [159, 48] width 69 height 10
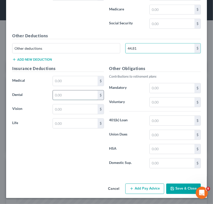
click at [64, 93] on input "text" at bounding box center [75, 95] width 45 height 10
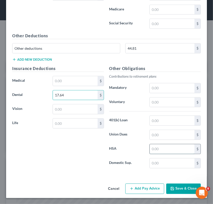
click at [162, 148] on input "text" at bounding box center [171, 149] width 45 height 10
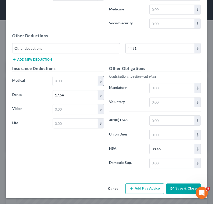
click at [80, 79] on input "text" at bounding box center [75, 81] width 45 height 10
click at [165, 91] on input "text" at bounding box center [171, 88] width 45 height 10
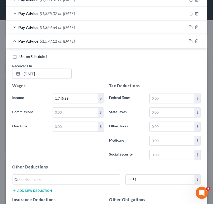
scroll to position [487, 0]
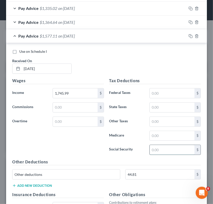
click at [156, 154] on input "text" at bounding box center [171, 150] width 45 height 10
click at [157, 141] on input "text" at bounding box center [171, 136] width 45 height 10
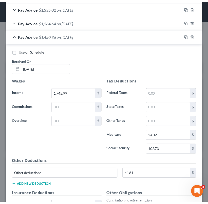
scroll to position [616, 0]
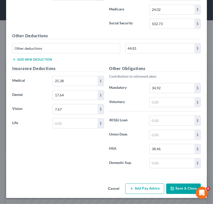
click at [176, 187] on button "Save & Close" at bounding box center [183, 188] width 35 height 11
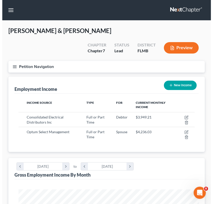
scroll to position [253716, 253617]
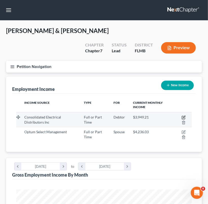
click at [185, 116] on icon "button" at bounding box center [184, 117] width 4 height 4
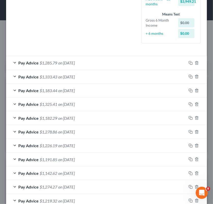
scroll to position [0, 0]
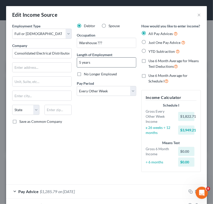
click at [78, 61] on input "5 years" at bounding box center [106, 63] width 59 height 10
click at [79, 61] on input "5 years" at bounding box center [106, 63] width 59 height 10
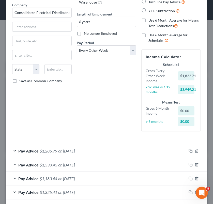
scroll to position [38, 0]
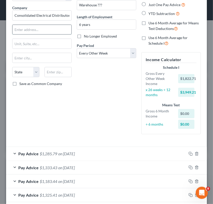
click at [27, 28] on input "text" at bounding box center [41, 30] width 59 height 10
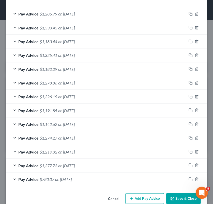
scroll to position [179, 0]
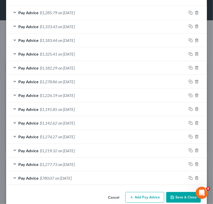
click at [143, 198] on button "Add Pay Advice" at bounding box center [144, 197] width 39 height 11
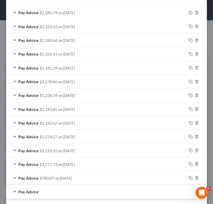
scroll to position [357, 0]
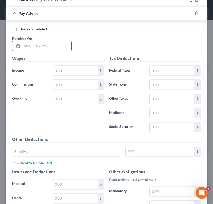
click at [58, 51] on input "text" at bounding box center [46, 46] width 49 height 10
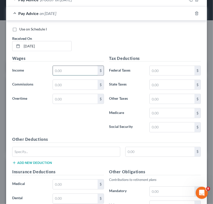
click at [65, 76] on input "text" at bounding box center [75, 71] width 45 height 10
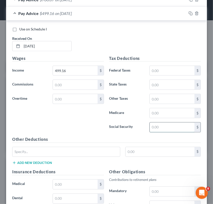
click at [161, 128] on input "text" at bounding box center [171, 128] width 45 height 10
click at [142, 39] on div "Use on Schedule I Received On * [DATE]" at bounding box center [106, 41] width 193 height 29
click at [159, 75] on input "text" at bounding box center [171, 71] width 45 height 10
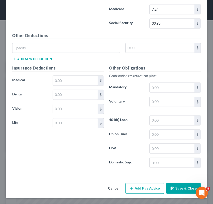
click at [133, 189] on button "Add Pay Advice" at bounding box center [144, 188] width 39 height 11
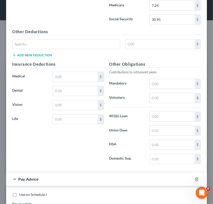
click at [67, 88] on div "Insurance Deductions Medical $ Dental $ Vision $ Life $" at bounding box center [58, 114] width 97 height 107
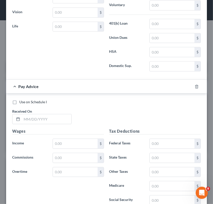
scroll to position [589, 0]
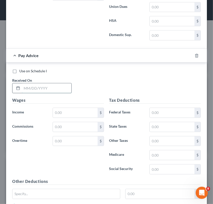
click at [38, 93] on input "text" at bounding box center [46, 88] width 49 height 10
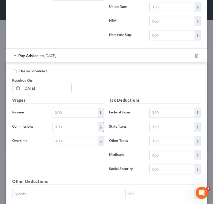
click at [61, 127] on input "text" at bounding box center [75, 127] width 45 height 10
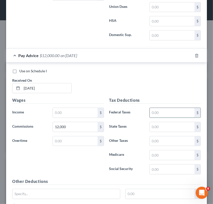
click at [172, 114] on input "text" at bounding box center [171, 113] width 45 height 10
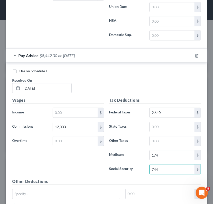
scroll to position [737, 0]
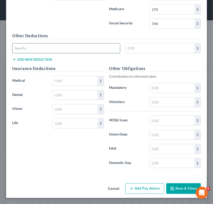
click at [51, 51] on input "text" at bounding box center [65, 48] width 107 height 10
click at [55, 42] on div "Other Deductions $ Add new deduction" at bounding box center [106, 49] width 193 height 33
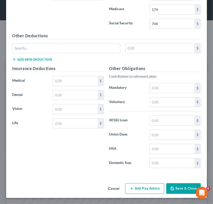
click at [146, 190] on button "Add Pay Advice" at bounding box center [144, 188] width 39 height 11
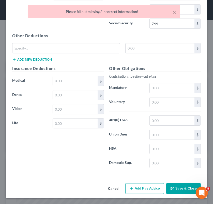
scroll to position [559, 0]
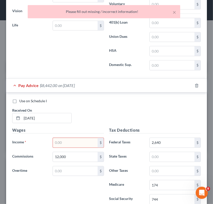
click at [73, 146] on input "text" at bounding box center [75, 143] width 45 height 10
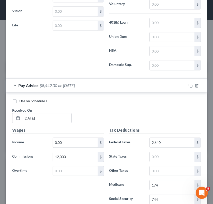
scroll to position [737, 0]
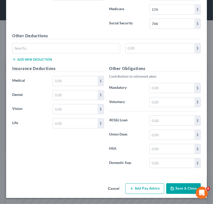
click at [143, 188] on button "Add Pay Advice" at bounding box center [144, 188] width 39 height 11
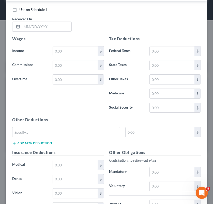
scroll to position [925, 0]
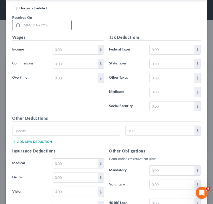
click at [63, 24] on input "text" at bounding box center [46, 25] width 49 height 10
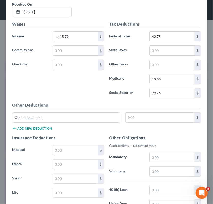
scroll to position [947, 0]
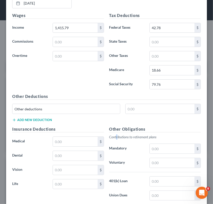
drag, startPoint x: 211, startPoint y: 165, endPoint x: 114, endPoint y: 139, distance: 100.5
click at [114, 139] on p "Contributions to retirement plans" at bounding box center [155, 137] width 92 height 5
drag, startPoint x: 114, startPoint y: 139, endPoint x: 158, endPoint y: 153, distance: 45.8
click at [158, 153] on input "text" at bounding box center [171, 149] width 45 height 10
click at [75, 140] on input "text" at bounding box center [75, 142] width 45 height 10
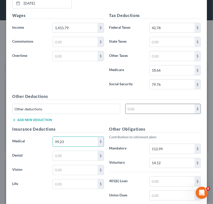
click at [149, 110] on input "text" at bounding box center [159, 109] width 69 height 10
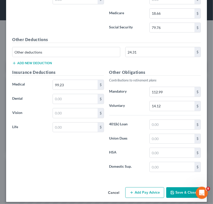
scroll to position [1010, 0]
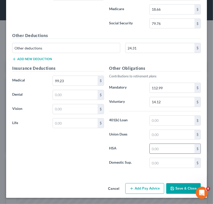
click at [156, 150] on input "text" at bounding box center [171, 149] width 45 height 10
click at [152, 148] on input "30" at bounding box center [171, 149] width 45 height 10
click at [129, 131] on label "Union Dues" at bounding box center [126, 135] width 40 height 10
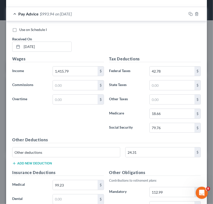
scroll to position [938, 0]
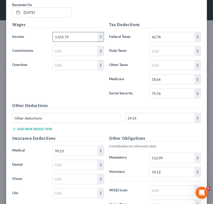
click at [62, 38] on input "1,415.79" at bounding box center [75, 37] width 45 height 10
click at [59, 39] on input "141.79" at bounding box center [75, 37] width 45 height 10
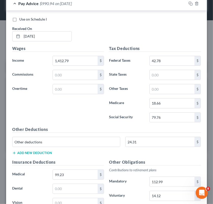
scroll to position [910, 0]
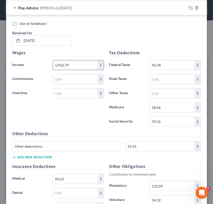
click at [77, 69] on input "1,412.79" at bounding box center [75, 65] width 45 height 10
click at [65, 68] on input "1,412.79" at bounding box center [75, 65] width 45 height 10
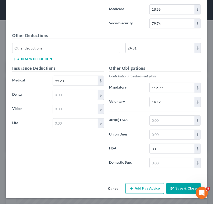
scroll to position [1010, 0]
click at [147, 186] on button "Add Pay Advice" at bounding box center [144, 188] width 39 height 11
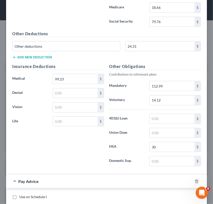
scroll to position [1188, 0]
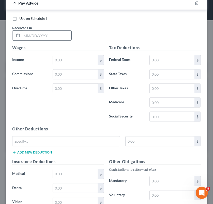
click at [56, 40] on input "text" at bounding box center [46, 36] width 49 height 10
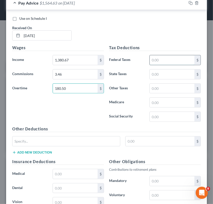
click at [170, 64] on input "text" at bounding box center [171, 60] width 45 height 10
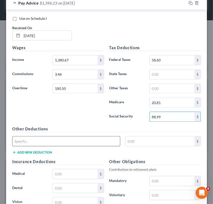
click at [94, 144] on input "text" at bounding box center [65, 142] width 107 height 10
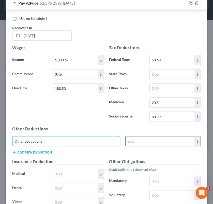
click at [171, 143] on input "text" at bounding box center [159, 142] width 69 height 10
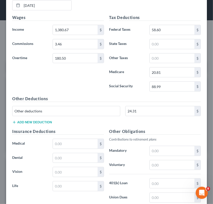
scroll to position [1236, 0]
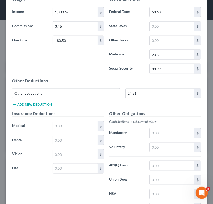
click at [65, 122] on div "Insurance Deductions Medical $ Dental $ Vision $ Life $" at bounding box center [58, 164] width 97 height 107
click at [65, 127] on input "text" at bounding box center [75, 126] width 45 height 10
click at [156, 197] on input "text" at bounding box center [171, 194] width 45 height 10
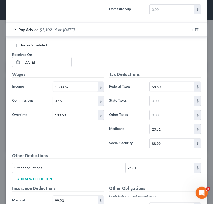
scroll to position [1163, 0]
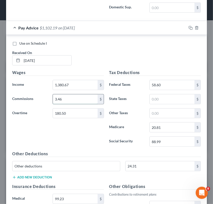
click at [67, 102] on input "3.46" at bounding box center [75, 99] width 45 height 10
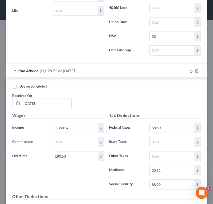
scroll to position [1282, 0]
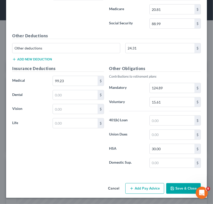
click at [144, 189] on button "Add Pay Advice" at bounding box center [144, 188] width 39 height 11
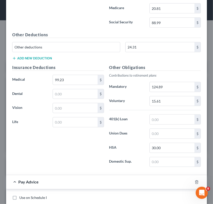
scroll to position [1461, 0]
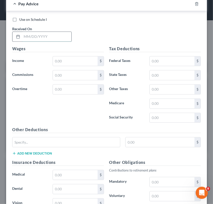
click at [56, 38] on input "text" at bounding box center [46, 37] width 49 height 10
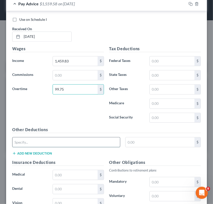
click at [80, 141] on input "text" at bounding box center [65, 142] width 107 height 10
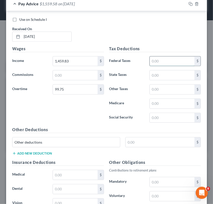
click at [157, 61] on input "text" at bounding box center [171, 61] width 45 height 10
click at [167, 143] on input "text" at bounding box center [159, 142] width 69 height 10
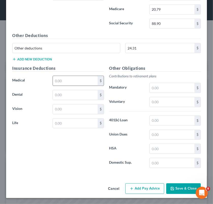
click at [65, 76] on div "$" at bounding box center [78, 81] width 51 height 10
click at [65, 78] on input "text" at bounding box center [75, 81] width 45 height 10
click at [150, 191] on button "Add Pay Advice" at bounding box center [144, 188] width 39 height 11
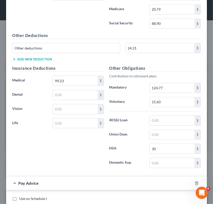
scroll to position [1733, 0]
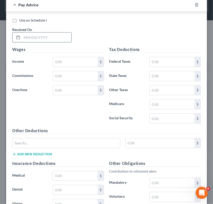
click at [50, 38] on input "text" at bounding box center [46, 37] width 49 height 10
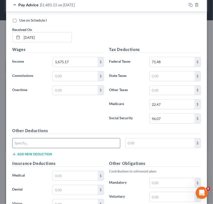
drag, startPoint x: 40, startPoint y: 144, endPoint x: 31, endPoint y: 140, distance: 10.3
click at [30, 141] on input "text" at bounding box center [65, 143] width 107 height 10
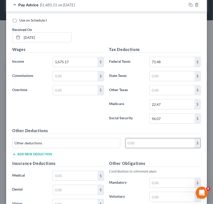
click at [137, 143] on input "text" at bounding box center [159, 143] width 69 height 10
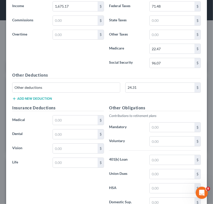
scroll to position [1792, 0]
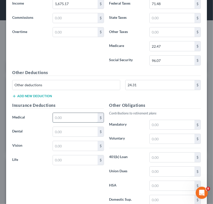
drag, startPoint x: 212, startPoint y: 180, endPoint x: 84, endPoint y: 115, distance: 144.2
click at [84, 115] on input "text" at bounding box center [75, 118] width 45 height 10
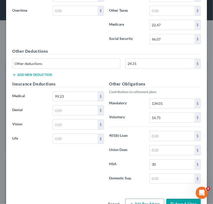
scroll to position [1827, 0]
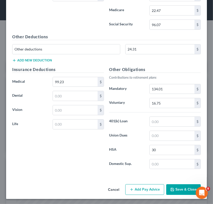
click at [142, 190] on button "Add Pay Advice" at bounding box center [144, 189] width 39 height 11
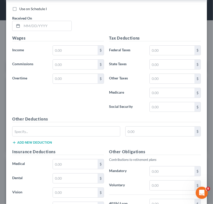
scroll to position [2021, 0]
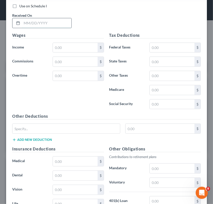
click at [53, 20] on input "text" at bounding box center [46, 23] width 49 height 10
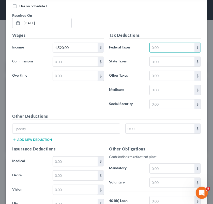
click at [67, 81] on div "Wages Income * 1,520.00 $ Commissions $ Overtime $" at bounding box center [58, 72] width 97 height 81
click at [66, 72] on input "text" at bounding box center [75, 76] width 45 height 10
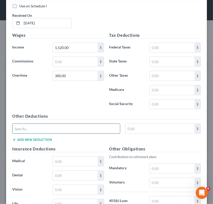
click at [66, 125] on input "text" at bounding box center [65, 129] width 107 height 10
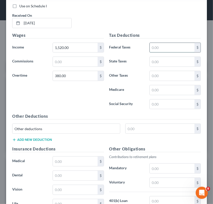
click at [155, 51] on input "text" at bounding box center [171, 48] width 45 height 10
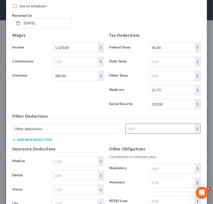
click at [167, 130] on input "text" at bounding box center [159, 129] width 69 height 10
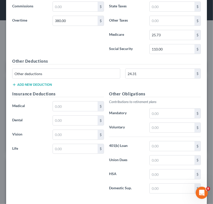
scroll to position [2079, 0]
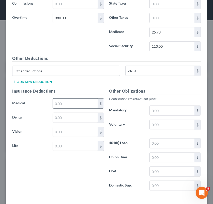
drag, startPoint x: 212, startPoint y: 185, endPoint x: 59, endPoint y: 103, distance: 173.2
click at [59, 103] on input "text" at bounding box center [75, 104] width 45 height 10
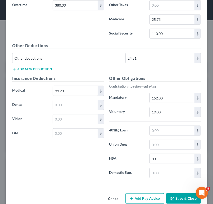
scroll to position [2100, 0]
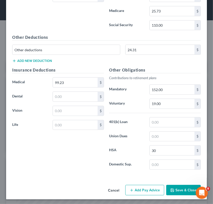
click at [147, 188] on button "Add Pay Advice" at bounding box center [144, 190] width 39 height 11
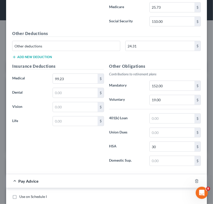
scroll to position [2282, 0]
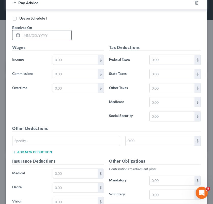
click at [55, 32] on input "text" at bounding box center [46, 35] width 49 height 10
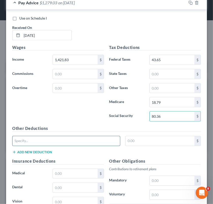
click at [43, 137] on input "text" at bounding box center [65, 141] width 107 height 10
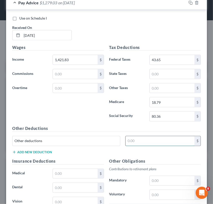
click at [132, 142] on input "text" at bounding box center [159, 141] width 69 height 10
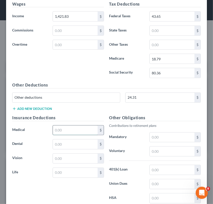
click at [79, 126] on input "text" at bounding box center [75, 131] width 45 height 10
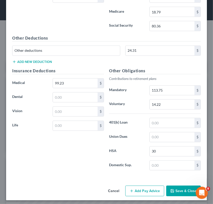
click at [142, 191] on button "Add Pay Advice" at bounding box center [144, 191] width 39 height 11
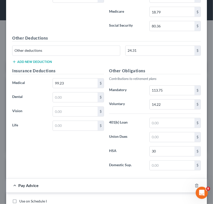
scroll to position [2551, 0]
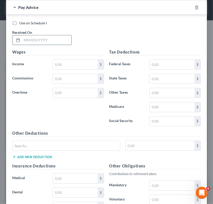
click at [57, 36] on input "text" at bounding box center [46, 40] width 49 height 10
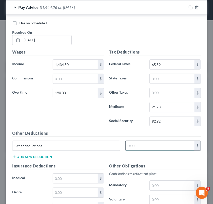
click at [142, 141] on input "text" at bounding box center [159, 146] width 69 height 10
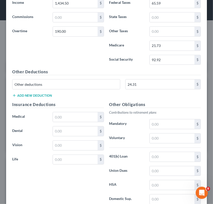
scroll to position [2616, 0]
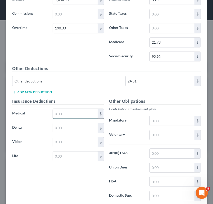
drag, startPoint x: 211, startPoint y: 187, endPoint x: 80, endPoint y: 109, distance: 153.1
click at [80, 109] on input "text" at bounding box center [75, 114] width 45 height 10
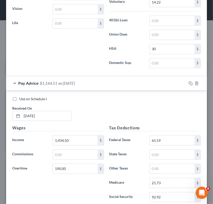
scroll to position [2645, 0]
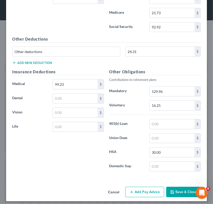
click at [127, 187] on button "Add Pay Advice" at bounding box center [144, 192] width 39 height 11
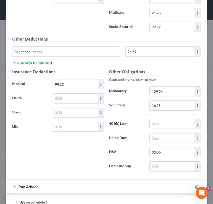
scroll to position [2824, 0]
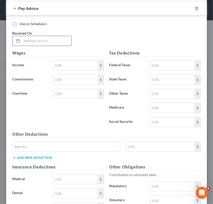
click at [56, 37] on input "text" at bounding box center [46, 41] width 49 height 10
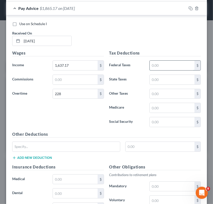
click at [168, 64] on input "text" at bounding box center [171, 66] width 45 height 10
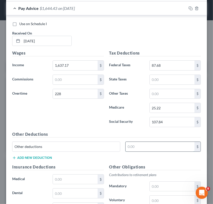
click at [138, 142] on input "text" at bounding box center [159, 147] width 69 height 10
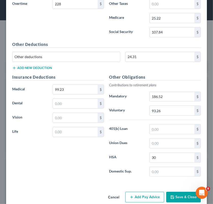
scroll to position [2918, 0]
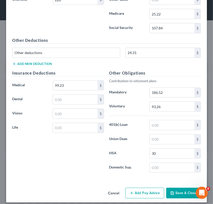
click at [150, 188] on button "Add Pay Advice" at bounding box center [144, 193] width 39 height 11
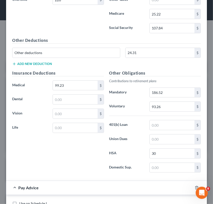
scroll to position [3096, 0]
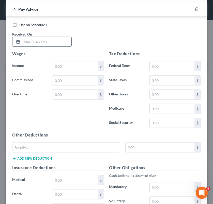
click at [49, 37] on input "text" at bounding box center [46, 42] width 49 height 10
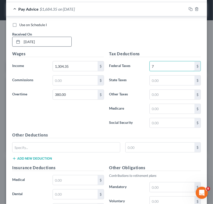
scroll to position [3092, 0]
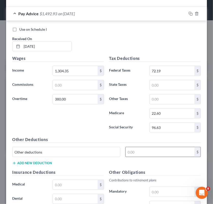
click at [129, 148] on input "text" at bounding box center [159, 152] width 69 height 10
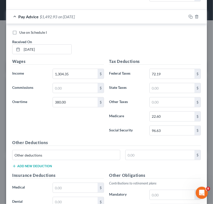
scroll to position [3177, 0]
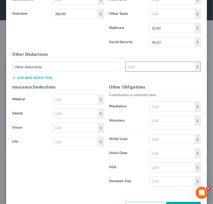
drag, startPoint x: 212, startPoint y: 189, endPoint x: 151, endPoint y: 60, distance: 142.8
click at [151, 62] on input "text" at bounding box center [159, 67] width 69 height 10
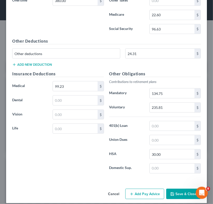
click at [136, 189] on button "Add Pay Advice" at bounding box center [144, 194] width 39 height 11
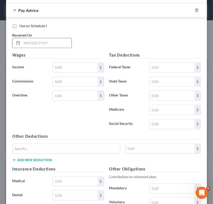
click at [51, 38] on input "text" at bounding box center [46, 43] width 49 height 10
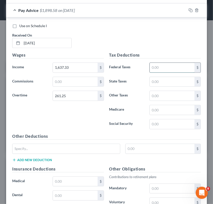
click at [164, 63] on input "text" at bounding box center [171, 68] width 45 height 10
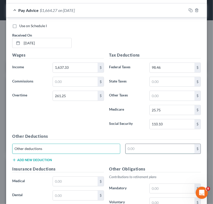
click at [148, 144] on input "text" at bounding box center [159, 149] width 69 height 10
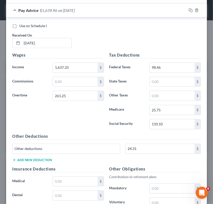
scroll to position [3463, 0]
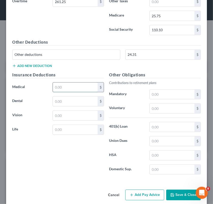
click at [89, 86] on input "text" at bounding box center [75, 87] width 45 height 10
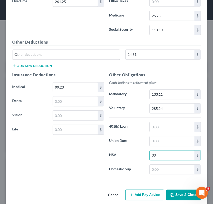
scroll to position [3284, 0]
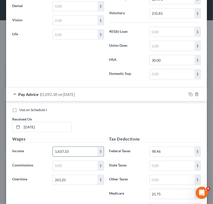
click at [62, 147] on input "1,637.33" at bounding box center [75, 152] width 45 height 10
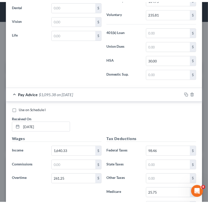
scroll to position [3463, 0]
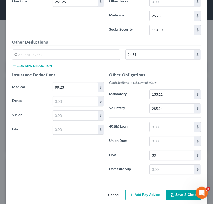
click at [180, 190] on button "Save & Close" at bounding box center [183, 195] width 35 height 11
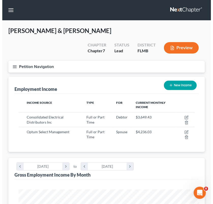
scroll to position [253716, 253617]
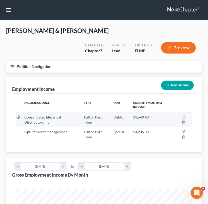
click at [185, 116] on icon "button" at bounding box center [184, 117] width 4 height 4
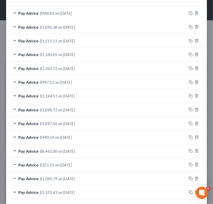
scroll to position [357, 0]
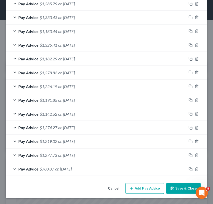
click at [145, 185] on button "Add Pay Advice" at bounding box center [144, 188] width 39 height 11
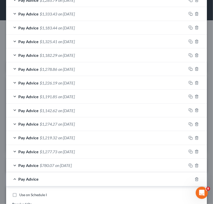
scroll to position [535, 0]
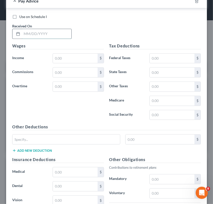
click at [57, 39] on input "text" at bounding box center [46, 34] width 49 height 10
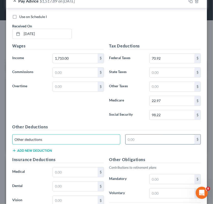
click at [132, 142] on input "text" at bounding box center [159, 140] width 69 height 10
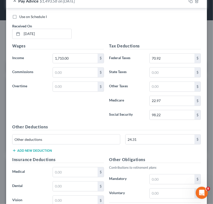
scroll to position [630, 0]
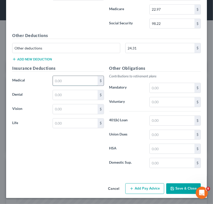
click at [60, 79] on input "text" at bounding box center [75, 81] width 45 height 10
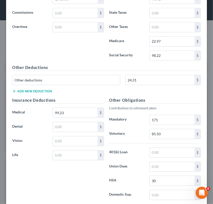
scroll to position [600, 0]
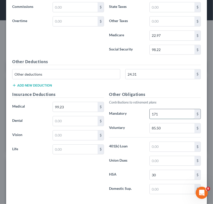
click at [171, 118] on input "171" at bounding box center [171, 114] width 45 height 10
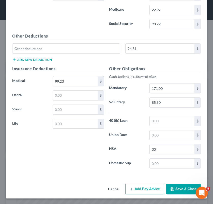
scroll to position [630, 0]
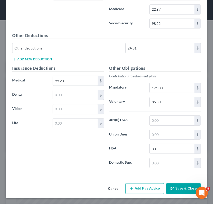
click at [141, 187] on button "Add Pay Advice" at bounding box center [144, 188] width 39 height 11
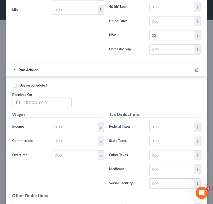
scroll to position [752, 0]
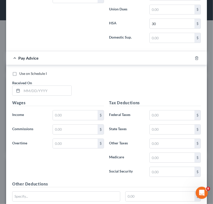
click at [208, 161] on div "Edit Income Source × Employment Type * Select Full or [DEMOGRAPHIC_DATA] Employ…" at bounding box center [106, 102] width 213 height 204
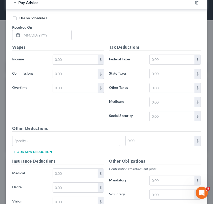
scroll to position [820, 0]
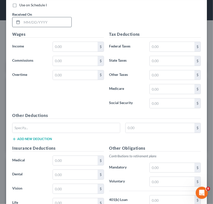
click at [61, 24] on input "text" at bounding box center [46, 22] width 49 height 10
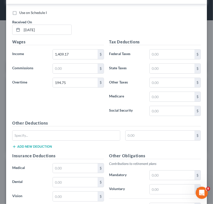
scroll to position [809, 0]
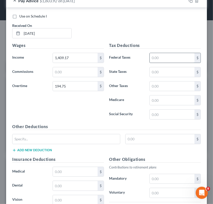
click at [154, 60] on input "text" at bounding box center [171, 58] width 45 height 10
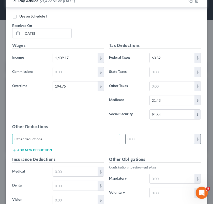
click at [133, 143] on input "text" at bounding box center [159, 139] width 69 height 10
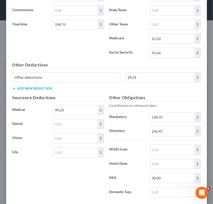
scroll to position [903, 0]
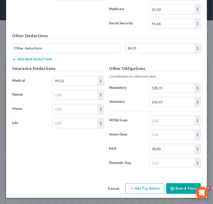
click at [143, 186] on button "Add Pay Advice" at bounding box center [144, 188] width 39 height 11
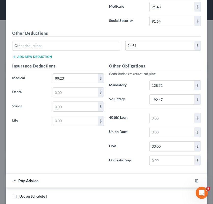
scroll to position [1081, 0]
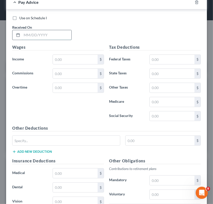
click at [61, 37] on input "text" at bounding box center [46, 35] width 49 height 10
click at [60, 37] on input "[DATE]" at bounding box center [46, 35] width 49 height 10
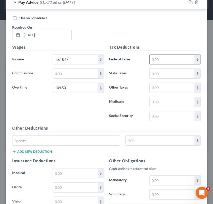
click at [175, 59] on input "text" at bounding box center [171, 60] width 45 height 10
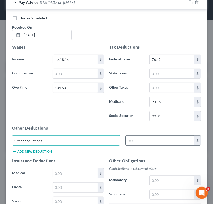
click at [141, 145] on input "text" at bounding box center [159, 141] width 69 height 10
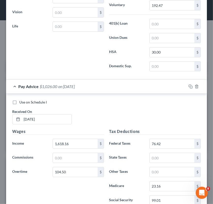
scroll to position [1175, 0]
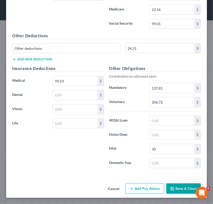
click at [146, 191] on button "Add Pay Advice" at bounding box center [144, 188] width 39 height 11
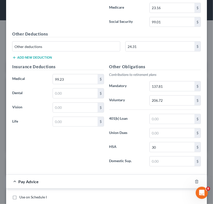
scroll to position [1354, 0]
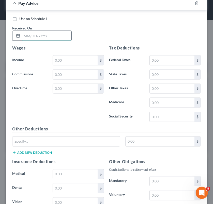
click at [54, 40] on input "text" at bounding box center [46, 36] width 49 height 10
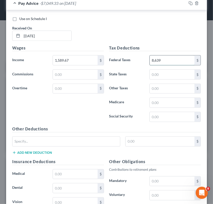
click at [154, 61] on input "8,639" at bounding box center [171, 61] width 45 height 10
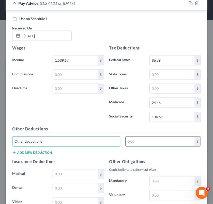
click at [137, 141] on input "text" at bounding box center [159, 142] width 69 height 10
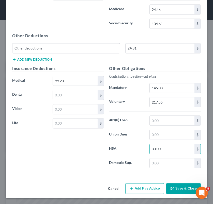
scroll to position [1269, 0]
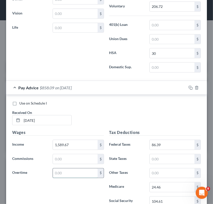
click at [74, 175] on input "text" at bounding box center [75, 174] width 45 height 10
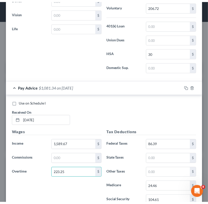
scroll to position [1448, 0]
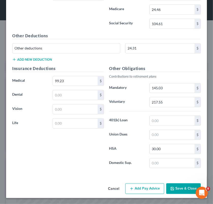
click at [181, 186] on button "Save & Close" at bounding box center [183, 188] width 35 height 11
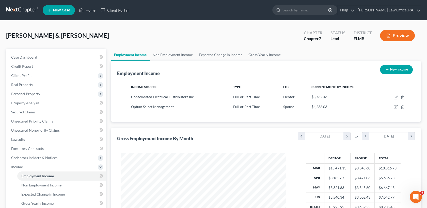
scroll to position [98, 0]
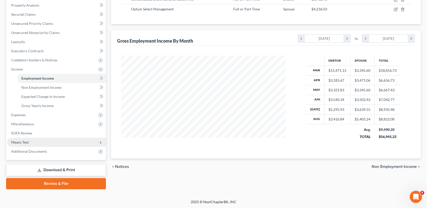
click at [26, 146] on span "Means Test" at bounding box center [56, 142] width 99 height 9
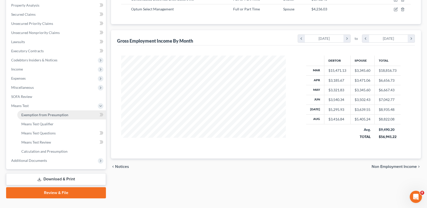
click at [49, 115] on span "Exemption from Presumption" at bounding box center [44, 115] width 47 height 4
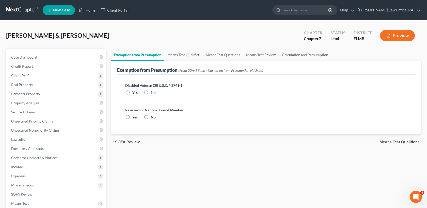
click at [151, 91] on label "No" at bounding box center [153, 92] width 5 height 5
click at [153, 91] on input "No" at bounding box center [154, 91] width 3 height 3
click at [151, 115] on label "No" at bounding box center [153, 117] width 5 height 5
click at [153, 115] on input "No" at bounding box center [154, 116] width 3 height 3
click at [190, 56] on link "Means Test Qualifier" at bounding box center [183, 55] width 38 height 12
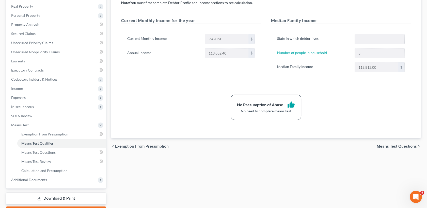
scroll to position [106, 0]
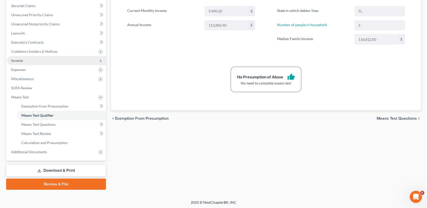
click at [65, 61] on span "Income" at bounding box center [56, 60] width 99 height 9
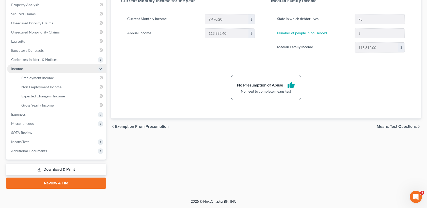
scroll to position [98, 0]
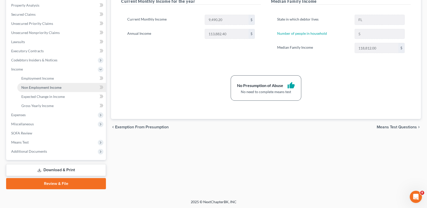
click at [64, 84] on link "Non Employment Income" at bounding box center [61, 87] width 89 height 9
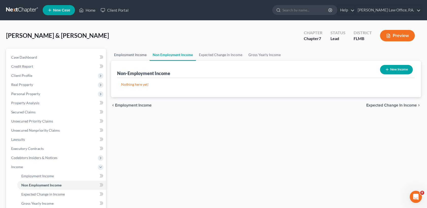
click at [136, 54] on link "Employment Income" at bounding box center [130, 55] width 39 height 12
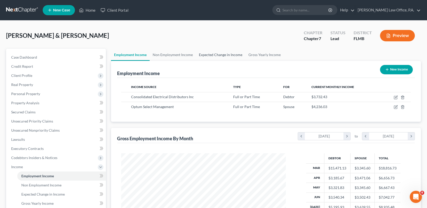
scroll to position [91, 175]
click at [254, 57] on link "Gross Yearly Income" at bounding box center [264, 55] width 38 height 12
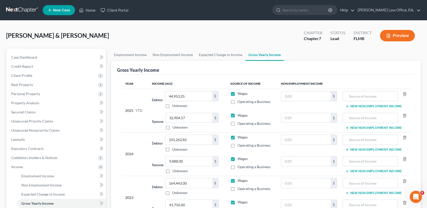
scroll to position [98, 0]
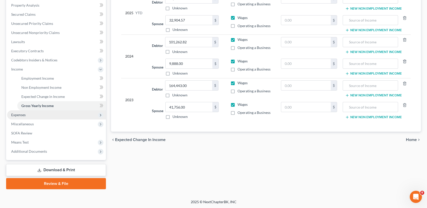
click at [35, 117] on span "Expenses" at bounding box center [56, 114] width 99 height 9
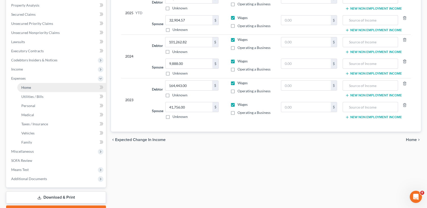
click at [45, 87] on link "Home" at bounding box center [61, 87] width 89 height 9
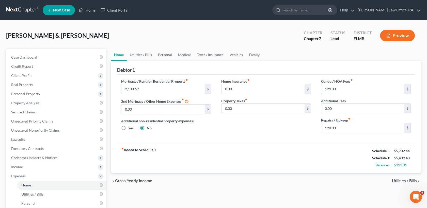
scroll to position [125, 0]
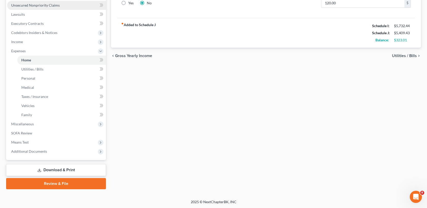
click at [53, 6] on span "Unsecured Nonpriority Claims" at bounding box center [35, 5] width 48 height 4
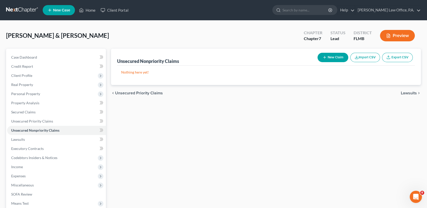
click at [303, 106] on div "Unsecured Nonpriority Claims New Claim Import CSV Export CSV Nothing here yet! …" at bounding box center [265, 150] width 315 height 202
click at [331, 58] on button "New Claim" at bounding box center [332, 57] width 31 height 9
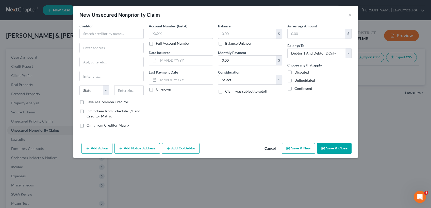
click at [264, 22] on div "New Unsecured Nonpriority Claim ×" at bounding box center [215, 14] width 284 height 17
click at [139, 35] on input "text" at bounding box center [111, 34] width 64 height 10
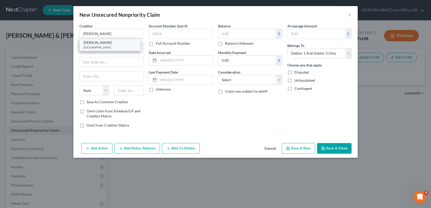
click at [116, 48] on div "[GEOGRAPHIC_DATA]" at bounding box center [110, 47] width 53 height 4
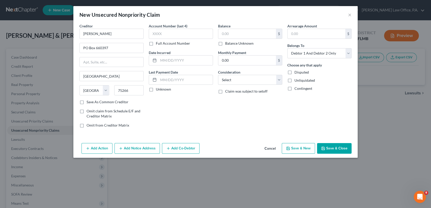
click at [225, 41] on label "Balance Unknown" at bounding box center [239, 43] width 28 height 5
click at [227, 41] on input "Balance Unknown" at bounding box center [228, 42] width 3 height 3
click at [305, 52] on select "Select Debtor 1 Only Debtor 2 Only Debtor 1 And Debtor 2 Only At Least One Of T…" at bounding box center [319, 53] width 64 height 10
click at [287, 48] on select "Select Debtor 1 Only Debtor 2 Only Debtor 1 And Debtor 2 Only At Least One Of T…" at bounding box center [319, 53] width 64 height 10
click at [267, 79] on select "Select Cable / Satellite Services Collection Agency Credit Card Debt Debt Couns…" at bounding box center [250, 80] width 64 height 10
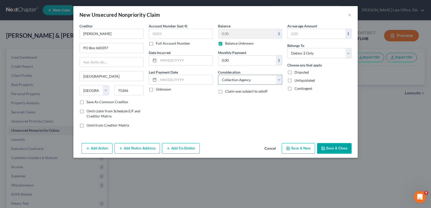
click at [218, 75] on select "Select Cable / Satellite Services Collection Agency Credit Card Debt Debt Couns…" at bounding box center [250, 80] width 64 height 10
click at [346, 147] on button "Save & Close" at bounding box center [334, 148] width 35 height 11
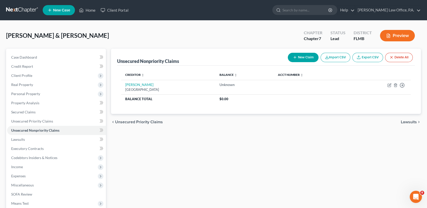
click at [298, 58] on button "New Claim" at bounding box center [303, 57] width 31 height 9
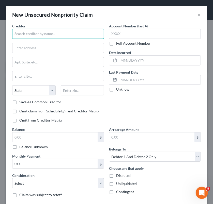
click at [58, 32] on input "text" at bounding box center [58, 34] width 92 height 10
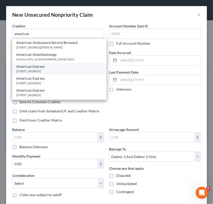
click at [63, 69] on div "[STREET_ADDRESS]" at bounding box center [59, 71] width 86 height 4
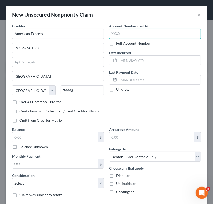
click at [127, 32] on input "text" at bounding box center [155, 34] width 92 height 10
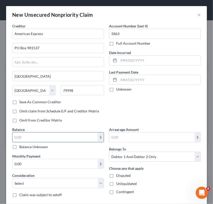
click at [46, 141] on input "text" at bounding box center [54, 137] width 85 height 10
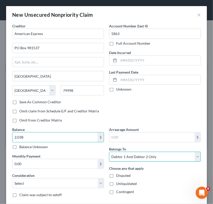
click at [147, 160] on select "Select Debtor 1 Only Debtor 2 Only Debtor 1 And Debtor 2 Only At Least One Of T…" at bounding box center [155, 157] width 92 height 10
click at [109, 152] on select "Select Debtor 1 Only Debtor 2 Only Debtor 1 And Debtor 2 Only At Least One Of T…" at bounding box center [155, 157] width 92 height 10
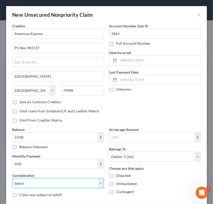
click at [72, 182] on select "Select Cable / Satellite Services Collection Agency Credit Card Debt Debt Couns…" at bounding box center [58, 183] width 92 height 10
click at [12, 178] on select "Select Cable / Satellite Services Collection Agency Credit Card Debt Debt Couns…" at bounding box center [58, 183] width 92 height 10
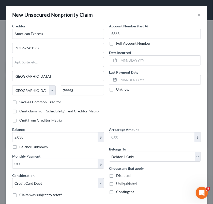
scroll to position [29, 0]
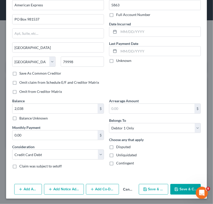
click at [181, 186] on button "Save & Close" at bounding box center [185, 189] width 30 height 11
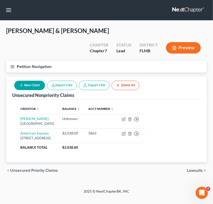
click at [165, 96] on div "Unsecured Nonpriority Claims New Claim Import CSV Export CSV Delete All" at bounding box center [106, 88] width 188 height 23
click at [34, 85] on button "New Claim" at bounding box center [29, 85] width 31 height 9
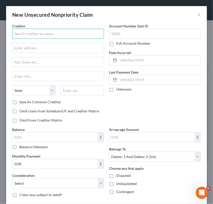
click at [45, 35] on input "text" at bounding box center [58, 34] width 92 height 10
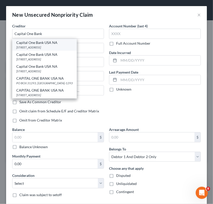
click at [57, 47] on div "[STREET_ADDRESS]" at bounding box center [44, 47] width 56 height 4
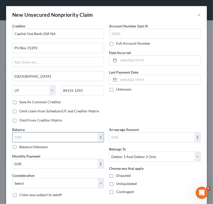
click at [40, 137] on input "text" at bounding box center [54, 137] width 85 height 10
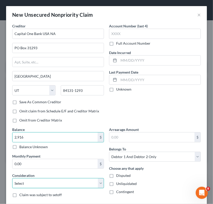
click at [56, 182] on select "Select Cable / Satellite Services Collection Agency Credit Card Debt Debt Couns…" at bounding box center [58, 183] width 92 height 10
click at [12, 178] on select "Select Cable / Satellite Services Collection Agency Credit Card Debt Debt Couns…" at bounding box center [58, 183] width 92 height 10
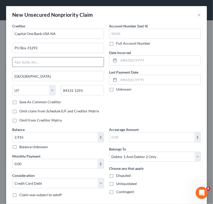
click at [59, 62] on input "text" at bounding box center [57, 62] width 91 height 10
click at [101, 154] on div "Monthly Payment 0.00 $" at bounding box center [58, 161] width 92 height 15
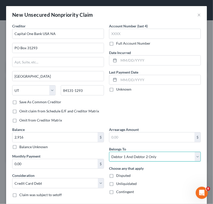
click at [128, 158] on select "Select Debtor 1 Only Debtor 2 Only Debtor 1 And Debtor 2 Only At Least One Of T…" at bounding box center [155, 157] width 92 height 10
click at [109, 152] on select "Select Debtor 1 Only Debtor 2 Only Debtor 1 And Debtor 2 Only At Least One Of T…" at bounding box center [155, 157] width 92 height 10
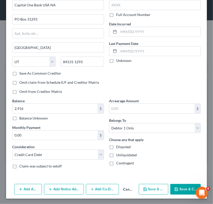
click at [185, 185] on button "Save & Close" at bounding box center [185, 189] width 30 height 11
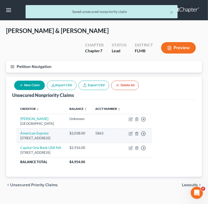
click at [152, 134] on td "Move to D Move to E Move to G Move to Notice Only" at bounding box center [138, 135] width 27 height 14
click at [133, 133] on icon "button" at bounding box center [131, 134] width 4 height 4
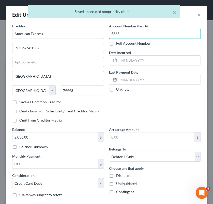
click at [121, 35] on input "5863" at bounding box center [155, 34] width 92 height 10
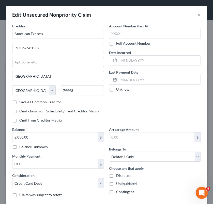
scroll to position [43, 0]
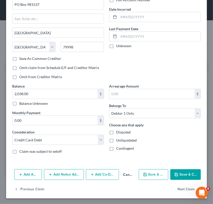
click at [181, 176] on button "Save & Close" at bounding box center [185, 174] width 30 height 11
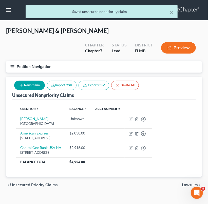
click at [31, 83] on button "New Claim" at bounding box center [29, 85] width 31 height 9
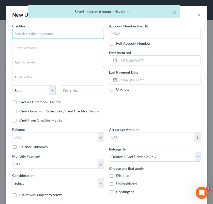
click at [37, 32] on input "text" at bounding box center [58, 34] width 92 height 10
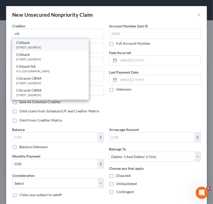
click at [37, 44] on div "Citibank" at bounding box center [50, 42] width 68 height 5
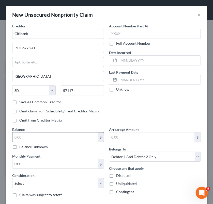
click at [52, 136] on input "text" at bounding box center [54, 137] width 85 height 10
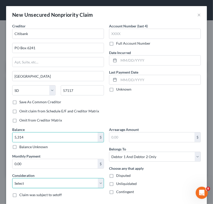
click at [69, 179] on select "Select Cable / Satellite Services Collection Agency Credit Card Debt Debt Couns…" at bounding box center [58, 183] width 92 height 10
click at [12, 178] on select "Select Cable / Satellite Services Collection Agency Credit Card Debt Debt Couns…" at bounding box center [58, 183] width 92 height 10
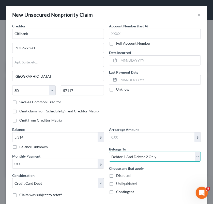
click at [161, 156] on select "Select Debtor 1 Only Debtor 2 Only Debtor 1 And Debtor 2 Only At Least One Of T…" at bounding box center [155, 157] width 92 height 10
click at [109, 152] on select "Select Debtor 1 Only Debtor 2 Only Debtor 1 And Debtor 2 Only At Least One Of T…" at bounding box center [155, 157] width 92 height 10
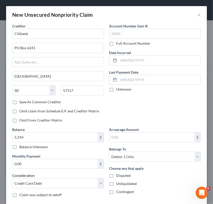
scroll to position [29, 0]
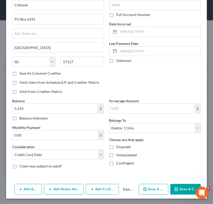
click at [185, 186] on button "Save & Close" at bounding box center [185, 189] width 30 height 11
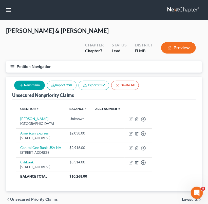
click at [37, 86] on button "New Claim" at bounding box center [29, 85] width 31 height 9
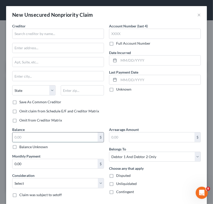
click at [62, 137] on input "text" at bounding box center [54, 137] width 85 height 10
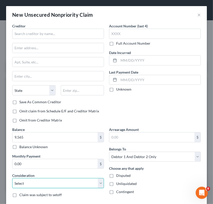
click at [47, 181] on select "Select Cable / Satellite Services Collection Agency Credit Card Debt Debt Couns…" at bounding box center [58, 183] width 92 height 10
click at [12, 178] on select "Select Cable / Satellite Services Collection Agency Credit Card Debt Debt Couns…" at bounding box center [58, 183] width 92 height 10
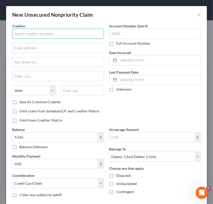
click at [42, 33] on input "text" at bounding box center [58, 34] width 92 height 10
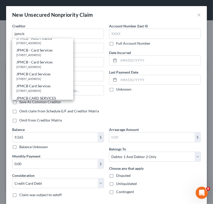
scroll to position [23, 0]
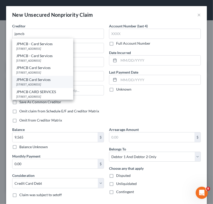
click at [56, 81] on div "JPMCB Card Services" at bounding box center [42, 79] width 53 height 5
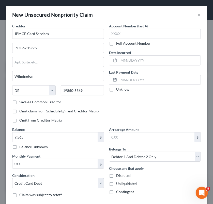
scroll to position [0, 0]
click at [124, 162] on div "Arrearage Amount $ Belongs To * Select Debtor 1 Only Debtor 2 Only Debtor 1 And…" at bounding box center [154, 164] width 97 height 75
click at [123, 158] on select "Select Debtor 1 Only Debtor 2 Only Debtor 1 And Debtor 2 Only At Least One Of T…" at bounding box center [155, 157] width 92 height 10
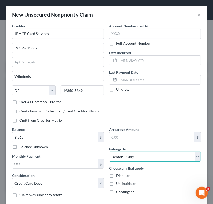
click at [109, 152] on select "Select Debtor 1 Only Debtor 2 Only Debtor 1 And Debtor 2 Only At Least One Of T…" at bounding box center [155, 157] width 92 height 10
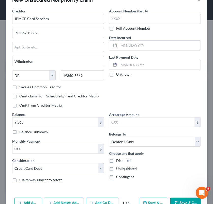
scroll to position [29, 0]
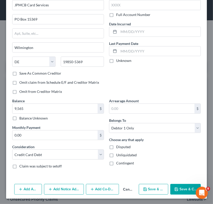
click at [188, 187] on button "Save & Close" at bounding box center [185, 189] width 30 height 11
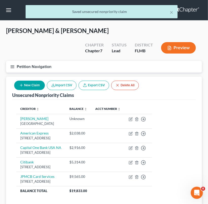
click at [32, 86] on button "New Claim" at bounding box center [29, 85] width 31 height 9
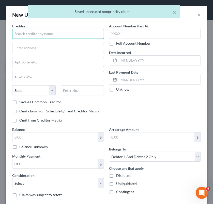
click at [36, 33] on input "text" at bounding box center [58, 34] width 92 height 10
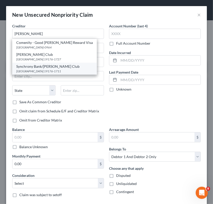
click at [62, 70] on div "[GEOGRAPHIC_DATA] 19176-1711" at bounding box center [54, 71] width 76 height 4
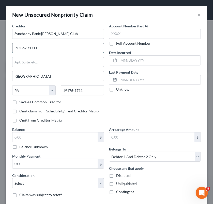
click at [43, 46] on input "PO Box 71711" at bounding box center [57, 48] width 91 height 10
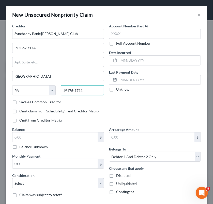
click at [83, 90] on input "19176-1711" at bounding box center [82, 90] width 43 height 10
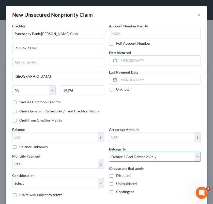
click at [125, 157] on select "Select Debtor 1 Only Debtor 2 Only Debtor 1 And Debtor 2 Only At Least One Of T…" at bounding box center [155, 157] width 92 height 10
click at [109, 152] on select "Select Debtor 1 Only Debtor 2 Only Debtor 1 And Debtor 2 Only At Least One Of T…" at bounding box center [155, 157] width 92 height 10
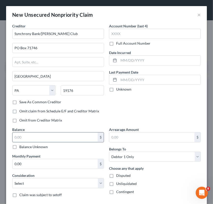
click at [78, 137] on input "text" at bounding box center [54, 137] width 85 height 10
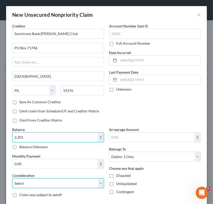
click at [85, 181] on select "Select Cable / Satellite Services Collection Agency Credit Card Debt Debt Couns…" at bounding box center [58, 183] width 92 height 10
click at [12, 178] on select "Select Cable / Satellite Services Collection Agency Credit Card Debt Debt Couns…" at bounding box center [58, 183] width 92 height 10
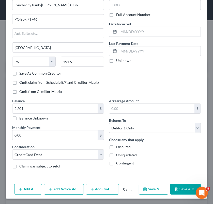
click at [178, 186] on button "Save & Close" at bounding box center [185, 189] width 30 height 11
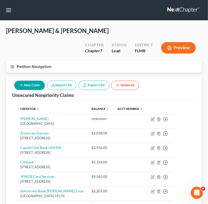
click at [38, 86] on button "New Claim" at bounding box center [29, 85] width 31 height 9
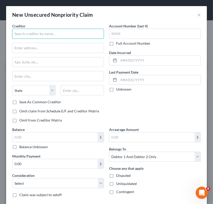
click at [48, 33] on input "text" at bounding box center [58, 34] width 92 height 10
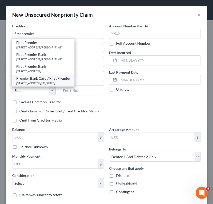
click at [52, 79] on div "Premier Bank Card / First Premier" at bounding box center [43, 78] width 54 height 5
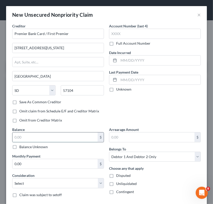
click at [52, 136] on input "text" at bounding box center [54, 137] width 85 height 10
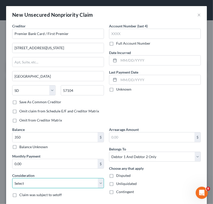
click at [57, 183] on select "Select Cable / Satellite Services Collection Agency Credit Card Debt Debt Couns…" at bounding box center [58, 183] width 92 height 10
click at [12, 178] on select "Select Cable / Satellite Services Collection Agency Credit Card Debt Debt Couns…" at bounding box center [58, 183] width 92 height 10
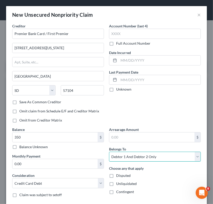
click at [151, 156] on select "Select Debtor 1 Only Debtor 2 Only Debtor 1 And Debtor 2 Only At Least One Of T…" at bounding box center [155, 157] width 92 height 10
click at [109, 152] on select "Select Debtor 1 Only Debtor 2 Only Debtor 1 And Debtor 2 Only At Least One Of T…" at bounding box center [155, 157] width 92 height 10
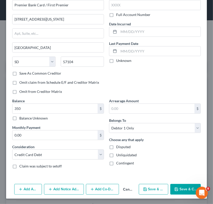
click at [187, 186] on button "Save & Close" at bounding box center [185, 189] width 30 height 11
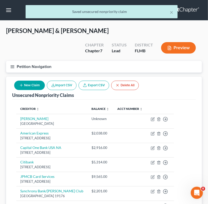
click at [31, 87] on button "New Claim" at bounding box center [29, 85] width 31 height 9
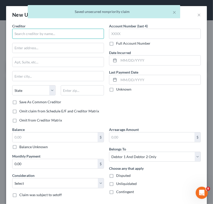
click at [23, 33] on input "text" at bounding box center [58, 34] width 92 height 10
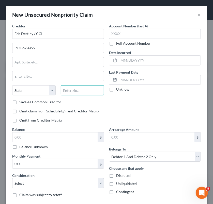
click at [73, 92] on input "text" at bounding box center [82, 90] width 43 height 10
click at [99, 104] on div "Save As Common Creditor" at bounding box center [58, 101] width 92 height 5
click at [47, 104] on label "Save As Common Creditor" at bounding box center [40, 101] width 42 height 5
click at [25, 103] on input "Save As Common Creditor" at bounding box center [22, 100] width 3 height 3
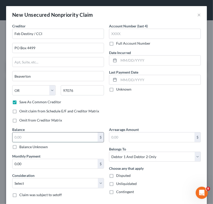
click at [51, 137] on input "text" at bounding box center [54, 137] width 85 height 10
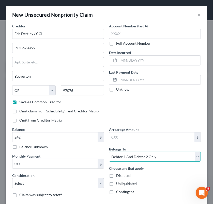
click at [134, 156] on select "Select Debtor 1 Only Debtor 2 Only Debtor 1 And Debtor 2 Only At Least One Of T…" at bounding box center [155, 157] width 92 height 10
click at [109, 152] on select "Select Debtor 1 Only Debtor 2 Only Debtor 1 And Debtor 2 Only At Least One Of T…" at bounding box center [155, 157] width 92 height 10
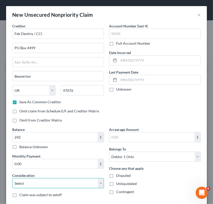
click at [48, 181] on select "Select Cable / Satellite Services Collection Agency Credit Card Debt Debt Couns…" at bounding box center [58, 183] width 92 height 10
click at [12, 178] on select "Select Cable / Satellite Services Collection Agency Credit Card Debt Debt Couns…" at bounding box center [58, 183] width 92 height 10
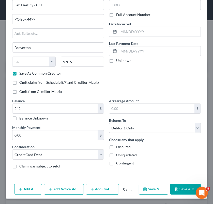
click at [183, 186] on button "Save & Close" at bounding box center [185, 189] width 30 height 11
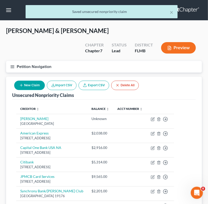
click at [36, 85] on button "New Claim" at bounding box center [29, 85] width 31 height 9
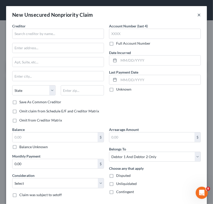
click at [197, 16] on button "×" at bounding box center [199, 15] width 4 height 6
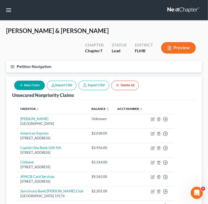
scroll to position [80, 0]
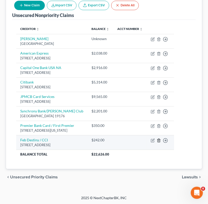
click at [161, 140] on icon "button" at bounding box center [159, 141] width 4 height 4
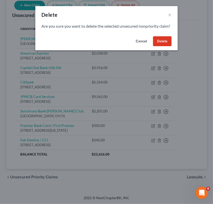
click at [161, 44] on button "Delete" at bounding box center [162, 41] width 19 height 10
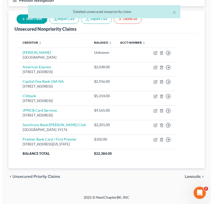
scroll to position [65, 0]
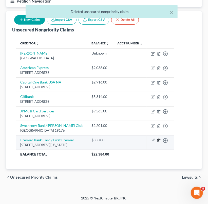
click at [159, 140] on line "button" at bounding box center [159, 140] width 0 height 1
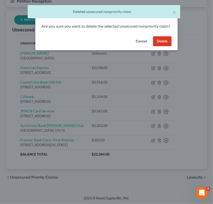
click at [163, 46] on button "Delete" at bounding box center [162, 41] width 19 height 10
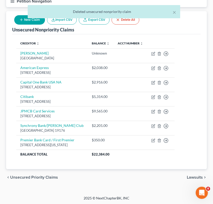
scroll to position [51, 0]
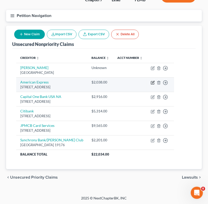
click at [155, 81] on icon "button" at bounding box center [153, 83] width 4 height 4
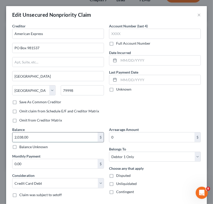
click at [47, 137] on input "2,038.00" at bounding box center [54, 137] width 85 height 10
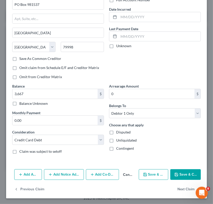
click at [189, 177] on button "Save & Close" at bounding box center [185, 174] width 30 height 11
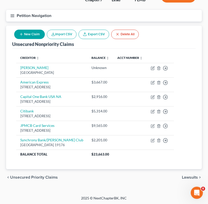
click at [128, 164] on div "Creditor expand_more expand_less unfold_more Balance expand_more expand_less un…" at bounding box center [104, 109] width 184 height 121
click at [35, 35] on button "New Claim" at bounding box center [29, 34] width 31 height 9
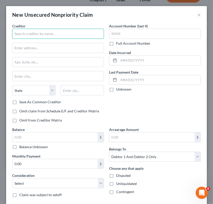
click at [36, 34] on input "text" at bounding box center [58, 34] width 92 height 10
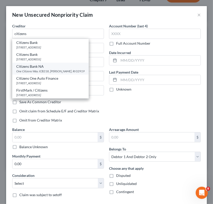
click at [55, 68] on div "Citizens Bank NA" at bounding box center [50, 66] width 68 height 5
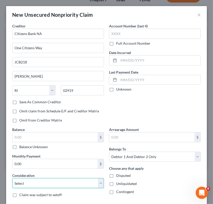
click at [42, 187] on select "Select Cable / Satellite Services Collection Agency Credit Card Debt Debt Couns…" at bounding box center [58, 183] width 92 height 10
click at [12, 178] on select "Select Cable / Satellite Services Collection Agency Credit Card Debt Debt Couns…" at bounding box center [58, 183] width 92 height 10
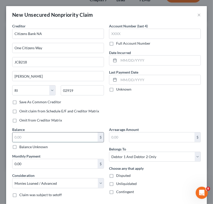
click at [41, 140] on input "text" at bounding box center [54, 137] width 85 height 10
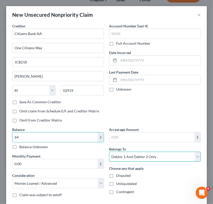
drag, startPoint x: 155, startPoint y: 154, endPoint x: 152, endPoint y: 151, distance: 4.3
click at [155, 154] on select "Select Debtor 1 Only Debtor 2 Only Debtor 1 And Debtor 2 Only At Least One Of T…" at bounding box center [155, 157] width 92 height 10
click at [109, 152] on select "Select Debtor 1 Only Debtor 2 Only Debtor 1 And Debtor 2 Only At Least One Of T…" at bounding box center [155, 157] width 92 height 10
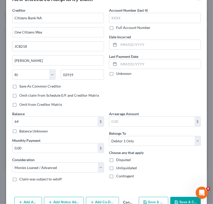
scroll to position [29, 0]
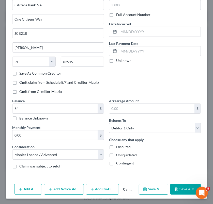
click at [184, 187] on button "Save & Close" at bounding box center [185, 189] width 30 height 11
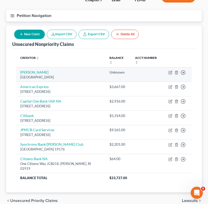
click at [131, 73] on td at bounding box center [147, 74] width 33 height 14
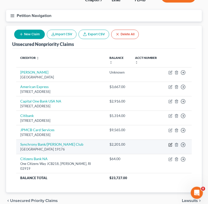
click at [169, 143] on icon "button" at bounding box center [171, 145] width 4 height 4
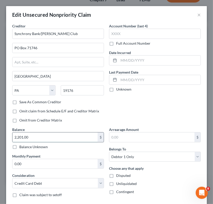
click at [55, 134] on input "2,201.00" at bounding box center [54, 137] width 85 height 10
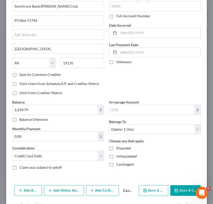
scroll to position [43, 0]
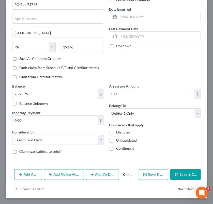
click at [182, 175] on button "Save & Close" at bounding box center [185, 174] width 30 height 11
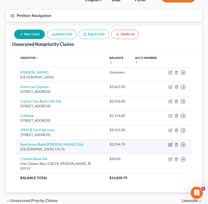
click at [169, 143] on icon "button" at bounding box center [171, 145] width 4 height 4
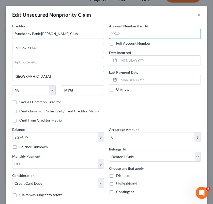
click at [123, 35] on input "text" at bounding box center [155, 34] width 92 height 10
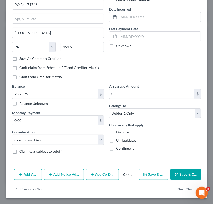
click at [174, 173] on icon "button" at bounding box center [176, 175] width 4 height 4
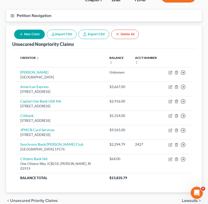
click at [38, 34] on button "New Claim" at bounding box center [29, 34] width 31 height 9
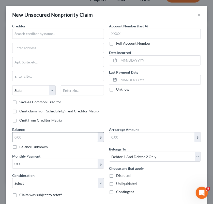
click at [52, 135] on input "text" at bounding box center [54, 137] width 85 height 10
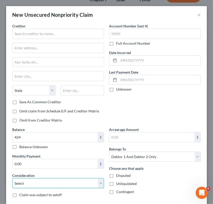
click at [51, 181] on select "Select Cable / Satellite Services Collection Agency Credit Card Debt Debt Couns…" at bounding box center [58, 183] width 92 height 10
click at [12, 178] on select "Select Cable / Satellite Services Collection Agency Credit Card Debt Debt Couns…" at bounding box center [58, 183] width 92 height 10
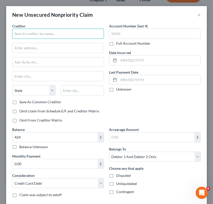
click at [45, 29] on input "text" at bounding box center [58, 34] width 92 height 10
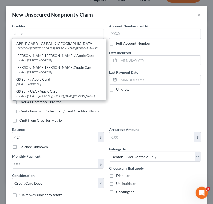
scroll to position [0, 0]
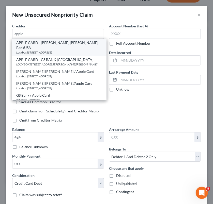
click at [74, 50] on div "Lockbox [STREET_ADDRESS]" at bounding box center [59, 52] width 86 height 4
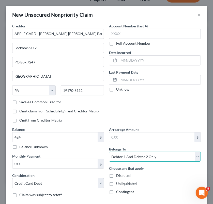
click at [125, 156] on select "Select Debtor 1 Only Debtor 2 Only Debtor 1 And Debtor 2 Only At Least One Of T…" at bounding box center [155, 157] width 92 height 10
click at [109, 152] on select "Select Debtor 1 Only Debtor 2 Only Debtor 1 And Debtor 2 Only At Least One Of T…" at bounding box center [155, 157] width 92 height 10
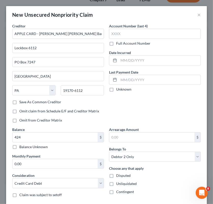
scroll to position [29, 0]
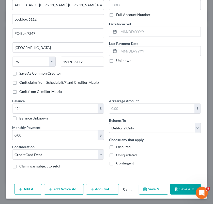
click at [188, 190] on button "Save & Close" at bounding box center [185, 189] width 30 height 11
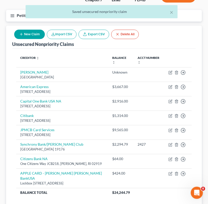
click at [30, 34] on button "New Claim" at bounding box center [29, 34] width 31 height 9
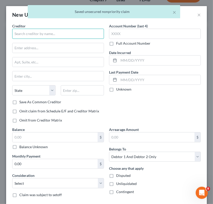
click at [38, 32] on input "text" at bounding box center [58, 34] width 92 height 10
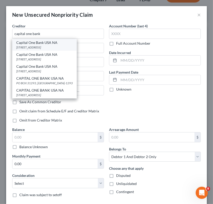
click at [35, 44] on div "Capital One Bank USA NA" at bounding box center [44, 42] width 56 height 5
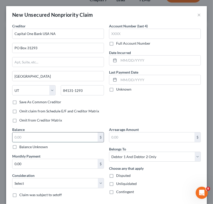
click at [82, 136] on input "text" at bounding box center [54, 137] width 85 height 10
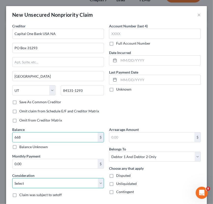
drag, startPoint x: 85, startPoint y: 183, endPoint x: 77, endPoint y: 177, distance: 9.4
click at [85, 183] on select "Select Cable / Satellite Services Collection Agency Credit Card Debt Debt Couns…" at bounding box center [58, 183] width 92 height 10
click at [12, 178] on select "Select Cable / Satellite Services Collection Agency Credit Card Debt Debt Couns…" at bounding box center [58, 183] width 92 height 10
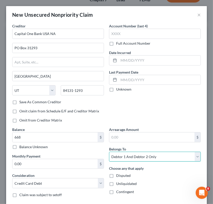
click at [147, 155] on select "Select Debtor 1 Only Debtor 2 Only Debtor 1 And Debtor 2 Only At Least One Of T…" at bounding box center [155, 157] width 92 height 10
click at [109, 152] on select "Select Debtor 1 Only Debtor 2 Only Debtor 1 And Debtor 2 Only At Least One Of T…" at bounding box center [155, 157] width 92 height 10
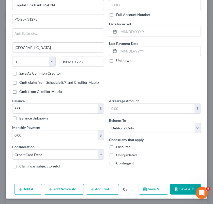
click at [186, 187] on button "Save & Close" at bounding box center [185, 189] width 30 height 11
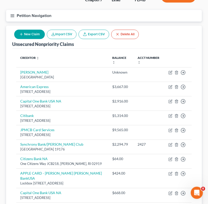
click at [36, 34] on button "New Claim" at bounding box center [29, 34] width 31 height 9
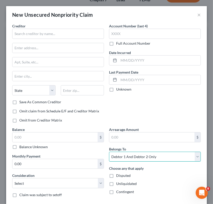
click at [124, 154] on select "Select Debtor 1 Only Debtor 2 Only Debtor 1 And Debtor 2 Only At Least One Of T…" at bounding box center [155, 157] width 92 height 10
click at [109, 152] on select "Select Debtor 1 Only Debtor 2 Only Debtor 1 And Debtor 2 Only At Least One Of T…" at bounding box center [155, 157] width 92 height 10
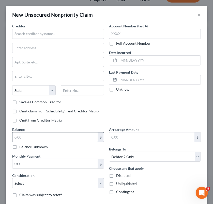
click at [66, 136] on input "text" at bounding box center [54, 137] width 85 height 10
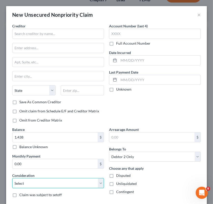
click at [39, 179] on select "Select Cable / Satellite Services Collection Agency Credit Card Debt Debt Couns…" at bounding box center [58, 183] width 92 height 10
click at [12, 178] on select "Select Cable / Satellite Services Collection Agency Credit Card Debt Debt Couns…" at bounding box center [58, 183] width 92 height 10
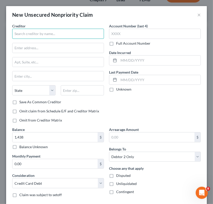
click at [44, 29] on input "text" at bounding box center [58, 34] width 92 height 10
click at [35, 34] on input "capital one v\bank" at bounding box center [58, 34] width 92 height 10
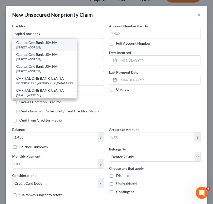
click at [47, 44] on div "Capital One Bank USA NA" at bounding box center [44, 42] width 56 height 5
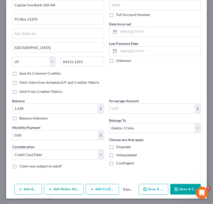
click at [180, 187] on button "Save & Close" at bounding box center [185, 189] width 30 height 11
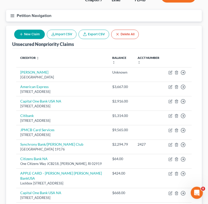
scroll to position [117, 0]
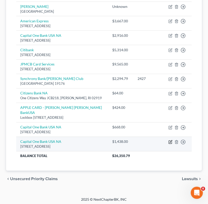
click at [170, 141] on icon "button" at bounding box center [171, 142] width 4 height 4
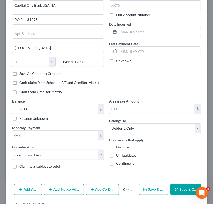
scroll to position [42, 0]
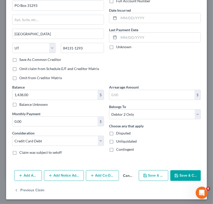
click at [66, 176] on button "Add Notice Address" at bounding box center [64, 175] width 40 height 11
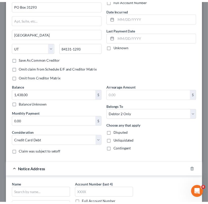
scroll to position [152, 0]
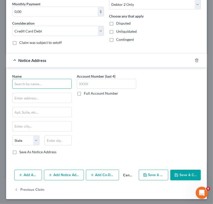
click at [44, 81] on input "text" at bounding box center [41, 84] width 59 height 10
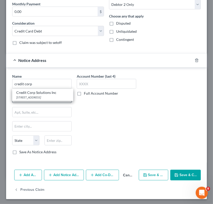
click at [47, 94] on div "Credit Corp Solutions Inc" at bounding box center [42, 92] width 53 height 5
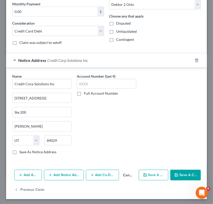
click at [179, 174] on button "Save & Close" at bounding box center [185, 175] width 30 height 11
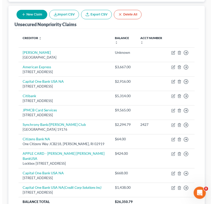
scroll to position [0, 0]
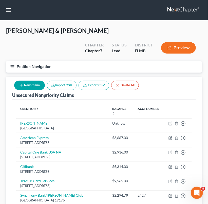
click at [35, 86] on button "New Claim" at bounding box center [29, 85] width 31 height 9
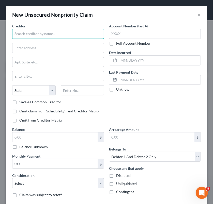
click at [40, 34] on input "text" at bounding box center [58, 34] width 92 height 10
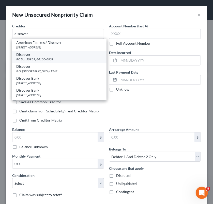
click at [45, 58] on div "PO Box 30939, 84130-0939" at bounding box center [59, 59] width 86 height 4
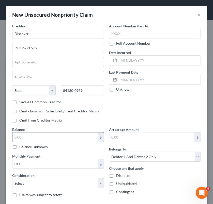
click at [38, 136] on input "text" at bounding box center [54, 137] width 85 height 10
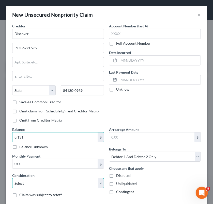
click at [44, 185] on select "Select Cable / Satellite Services Collection Agency Credit Card Debt Debt Couns…" at bounding box center [58, 183] width 92 height 10
click at [12, 178] on select "Select Cable / Satellite Services Collection Agency Credit Card Debt Debt Couns…" at bounding box center [58, 183] width 92 height 10
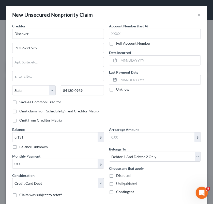
click at [125, 161] on div "Arrearage Amount $ Belongs To * Select Debtor 1 Only Debtor 2 Only Debtor 1 And…" at bounding box center [154, 164] width 97 height 75
click at [125, 158] on select "Select Debtor 1 Only Debtor 2 Only Debtor 1 And Debtor 2 Only At Least One Of T…" at bounding box center [155, 157] width 92 height 10
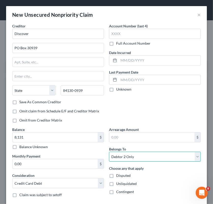
click at [109, 152] on select "Select Debtor 1 Only Debtor 2 Only Debtor 1 And Debtor 2 Only At Least One Of T…" at bounding box center [155, 157] width 92 height 10
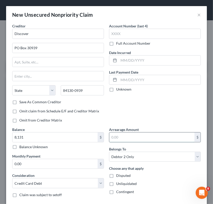
click at [119, 135] on input "text" at bounding box center [151, 137] width 85 height 10
click at [104, 121] on div "Creditor * Discover PO Box [GEOGRAPHIC_DATA][US_STATE] AZ CA CO [GEOGRAPHIC_DAT…" at bounding box center [58, 75] width 97 height 104
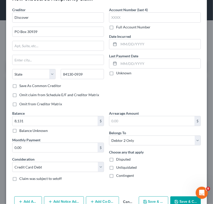
scroll to position [29, 0]
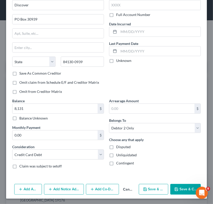
click at [182, 188] on button "Save & Close" at bounding box center [185, 189] width 30 height 11
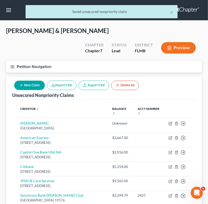
click at [38, 85] on button "New Claim" at bounding box center [29, 85] width 31 height 9
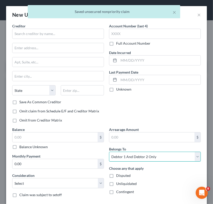
drag, startPoint x: 143, startPoint y: 158, endPoint x: 140, endPoint y: 151, distance: 7.5
click at [143, 158] on select "Select Debtor 1 Only Debtor 2 Only Debtor 1 And Debtor 2 Only At Least One Of T…" at bounding box center [155, 157] width 92 height 10
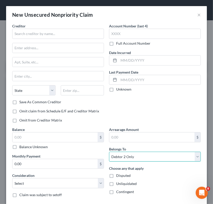
click at [109, 152] on select "Select Debtor 1 Only Debtor 2 Only Debtor 1 And Debtor 2 Only At Least One Of T…" at bounding box center [155, 157] width 92 height 10
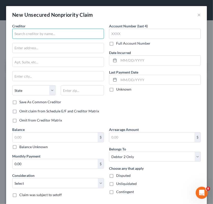
click at [76, 35] on input "text" at bounding box center [58, 34] width 92 height 10
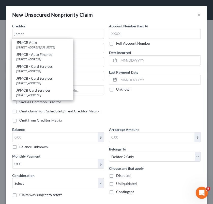
scroll to position [23, 0]
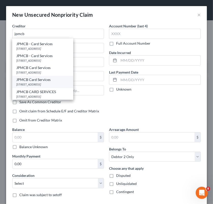
click at [62, 85] on div "[STREET_ADDRESS]" at bounding box center [42, 84] width 53 height 4
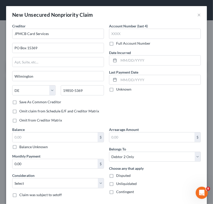
scroll to position [0, 0]
click at [53, 136] on input "text" at bounding box center [54, 137] width 85 height 10
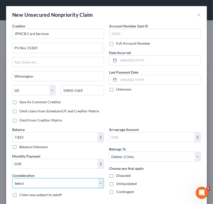
drag, startPoint x: 60, startPoint y: 185, endPoint x: 58, endPoint y: 178, distance: 7.1
click at [60, 185] on select "Select Cable / Satellite Services Collection Agency Credit Card Debt Debt Couns…" at bounding box center [58, 183] width 92 height 10
click at [12, 178] on select "Select Cable / Satellite Services Collection Agency Credit Card Debt Debt Couns…" at bounding box center [58, 183] width 92 height 10
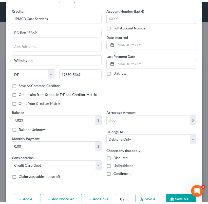
scroll to position [29, 0]
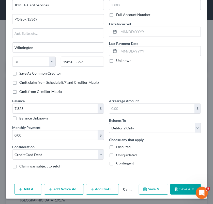
click at [185, 184] on button "Save & Close" at bounding box center [185, 189] width 30 height 11
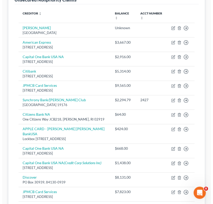
scroll to position [94, 0]
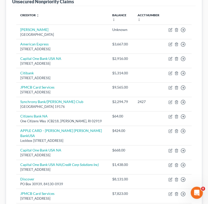
click at [208, 99] on div "[PERSON_NAME] & [PERSON_NAME] Upgraded Chapter Chapter 7 Status Lead District […" at bounding box center [104, 88] width 208 height 322
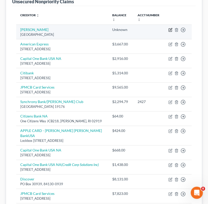
click at [170, 29] on icon "button" at bounding box center [171, 30] width 4 height 4
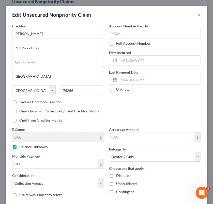
click at [19, 147] on label "Balance Unknown" at bounding box center [33, 146] width 28 height 5
click at [21, 147] on input "Balance Unknown" at bounding box center [22, 145] width 3 height 3
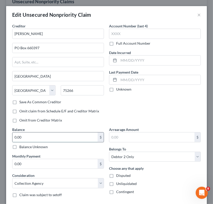
click at [21, 137] on input "0.00" at bounding box center [54, 137] width 85 height 10
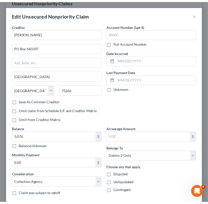
scroll to position [43, 0]
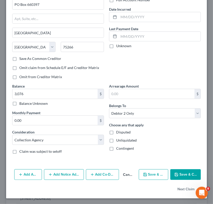
click at [182, 172] on button "Save & Close" at bounding box center [185, 174] width 30 height 11
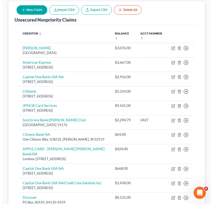
scroll to position [73, 0]
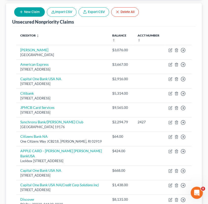
click at [31, 13] on button "New Claim" at bounding box center [29, 11] width 31 height 9
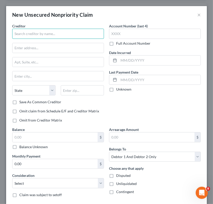
click at [53, 32] on input "text" at bounding box center [58, 34] width 92 height 10
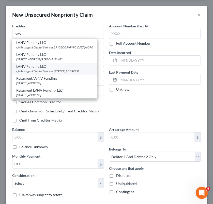
click at [56, 73] on div "c/o Resurgent Capital Services [STREET_ADDRESS]" at bounding box center [54, 71] width 77 height 4
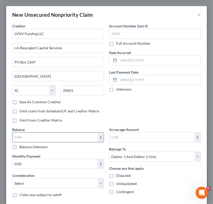
click at [53, 135] on input "text" at bounding box center [54, 137] width 85 height 10
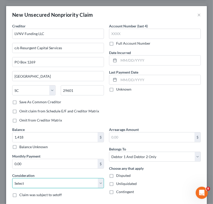
drag, startPoint x: 53, startPoint y: 185, endPoint x: 51, endPoint y: 177, distance: 7.4
click at [53, 185] on select "Select Cable / Satellite Services Collection Agency Credit Card Debt Debt Couns…" at bounding box center [58, 183] width 92 height 10
click at [12, 178] on select "Select Cable / Satellite Services Collection Agency Credit Card Debt Debt Couns…" at bounding box center [58, 183] width 92 height 10
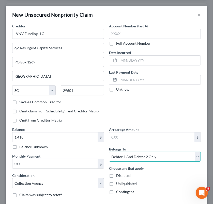
click at [129, 158] on select "Select Debtor 1 Only Debtor 2 Only Debtor 1 And Debtor 2 Only At Least One Of T…" at bounding box center [155, 157] width 92 height 10
click at [109, 152] on select "Select Debtor 1 Only Debtor 2 Only Debtor 1 And Debtor 2 Only At Least One Of T…" at bounding box center [155, 157] width 92 height 10
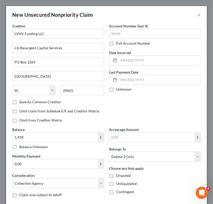
scroll to position [21, 0]
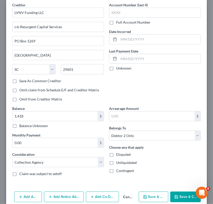
click at [184, 193] on button "Save & Close" at bounding box center [185, 197] width 30 height 11
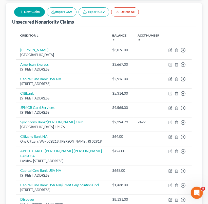
click at [28, 10] on button "New Claim" at bounding box center [29, 11] width 31 height 9
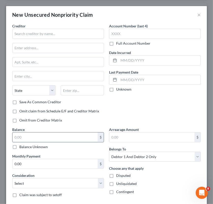
click at [55, 139] on input "text" at bounding box center [54, 137] width 85 height 10
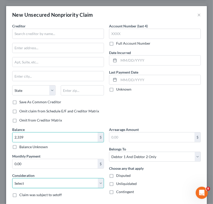
click at [56, 180] on select "Select Cable / Satellite Services Collection Agency Credit Card Debt Debt Couns…" at bounding box center [58, 183] width 92 height 10
click at [12, 178] on select "Select Cable / Satellite Services Collection Agency Credit Card Debt Debt Couns…" at bounding box center [58, 183] width 92 height 10
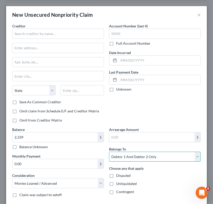
click at [136, 160] on select "Select Debtor 1 Only Debtor 2 Only Debtor 1 And Debtor 2 Only At Least One Of T…" at bounding box center [155, 157] width 92 height 10
click at [109, 152] on select "Select Debtor 1 Only Debtor 2 Only Debtor 1 And Debtor 2 Only At Least One Of T…" at bounding box center [155, 157] width 92 height 10
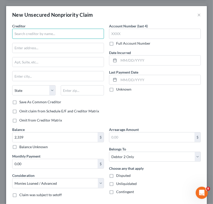
click at [65, 34] on input "text" at bounding box center [58, 34] width 92 height 10
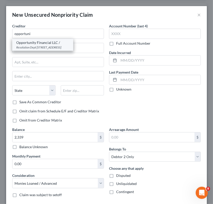
click at [63, 43] on div "Opportunity Financial LLC /" at bounding box center [42, 42] width 53 height 5
click at [63, 43] on input "text" at bounding box center [57, 48] width 91 height 10
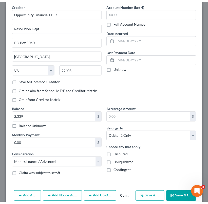
scroll to position [29, 0]
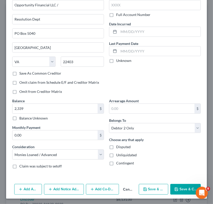
click at [188, 189] on button "Save & Close" at bounding box center [185, 189] width 30 height 11
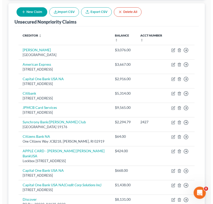
scroll to position [73, 0]
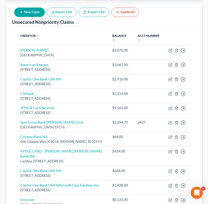
click at [35, 14] on button "New Claim" at bounding box center [29, 12] width 31 height 9
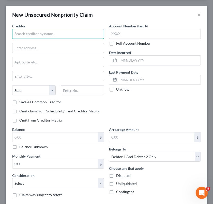
click at [80, 33] on input "text" at bounding box center [58, 34] width 92 height 10
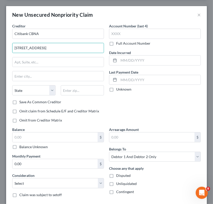
click at [86, 97] on div "State [US_STATE] AK AR AZ CA CO CT DE DC [GEOGRAPHIC_DATA] [GEOGRAPHIC_DATA] GU…" at bounding box center [58, 92] width 97 height 14
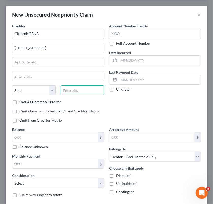
click at [84, 92] on input "text" at bounding box center [82, 90] width 43 height 10
click at [99, 96] on div "State [US_STATE] AK AR AZ CA CO CT DE DC [GEOGRAPHIC_DATA] [GEOGRAPHIC_DATA] GU…" at bounding box center [58, 92] width 97 height 14
click at [100, 101] on div "Save As Common Creditor" at bounding box center [58, 101] width 92 height 5
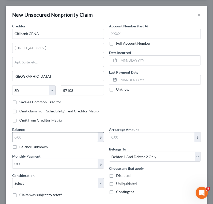
click at [52, 138] on input "text" at bounding box center [54, 137] width 85 height 10
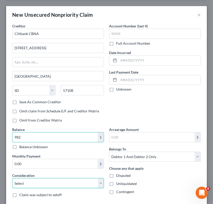
click at [65, 184] on select "Select Cable / Satellite Services Collection Agency Credit Card Debt Debt Couns…" at bounding box center [58, 183] width 92 height 10
click at [12, 178] on select "Select Cable / Satellite Services Collection Agency Credit Card Debt Debt Couns…" at bounding box center [58, 183] width 92 height 10
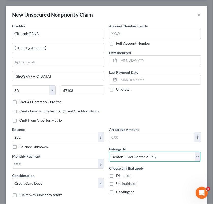
click at [134, 153] on select "Select Debtor 1 Only Debtor 2 Only Debtor 1 And Debtor 2 Only At Least One Of T…" at bounding box center [155, 157] width 92 height 10
click at [109, 152] on select "Select Debtor 1 Only Debtor 2 Only Debtor 1 And Debtor 2 Only At Least One Of T…" at bounding box center [155, 157] width 92 height 10
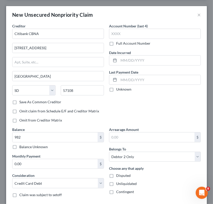
scroll to position [29, 0]
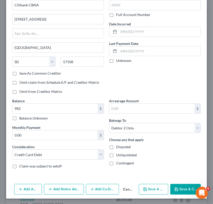
click at [183, 186] on button "Save & Close" at bounding box center [185, 189] width 30 height 11
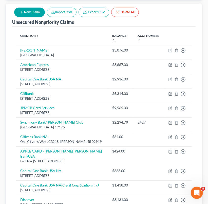
drag, startPoint x: 65, startPoint y: 32, endPoint x: 45, endPoint y: 29, distance: 20.6
click at [65, 32] on th "Creditor expand_more expand_less unfold_more" at bounding box center [62, 38] width 92 height 15
click at [27, 12] on button "New Claim" at bounding box center [29, 12] width 31 height 9
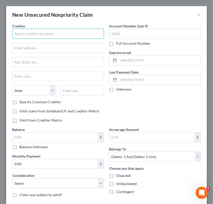
click at [58, 38] on input "text" at bounding box center [58, 34] width 92 height 10
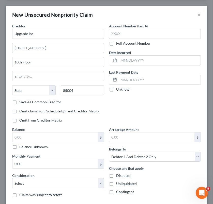
click at [137, 101] on div "Account Number (last 4) Full Account Number Date Incurred Last Payment Date Unk…" at bounding box center [154, 75] width 97 height 104
click at [19, 102] on label "Save As Common Creditor" at bounding box center [40, 101] width 42 height 5
click at [21, 102] on input "Save As Common Creditor" at bounding box center [22, 100] width 3 height 3
click at [35, 138] on input "text" at bounding box center [54, 137] width 85 height 10
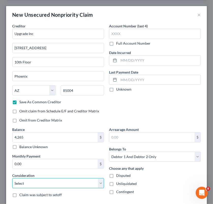
click at [40, 182] on select "Select Cable / Satellite Services Collection Agency Credit Card Debt Debt Couns…" at bounding box center [58, 183] width 92 height 10
click at [12, 178] on select "Select Cable / Satellite Services Collection Agency Credit Card Debt Debt Couns…" at bounding box center [58, 183] width 92 height 10
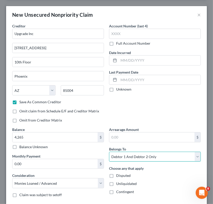
click at [117, 154] on select "Select Debtor 1 Only Debtor 2 Only Debtor 1 And Debtor 2 Only At Least One Of T…" at bounding box center [155, 157] width 92 height 10
click at [109, 152] on select "Select Debtor 1 Only Debtor 2 Only Debtor 1 And Debtor 2 Only At Least One Of T…" at bounding box center [155, 157] width 92 height 10
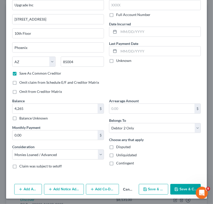
click at [181, 189] on button "Save & Close" at bounding box center [185, 189] width 30 height 11
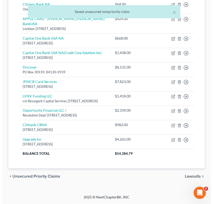
scroll to position [31, 0]
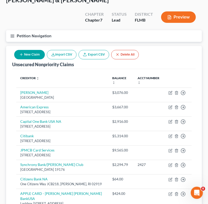
click at [30, 50] on button "New Claim" at bounding box center [29, 54] width 31 height 9
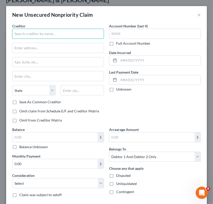
click at [38, 31] on input "text" at bounding box center [58, 34] width 92 height 10
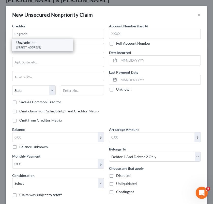
click at [42, 48] on div "[STREET_ADDRESS]" at bounding box center [42, 47] width 53 height 4
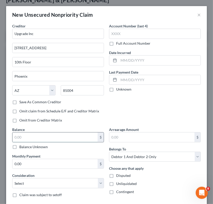
click at [54, 137] on input "text" at bounding box center [54, 137] width 85 height 10
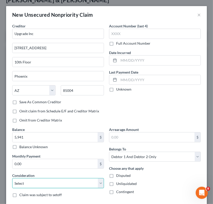
click at [63, 179] on select "Select Cable / Satellite Services Collection Agency Credit Card Debt Debt Couns…" at bounding box center [58, 183] width 92 height 10
click at [12, 178] on select "Select Cable / Satellite Services Collection Agency Credit Card Debt Debt Couns…" at bounding box center [58, 183] width 92 height 10
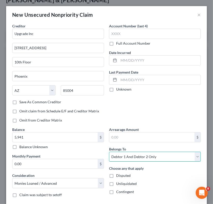
click at [120, 155] on select "Select Debtor 1 Only Debtor 2 Only Debtor 1 And Debtor 2 Only At Least One Of T…" at bounding box center [155, 157] width 92 height 10
click at [109, 152] on select "Select Debtor 1 Only Debtor 2 Only Debtor 1 And Debtor 2 Only At Least One Of T…" at bounding box center [155, 157] width 92 height 10
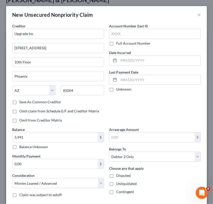
scroll to position [29, 0]
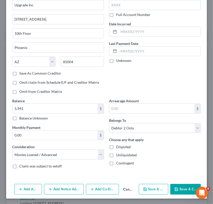
click at [184, 184] on button "Save & Close" at bounding box center [185, 189] width 30 height 11
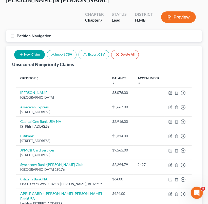
click at [27, 52] on button "New Claim" at bounding box center [29, 54] width 31 height 9
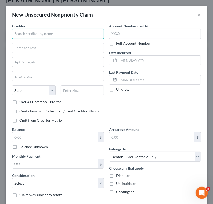
click at [42, 34] on input "text" at bounding box center [58, 34] width 92 height 10
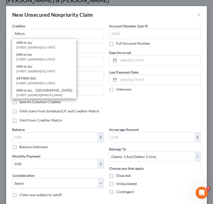
drag, startPoint x: 49, startPoint y: 67, endPoint x: 40, endPoint y: 67, distance: 9.1
click at [40, 67] on div "Affirm Inc" at bounding box center [44, 66] width 56 height 5
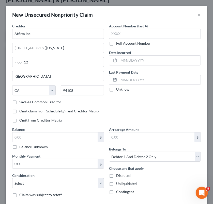
click at [40, 67] on div "Creditor * Affirm Inc [STREET_ADDRESS][GEOGRAPHIC_DATA][US_STATE] [US_STATE][GE…" at bounding box center [58, 61] width 92 height 76
click at [76, 136] on input "text" at bounding box center [54, 137] width 85 height 10
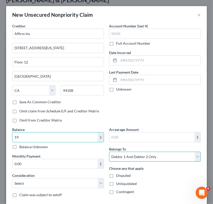
click at [147, 160] on select "Select Debtor 1 Only Debtor 2 Only Debtor 1 And Debtor 2 Only At Least One Of T…" at bounding box center [155, 157] width 92 height 10
click at [109, 152] on select "Select Debtor 1 Only Debtor 2 Only Debtor 1 And Debtor 2 Only At Least One Of T…" at bounding box center [155, 157] width 92 height 10
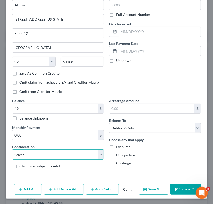
click at [97, 153] on select "Select Cable / Satellite Services Collection Agency Credit Card Debt Debt Couns…" at bounding box center [58, 154] width 92 height 10
click at [12, 149] on select "Select Cable / Satellite Services Collection Agency Credit Card Debt Debt Couns…" at bounding box center [58, 154] width 92 height 10
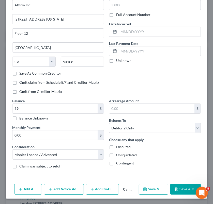
click at [184, 187] on button "Save & Close" at bounding box center [185, 189] width 30 height 11
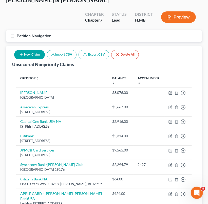
click at [35, 53] on button "New Claim" at bounding box center [29, 54] width 31 height 9
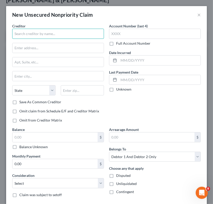
click at [52, 31] on input "text" at bounding box center [58, 34] width 92 height 10
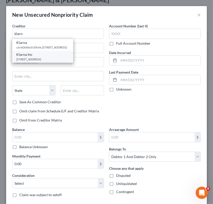
click at [50, 57] on div "[STREET_ADDRESS]" at bounding box center [42, 59] width 53 height 4
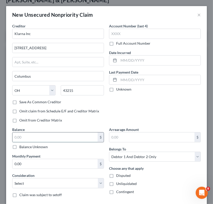
click at [62, 136] on input "text" at bounding box center [54, 137] width 85 height 10
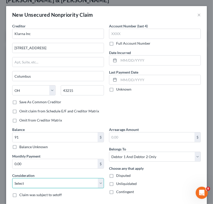
drag, startPoint x: 55, startPoint y: 188, endPoint x: 50, endPoint y: 186, distance: 5.2
click at [50, 186] on select "Select Cable / Satellite Services Collection Agency Credit Card Debt Debt Couns…" at bounding box center [58, 183] width 92 height 10
click at [12, 178] on select "Select Cable / Satellite Services Collection Agency Credit Card Debt Debt Couns…" at bounding box center [58, 183] width 92 height 10
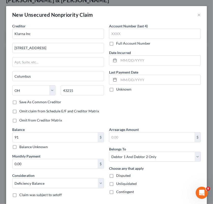
drag, startPoint x: 138, startPoint y: 155, endPoint x: 118, endPoint y: 162, distance: 20.8
drag, startPoint x: 118, startPoint y: 162, endPoint x: 113, endPoint y: 157, distance: 7.2
click at [113, 157] on select "Select Debtor 1 Only Debtor 2 Only Debtor 1 And Debtor 2 Only At Least One Of T…" at bounding box center [155, 157] width 92 height 10
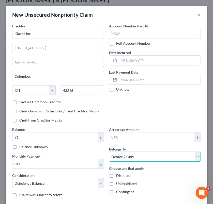
click at [109, 152] on select "Select Debtor 1 Only Debtor 2 Only Debtor 1 And Debtor 2 Only At Least One Of T…" at bounding box center [155, 157] width 92 height 10
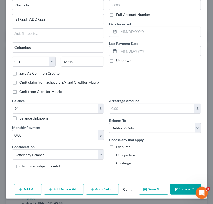
drag, startPoint x: 188, startPoint y: 188, endPoint x: 118, endPoint y: 78, distance: 130.7
drag, startPoint x: 118, startPoint y: 78, endPoint x: 106, endPoint y: 93, distance: 18.8
click at [106, 93] on div "Account Number (last 4) Full Account Number Date Incurred Last Payment Date Unk…" at bounding box center [154, 47] width 97 height 104
drag, startPoint x: 173, startPoint y: 184, endPoint x: 175, endPoint y: 189, distance: 5.2
click at [175, 189] on button "Save & Close" at bounding box center [185, 189] width 30 height 11
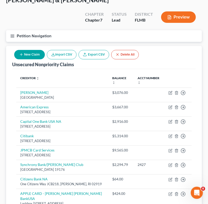
drag, startPoint x: 212, startPoint y: 110, endPoint x: 13, endPoint y: 34, distance: 212.6
click at [12, 36] on icon "button" at bounding box center [12, 36] width 5 height 5
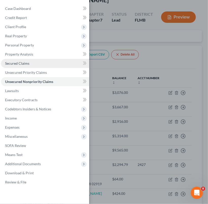
click at [30, 63] on link "Secured Claims" at bounding box center [45, 63] width 88 height 9
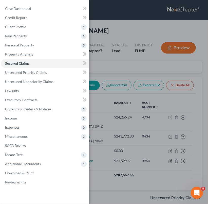
click at [163, 107] on div "Case Dashboard Payments Invoices Payments Payments Credit Report Client Profile" at bounding box center [104, 102] width 208 height 204
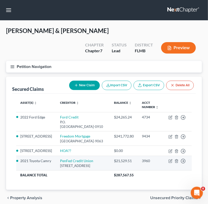
drag, startPoint x: 171, startPoint y: 172, endPoint x: 169, endPoint y: 176, distance: 5.0
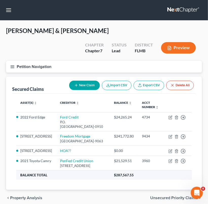
drag, startPoint x: 169, startPoint y: 176, endPoint x: 170, endPoint y: 188, distance: 12.0
click at [170, 180] on th "$287,567.55" at bounding box center [151, 175] width 82 height 9
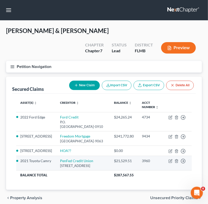
drag, startPoint x: 170, startPoint y: 171, endPoint x: 171, endPoint y: 173, distance: 2.6
click at [171, 171] on td "Move to E Move to F Move to G Move to Notice Only" at bounding box center [178, 163] width 27 height 14
click at [170, 162] on icon "button" at bounding box center [171, 161] width 2 height 2
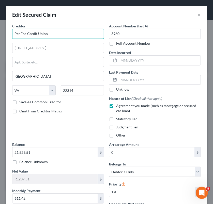
click at [21, 33] on input "PenFed Credit Union" at bounding box center [58, 34] width 92 height 10
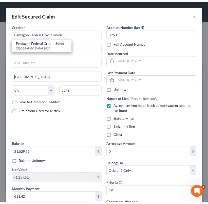
scroll to position [116, 0]
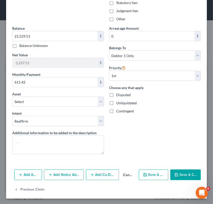
click at [185, 174] on button "Save & Close" at bounding box center [185, 175] width 30 height 11
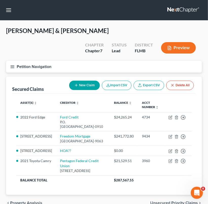
click at [12, 68] on icon "button" at bounding box center [12, 66] width 5 height 5
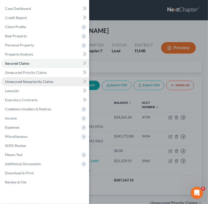
click at [22, 82] on span "Unsecured Nonpriority Claims" at bounding box center [29, 81] width 48 height 4
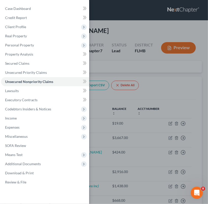
click at [191, 90] on div "Case Dashboard Payments Invoices Payments Payments Credit Report Client Profile" at bounding box center [104, 102] width 208 height 204
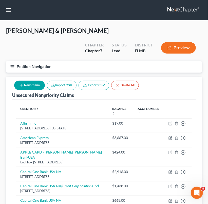
scroll to position [178, 0]
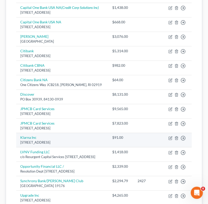
click at [144, 142] on td at bounding box center [149, 140] width 31 height 14
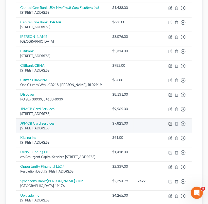
click at [171, 123] on icon "button" at bounding box center [171, 124] width 4 height 4
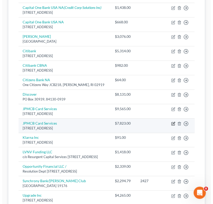
scroll to position [174, 0]
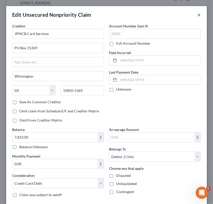
click at [197, 16] on button "×" at bounding box center [199, 15] width 4 height 6
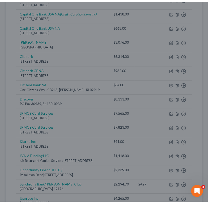
scroll to position [178, 0]
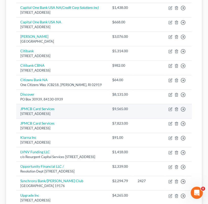
click at [170, 110] on td "Move to D Move to E Move to G Move to Notice Only" at bounding box center [178, 111] width 27 height 14
click at [171, 109] on icon "button" at bounding box center [171, 109] width 2 height 2
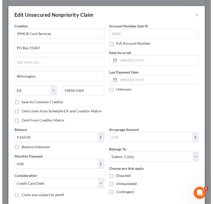
scroll to position [174, 0]
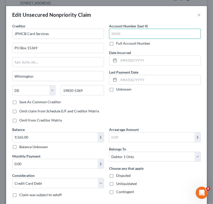
click at [130, 34] on input "text" at bounding box center [155, 34] width 92 height 10
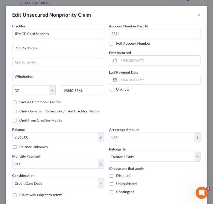
scroll to position [43, 0]
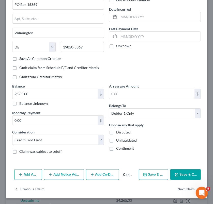
click at [184, 172] on button "Save & Close" at bounding box center [185, 174] width 30 height 11
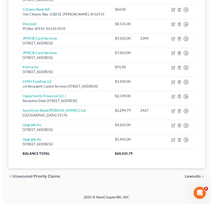
scroll to position [74, 0]
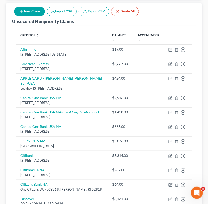
click at [31, 12] on button "New Claim" at bounding box center [29, 11] width 31 height 9
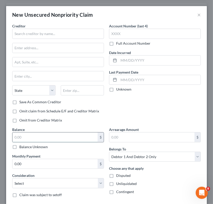
click at [64, 136] on input "text" at bounding box center [54, 137] width 85 height 10
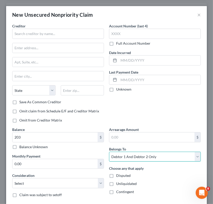
drag, startPoint x: 120, startPoint y: 157, endPoint x: 121, endPoint y: 151, distance: 5.7
click at [120, 157] on select "Select Debtor 1 Only Debtor 2 Only Debtor 1 And Debtor 2 Only At Least One Of T…" at bounding box center [155, 157] width 92 height 10
click at [109, 152] on select "Select Debtor 1 Only Debtor 2 Only Debtor 1 And Debtor 2 Only At Least One Of T…" at bounding box center [155, 157] width 92 height 10
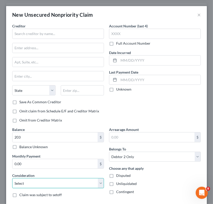
click at [73, 184] on select "Select Cable / Satellite Services Collection Agency Credit Card Debt Debt Couns…" at bounding box center [58, 183] width 92 height 10
click at [12, 178] on select "Select Cable / Satellite Services Collection Agency Credit Card Debt Debt Couns…" at bounding box center [58, 183] width 92 height 10
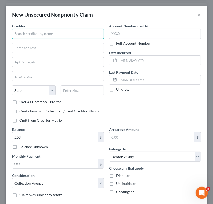
click at [54, 34] on input "text" at bounding box center [58, 34] width 92 height 10
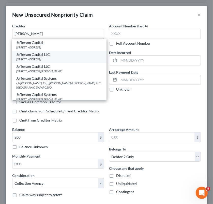
drag, startPoint x: 56, startPoint y: 58, endPoint x: 52, endPoint y: 57, distance: 4.7
click at [52, 57] on div "[STREET_ADDRESS]" at bounding box center [59, 59] width 86 height 4
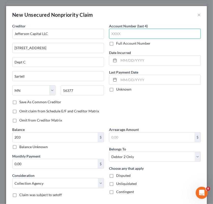
click at [138, 29] on input "text" at bounding box center [155, 34] width 92 height 10
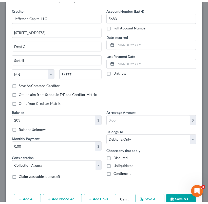
scroll to position [29, 0]
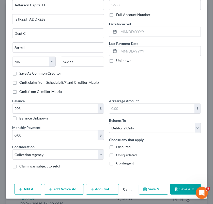
click at [185, 182] on div "Add Action Add Notice Address Add Co-Debtor Cancel Save & New Save & Close" at bounding box center [106, 190] width 201 height 17
click at [184, 186] on button "Save & Close" at bounding box center [185, 189] width 30 height 11
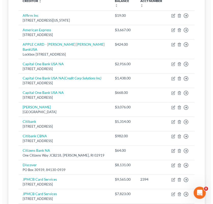
scroll to position [75, 0]
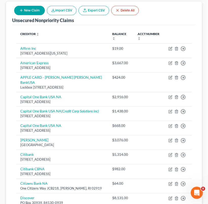
click at [24, 9] on button "New Claim" at bounding box center [29, 10] width 31 height 9
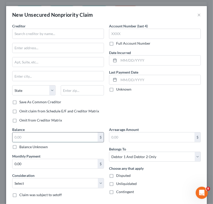
click at [48, 136] on input "text" at bounding box center [54, 137] width 85 height 10
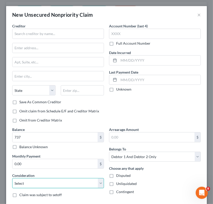
click at [49, 185] on select "Select Cable / Satellite Services Collection Agency Credit Card Debt Debt Couns…" at bounding box center [58, 183] width 92 height 10
click at [12, 178] on select "Select Cable / Satellite Services Collection Agency Credit Card Debt Debt Couns…" at bounding box center [58, 183] width 92 height 10
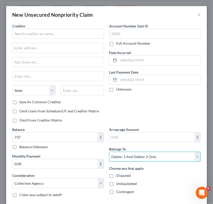
drag, startPoint x: 126, startPoint y: 154, endPoint x: 113, endPoint y: 157, distance: 13.7
click at [113, 157] on select "Select Debtor 1 Only Debtor 2 Only Debtor 1 And Debtor 2 Only At Least One Of T…" at bounding box center [155, 157] width 92 height 10
click at [109, 152] on select "Select Debtor 1 Only Debtor 2 Only Debtor 1 And Debtor 2 Only At Least One Of T…" at bounding box center [155, 157] width 92 height 10
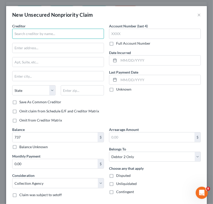
click at [68, 35] on input "text" at bounding box center [58, 34] width 92 height 10
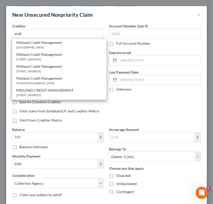
drag, startPoint x: 68, startPoint y: 68, endPoint x: 53, endPoint y: 66, distance: 14.9
click at [53, 66] on div "Midland Credit Management" at bounding box center [59, 66] width 86 height 5
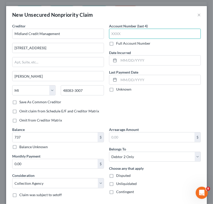
click at [131, 35] on input "text" at bounding box center [155, 34] width 92 height 10
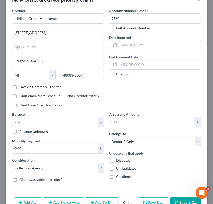
scroll to position [29, 0]
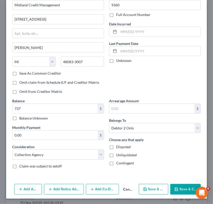
click at [187, 193] on button "Save & Close" at bounding box center [185, 189] width 30 height 11
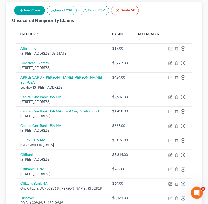
click at [204, 119] on div "Unsecured Nonpriority Claims New Claim Import CSV Export CSV Delete All Credito…" at bounding box center [104, 195] width 201 height 386
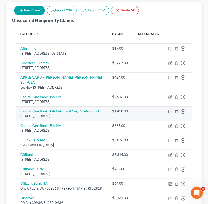
click at [171, 110] on icon "button" at bounding box center [171, 112] width 4 height 4
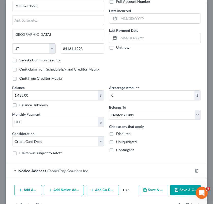
scroll to position [57, 0]
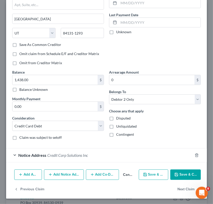
click at [104, 154] on div "Notice Address Credit Corp Solutions Inc" at bounding box center [99, 154] width 186 height 13
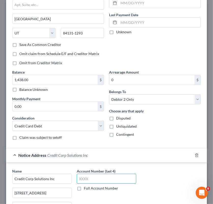
click at [97, 175] on input "text" at bounding box center [106, 179] width 59 height 10
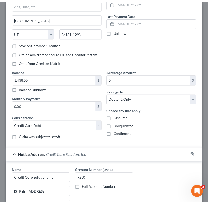
scroll to position [152, 0]
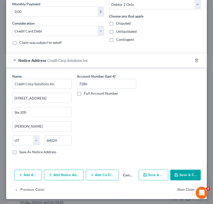
click at [179, 174] on button "Save & Close" at bounding box center [185, 175] width 30 height 11
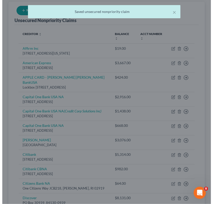
scroll to position [0, 0]
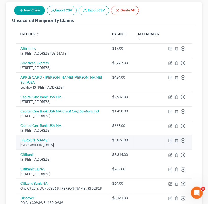
click at [133, 138] on td "$3,076.00" at bounding box center [120, 142] width 25 height 14
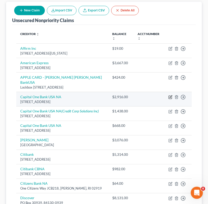
click at [171, 97] on icon "button" at bounding box center [171, 97] width 4 height 4
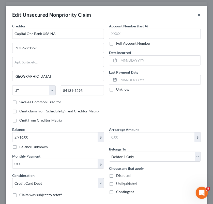
click at [197, 15] on button "×" at bounding box center [199, 15] width 4 height 6
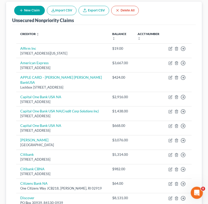
click at [35, 10] on button "New Claim" at bounding box center [29, 10] width 31 height 9
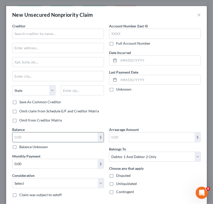
click at [40, 137] on input "text" at bounding box center [54, 137] width 85 height 10
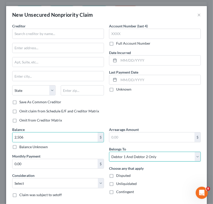
click at [115, 156] on select "Select Debtor 1 Only Debtor 2 Only Debtor 1 And Debtor 2 Only At Least One Of T…" at bounding box center [155, 157] width 92 height 10
click at [109, 152] on select "Select Debtor 1 Only Debtor 2 Only Debtor 1 And Debtor 2 Only At Least One Of T…" at bounding box center [155, 157] width 92 height 10
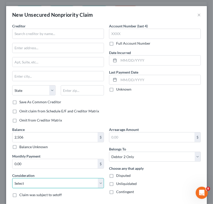
click at [70, 183] on select "Select Cable / Satellite Services Collection Agency Credit Card Debt Debt Couns…" at bounding box center [58, 183] width 92 height 10
click at [12, 178] on select "Select Cable / Satellite Services Collection Agency Credit Card Debt Debt Couns…" at bounding box center [58, 183] width 92 height 10
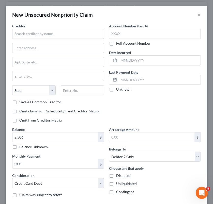
click at [48, 26] on div "Creditor *" at bounding box center [58, 30] width 92 height 15
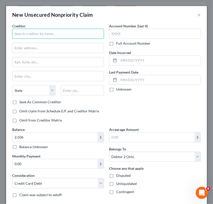
click at [48, 34] on input "text" at bounding box center [58, 34] width 92 height 10
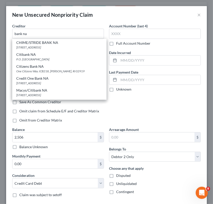
click at [121, 95] on div "Account Number (last 4) Full Account Number Date Incurred Last Payment Date Unk…" at bounding box center [154, 75] width 97 height 104
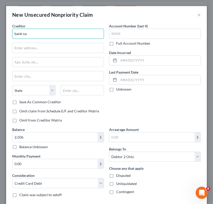
click at [53, 35] on input "bank na" at bounding box center [58, 34] width 92 height 10
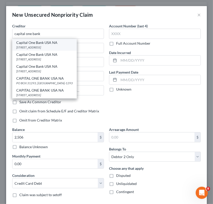
click at [56, 43] on div "Capital One Bank USA NA" at bounding box center [44, 42] width 56 height 5
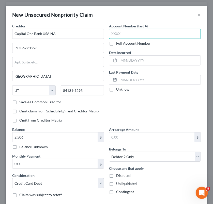
click at [128, 34] on input "text" at bounding box center [155, 34] width 92 height 10
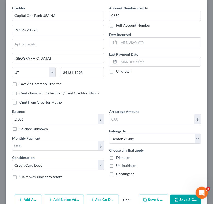
scroll to position [29, 0]
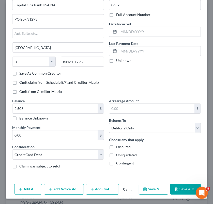
click at [179, 185] on button "Save & Close" at bounding box center [185, 189] width 30 height 11
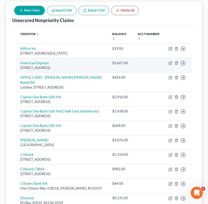
click at [136, 63] on td at bounding box center [149, 65] width 31 height 14
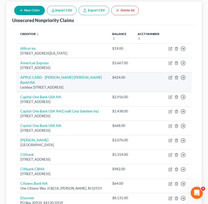
drag, startPoint x: 136, startPoint y: 63, endPoint x: 135, endPoint y: 91, distance: 27.5
click at [135, 91] on td at bounding box center [149, 82] width 31 height 20
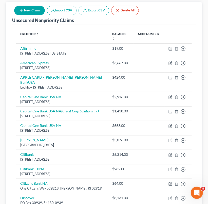
click at [27, 9] on button "New Claim" at bounding box center [29, 10] width 31 height 9
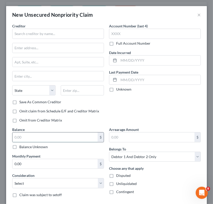
click at [50, 133] on input "text" at bounding box center [54, 137] width 85 height 10
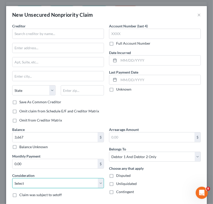
drag, startPoint x: 51, startPoint y: 178, endPoint x: 47, endPoint y: 180, distance: 4.2
drag, startPoint x: 47, startPoint y: 180, endPoint x: 46, endPoint y: 183, distance: 3.1
drag, startPoint x: 46, startPoint y: 183, endPoint x: 40, endPoint y: 182, distance: 6.6
click at [40, 182] on select "Select Cable / Satellite Services Collection Agency Credit Card Debt Debt Couns…" at bounding box center [58, 183] width 92 height 10
click at [12, 178] on select "Select Cable / Satellite Services Collection Agency Credit Card Debt Debt Couns…" at bounding box center [58, 183] width 92 height 10
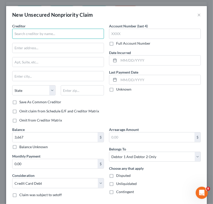
click at [38, 32] on input "text" at bounding box center [58, 34] width 92 height 10
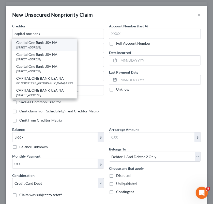
click at [46, 44] on div "Capital One Bank USA NA" at bounding box center [44, 42] width 56 height 5
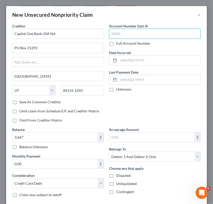
click at [111, 31] on input "text" at bounding box center [155, 34] width 92 height 10
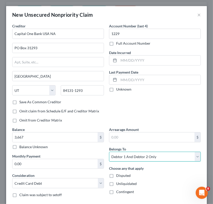
drag, startPoint x: 142, startPoint y: 154, endPoint x: 140, endPoint y: 151, distance: 3.2
click at [142, 154] on select "Select Debtor 1 Only Debtor 2 Only Debtor 1 And Debtor 2 Only At Least One Of T…" at bounding box center [155, 157] width 92 height 10
click at [109, 152] on select "Select Debtor 1 Only Debtor 2 Only Debtor 1 And Debtor 2 Only At Least One Of T…" at bounding box center [155, 157] width 92 height 10
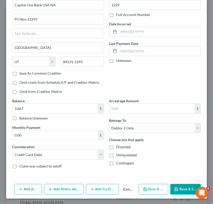
click at [192, 185] on button "Save & Close" at bounding box center [185, 189] width 30 height 11
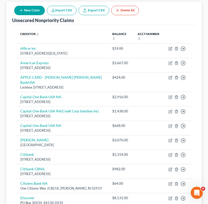
scroll to position [253, 0]
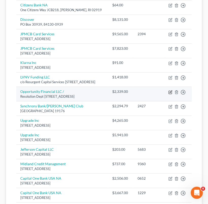
click at [172, 94] on icon "button" at bounding box center [171, 92] width 4 height 4
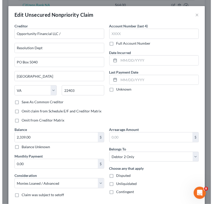
scroll to position [248, 0]
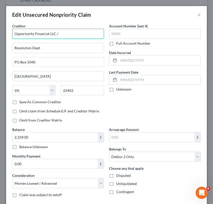
click at [88, 31] on input "Opportunity Financial LLC /" at bounding box center [58, 34] width 92 height 10
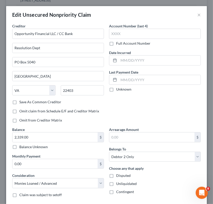
scroll to position [43, 0]
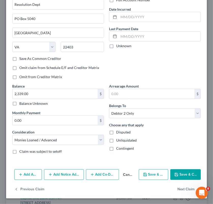
click at [189, 171] on button "Save & Close" at bounding box center [185, 174] width 30 height 11
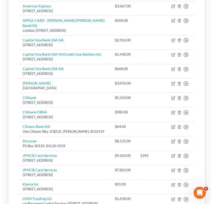
scroll to position [0, 0]
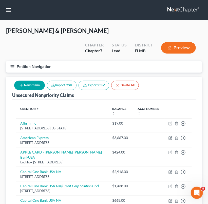
click at [39, 81] on button "New Claim" at bounding box center [29, 85] width 31 height 9
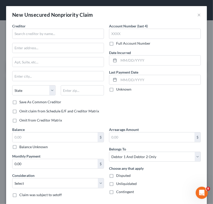
click at [45, 40] on div "Creditor * State [US_STATE] AK AR AZ CA CO [GEOGRAPHIC_DATA] DE DC [GEOGRAPHIC_…" at bounding box center [58, 61] width 92 height 76
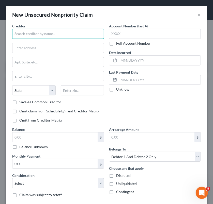
click at [45, 36] on input "text" at bounding box center [58, 34] width 92 height 10
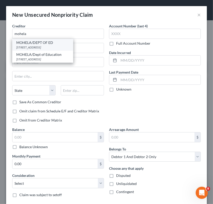
click at [46, 42] on div "MOHELA/DEPT OF ED" at bounding box center [42, 42] width 53 height 5
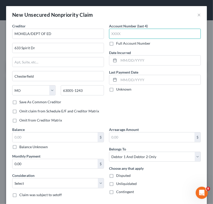
click at [123, 33] on input "text" at bounding box center [155, 34] width 92 height 10
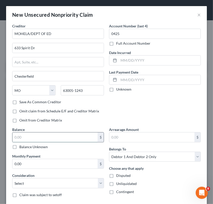
click at [67, 138] on input "text" at bounding box center [54, 137] width 85 height 10
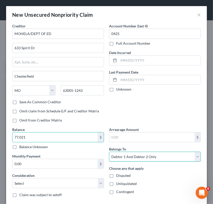
click at [147, 154] on select "Select Debtor 1 Only Debtor 2 Only Debtor 1 And Debtor 2 Only At Least One Of T…" at bounding box center [155, 157] width 92 height 10
click at [109, 152] on select "Select Debtor 1 Only Debtor 2 Only Debtor 1 And Debtor 2 Only At Least One Of T…" at bounding box center [155, 157] width 92 height 10
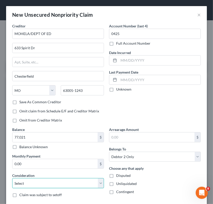
click at [89, 181] on select "Select Cable / Satellite Services Collection Agency Credit Card Debt Debt Couns…" at bounding box center [58, 183] width 92 height 10
click at [12, 178] on select "Select Cable / Satellite Services Collection Agency Credit Card Debt Debt Couns…" at bounding box center [58, 183] width 92 height 10
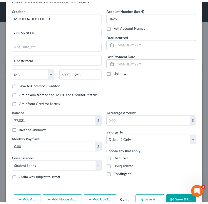
scroll to position [29, 0]
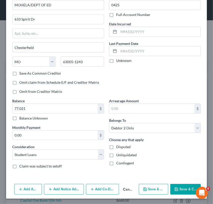
click at [184, 186] on button "Save & Close" at bounding box center [185, 189] width 30 height 11
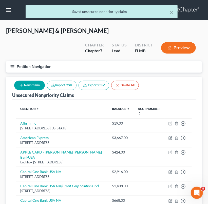
scroll to position [178, 0]
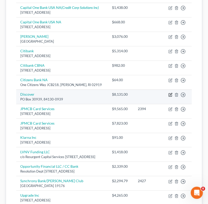
click at [171, 93] on icon "button" at bounding box center [171, 95] width 4 height 4
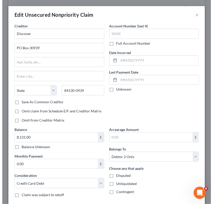
scroll to position [174, 0]
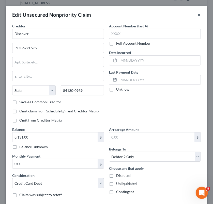
click at [197, 15] on button "×" at bounding box center [199, 15] width 4 height 6
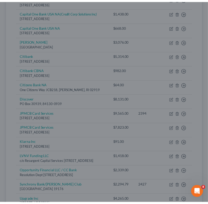
scroll to position [178, 0]
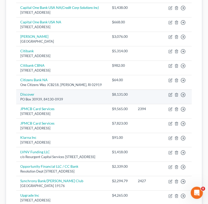
click at [136, 94] on td at bounding box center [149, 97] width 31 height 14
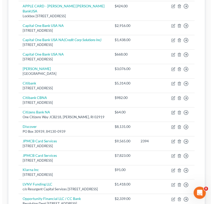
scroll to position [0, 0]
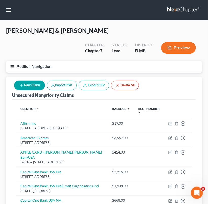
click at [28, 84] on button "New Claim" at bounding box center [29, 85] width 31 height 9
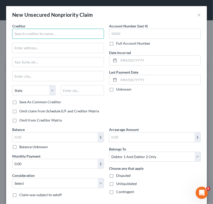
click at [31, 35] on input "text" at bounding box center [58, 34] width 92 height 10
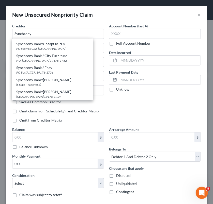
scroll to position [204, 0]
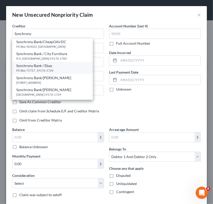
click at [42, 69] on div "PO Box 71727, 19176-1726" at bounding box center [52, 70] width 72 height 4
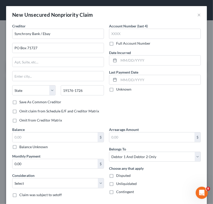
scroll to position [0, 0]
drag, startPoint x: 71, startPoint y: 88, endPoint x: 97, endPoint y: 94, distance: 26.8
click at [97, 94] on input "19176-1726" at bounding box center [82, 90] width 43 height 10
drag, startPoint x: 97, startPoint y: 94, endPoint x: 69, endPoint y: 89, distance: 28.5
click at [68, 89] on input "19176-1726" at bounding box center [82, 90] width 43 height 10
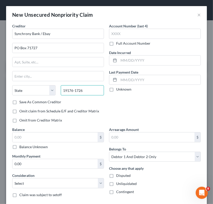
drag, startPoint x: 70, startPoint y: 89, endPoint x: 96, endPoint y: 88, distance: 26.7
click at [96, 88] on input "19176-1726" at bounding box center [82, 90] width 43 height 10
drag, startPoint x: 96, startPoint y: 88, endPoint x: 91, endPoint y: 89, distance: 5.2
click at [91, 89] on input "19176-1726" at bounding box center [82, 90] width 43 height 10
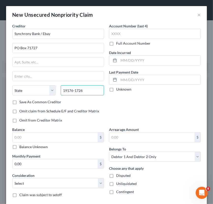
click at [91, 89] on input "19176-1726" at bounding box center [82, 90] width 43 height 10
click at [118, 102] on div "Account Number (last 4) Full Account Number Date Incurred Last Payment Date Unk…" at bounding box center [154, 75] width 97 height 104
click at [114, 111] on div "Account Number (last 4) Full Account Number Date Incurred Last Payment Date Unk…" at bounding box center [154, 75] width 97 height 104
click at [74, 90] on input "19176" at bounding box center [82, 90] width 43 height 10
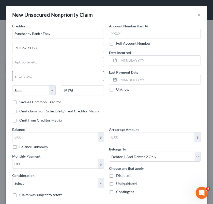
click at [53, 75] on input "text" at bounding box center [57, 76] width 91 height 10
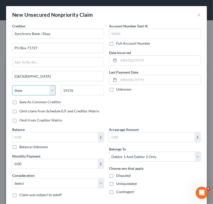
drag, startPoint x: 46, startPoint y: 90, endPoint x: 36, endPoint y: 89, distance: 10.2
click at [36, 89] on select "State [US_STATE] AK AR AZ CA CO CT DE DC [GEOGRAPHIC_DATA] [GEOGRAPHIC_DATA] GU…" at bounding box center [33, 90] width 43 height 10
click at [12, 85] on select "State [US_STATE] AK AR AZ CA CO CT DE DC [GEOGRAPHIC_DATA] [GEOGRAPHIC_DATA] GU…" at bounding box center [33, 90] width 43 height 10
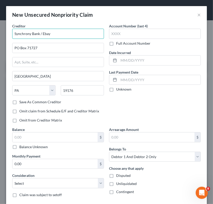
click at [72, 36] on input "Synchrony Bank / Ebay" at bounding box center [58, 34] width 92 height 10
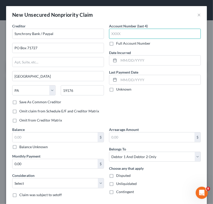
click at [133, 35] on input "text" at bounding box center [155, 34] width 92 height 10
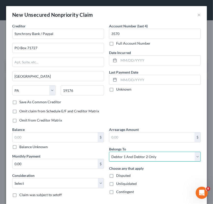
drag, startPoint x: 132, startPoint y: 154, endPoint x: 118, endPoint y: 155, distance: 14.5
click at [118, 155] on select "Select Debtor 1 Only Debtor 2 Only Debtor 1 And Debtor 2 Only At Least One Of T…" at bounding box center [155, 157] width 92 height 10
click at [109, 152] on select "Select Debtor 1 Only Debtor 2 Only Debtor 1 And Debtor 2 Only At Least One Of T…" at bounding box center [155, 157] width 92 height 10
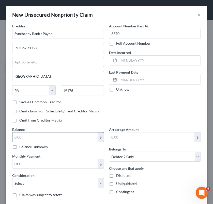
click at [65, 138] on input "text" at bounding box center [54, 137] width 85 height 10
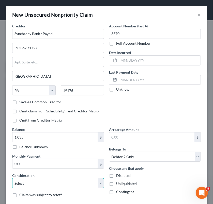
drag, startPoint x: 64, startPoint y: 183, endPoint x: 61, endPoint y: 185, distance: 3.9
click at [61, 185] on select "Select Cable / Satellite Services Collection Agency Credit Card Debt Debt Couns…" at bounding box center [58, 183] width 92 height 10
click at [12, 178] on select "Select Cable / Satellite Services Collection Agency Credit Card Debt Debt Couns…" at bounding box center [58, 183] width 92 height 10
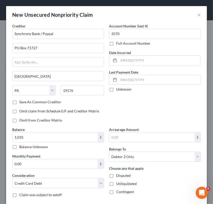
scroll to position [29, 0]
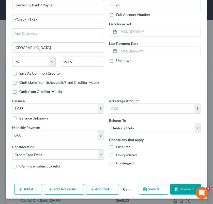
drag, startPoint x: 177, startPoint y: 186, endPoint x: 179, endPoint y: 190, distance: 3.5
click at [179, 190] on button "Save & Close" at bounding box center [185, 189] width 30 height 11
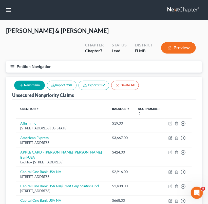
click at [38, 85] on button "New Claim" at bounding box center [29, 85] width 31 height 9
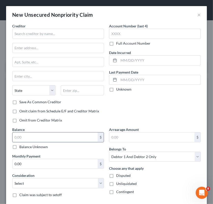
click at [49, 137] on input "text" at bounding box center [54, 137] width 85 height 10
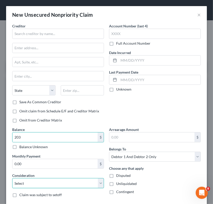
click at [54, 178] on select "Select Cable / Satellite Services Collection Agency Credit Card Debt Debt Couns…" at bounding box center [58, 183] width 92 height 10
click at [12, 178] on select "Select Cable / Satellite Services Collection Agency Credit Card Debt Debt Couns…" at bounding box center [58, 183] width 92 height 10
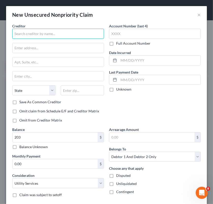
click at [47, 30] on input "text" at bounding box center [58, 34] width 92 height 10
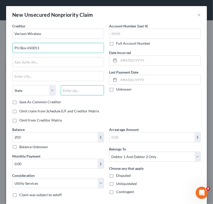
click at [86, 89] on input "text" at bounding box center [82, 90] width 43 height 10
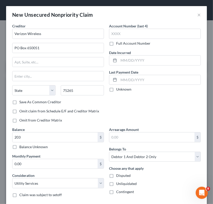
click at [131, 104] on div "Account Number (last 4) Full Account Number Date Incurred Last Payment Date Unk…" at bounding box center [154, 75] width 97 height 104
click at [19, 103] on label "Save As Common Creditor" at bounding box center [40, 101] width 42 height 5
click at [21, 103] on input "Save As Common Creditor" at bounding box center [22, 100] width 3 height 3
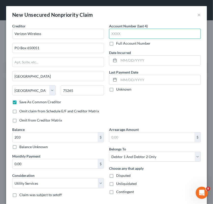
click at [138, 32] on input "text" at bounding box center [155, 34] width 92 height 10
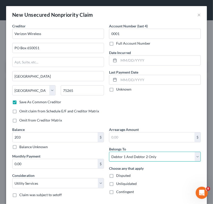
click at [159, 153] on select "Select Debtor 1 Only Debtor 2 Only Debtor 1 And Debtor 2 Only At Least One Of T…" at bounding box center [155, 157] width 92 height 10
click at [109, 152] on select "Select Debtor 1 Only Debtor 2 Only Debtor 1 And Debtor 2 Only At Least One Of T…" at bounding box center [155, 157] width 92 height 10
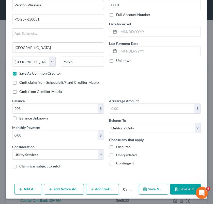
click at [183, 188] on button "Save & Close" at bounding box center [185, 189] width 30 height 11
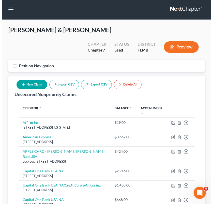
scroll to position [0, 0]
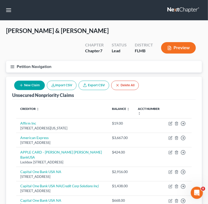
click at [31, 83] on button "New Claim" at bounding box center [29, 85] width 31 height 9
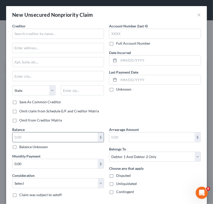
click at [63, 134] on input "text" at bounding box center [54, 137] width 85 height 10
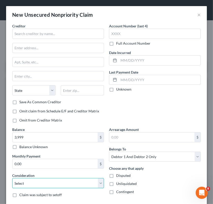
click at [64, 185] on select "Select Cable / Satellite Services Collection Agency Credit Card Debt Debt Couns…" at bounding box center [58, 183] width 92 height 10
click at [12, 178] on select "Select Cable / Satellite Services Collection Agency Credit Card Debt Debt Couns…" at bounding box center [58, 183] width 92 height 10
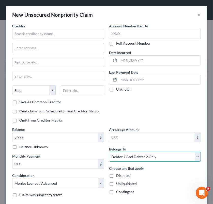
drag, startPoint x: 119, startPoint y: 155, endPoint x: 117, endPoint y: 157, distance: 2.8
click at [117, 157] on select "Select Debtor 1 Only Debtor 2 Only Debtor 1 And Debtor 2 Only At Least One Of T…" at bounding box center [155, 157] width 92 height 10
click at [109, 152] on select "Select Debtor 1 Only Debtor 2 Only Debtor 1 And Debtor 2 Only At Least One Of T…" at bounding box center [155, 157] width 92 height 10
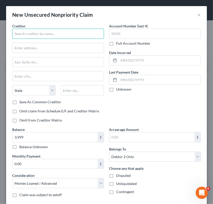
click at [61, 32] on input "text" at bounding box center [58, 34] width 92 height 10
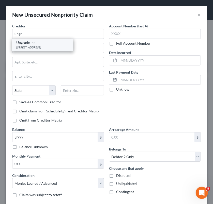
click at [63, 48] on div "[STREET_ADDRESS]" at bounding box center [42, 47] width 53 height 4
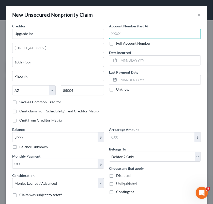
click at [121, 32] on input "text" at bounding box center [155, 34] width 92 height 10
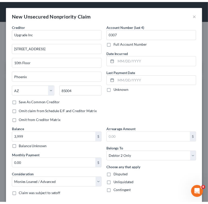
scroll to position [29, 0]
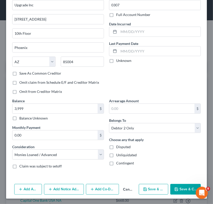
drag, startPoint x: 189, startPoint y: 187, endPoint x: 183, endPoint y: 188, distance: 5.4
click at [183, 188] on button "Save & Close" at bounding box center [185, 189] width 30 height 11
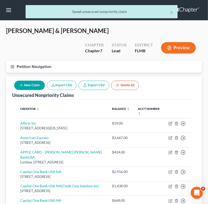
drag, startPoint x: 14, startPoint y: 69, endPoint x: 10, endPoint y: 67, distance: 4.3
click at [10, 67] on button "Petition Navigation" at bounding box center [104, 67] width 196 height 12
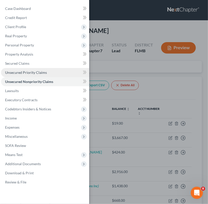
click at [27, 70] on span "Unsecured Priority Claims" at bounding box center [26, 72] width 42 height 4
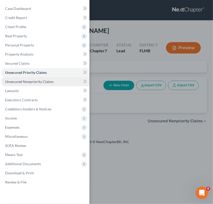
click at [32, 81] on span "Unsecured Nonpriority Claims" at bounding box center [29, 81] width 48 height 4
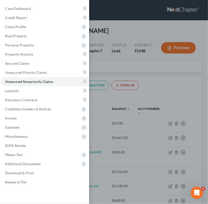
click at [128, 81] on div "Case Dashboard Payments Invoices Payments Payments Credit Report Client Profile" at bounding box center [104, 102] width 208 height 204
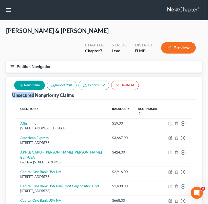
drag, startPoint x: 128, startPoint y: 81, endPoint x: 151, endPoint y: 71, distance: 25.8
click at [151, 71] on div "Petition Navigation Case Dashboard Payments Invoices Payments Payments Credit R…" at bounding box center [104, 69] width 201 height 16
click at [170, 82] on div "Unsecured Nonpriority Claims New Claim Import CSV Export CSV Delete All" at bounding box center [104, 88] width 184 height 23
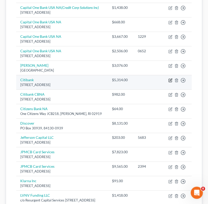
click at [171, 80] on icon "button" at bounding box center [171, 80] width 4 height 4
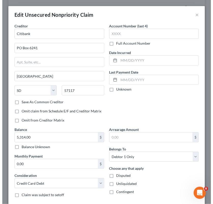
scroll to position [174, 0]
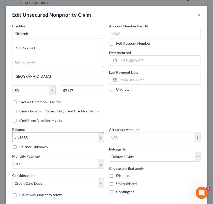
click at [52, 135] on input "5,314.00" at bounding box center [54, 137] width 85 height 10
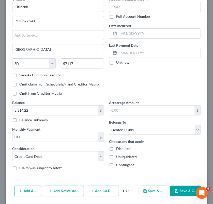
scroll to position [43, 0]
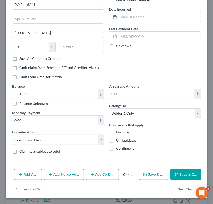
click at [182, 177] on button "Save & Close" at bounding box center [185, 174] width 30 height 11
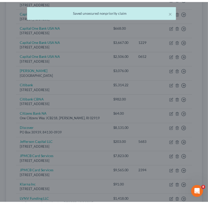
scroll to position [178, 0]
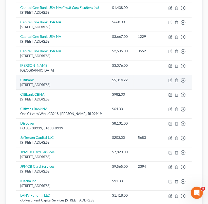
click at [78, 79] on td "Citibank [STREET_ADDRESS]" at bounding box center [62, 82] width 92 height 14
click at [170, 78] on icon "button" at bounding box center [171, 80] width 4 height 4
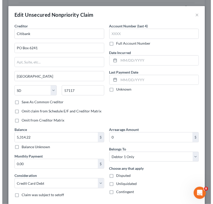
scroll to position [174, 0]
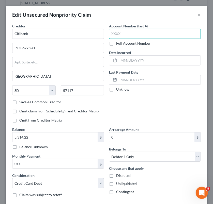
click at [138, 33] on input "text" at bounding box center [155, 34] width 92 height 10
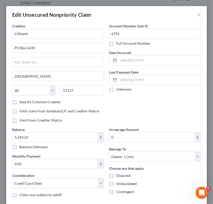
scroll to position [43, 0]
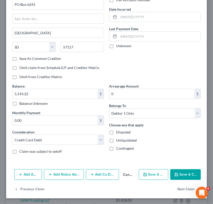
click at [183, 174] on button "Save & Close" at bounding box center [185, 174] width 30 height 11
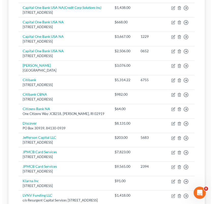
scroll to position [0, 0]
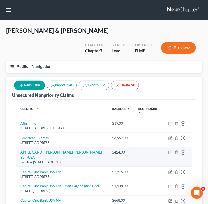
click at [171, 155] on td "Move to D Move to E Move to G Move to Notice Only" at bounding box center [178, 157] width 27 height 20
click at [171, 152] on icon "button" at bounding box center [171, 153] width 4 height 4
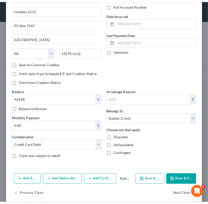
scroll to position [43, 0]
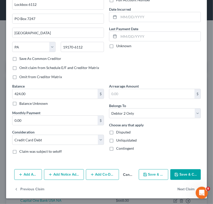
click at [186, 176] on button "Save & Close" at bounding box center [185, 174] width 30 height 11
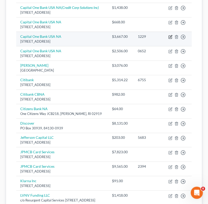
click at [171, 36] on icon "button" at bounding box center [171, 36] width 2 height 2
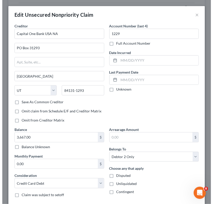
scroll to position [174, 0]
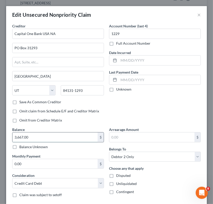
click at [47, 136] on input "3,667.00" at bounding box center [54, 137] width 85 height 10
click at [58, 137] on input "3,667.00" at bounding box center [54, 137] width 85 height 10
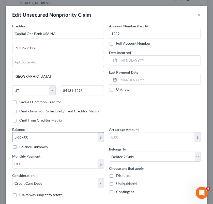
click at [58, 137] on input "3,667.00" at bounding box center [54, 137] width 85 height 10
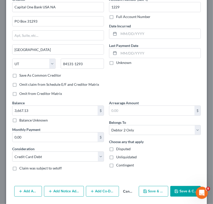
scroll to position [43, 0]
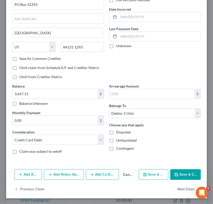
click at [178, 170] on button "Save & Close" at bounding box center [185, 174] width 30 height 11
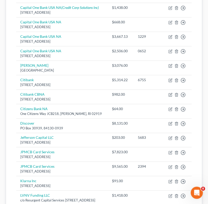
scroll to position [357, 0]
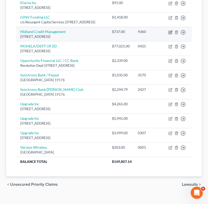
click at [171, 34] on icon "button" at bounding box center [171, 32] width 4 height 4
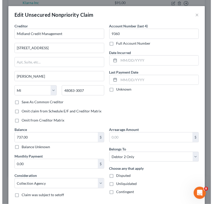
scroll to position [352, 0]
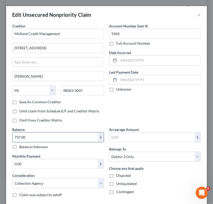
click at [56, 137] on input "737.00" at bounding box center [54, 137] width 85 height 10
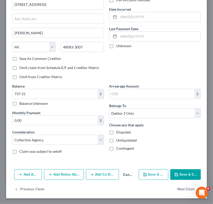
click at [65, 175] on button "Add Notice Address" at bounding box center [64, 174] width 40 height 11
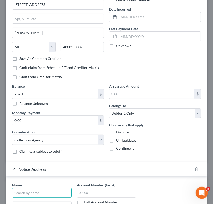
click at [52, 189] on input "text" at bounding box center [41, 193] width 59 height 10
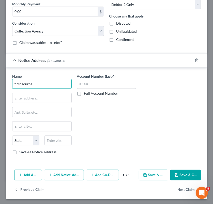
click at [41, 84] on input "first source" at bounding box center [41, 84] width 59 height 10
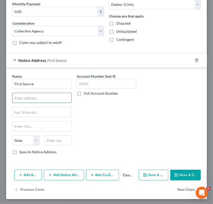
click at [43, 100] on input "text" at bounding box center [41, 98] width 59 height 10
click at [180, 176] on button "Save & Close" at bounding box center [185, 175] width 30 height 11
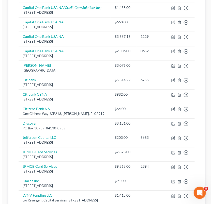
scroll to position [72, 0]
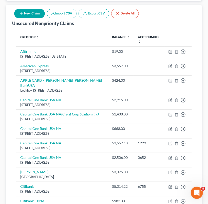
click at [26, 12] on button "New Claim" at bounding box center [29, 13] width 31 height 9
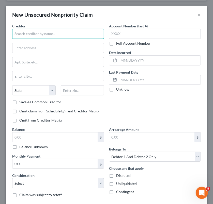
click at [61, 35] on input "text" at bounding box center [58, 34] width 92 height 10
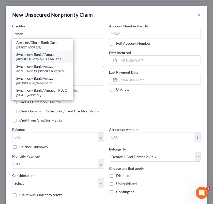
click at [57, 54] on div "Synchrony Bank / Amazon" at bounding box center [42, 54] width 53 height 5
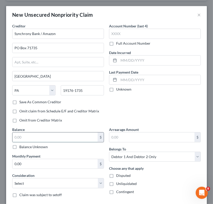
click at [55, 134] on input "text" at bounding box center [54, 137] width 85 height 10
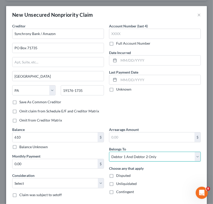
click at [127, 153] on select "Select Debtor 1 Only Debtor 2 Only Debtor 1 And Debtor 2 Only At Least One Of T…" at bounding box center [155, 157] width 92 height 10
click at [109, 152] on select "Select Debtor 1 Only Debtor 2 Only Debtor 1 And Debtor 2 Only At Least One Of T…" at bounding box center [155, 157] width 92 height 10
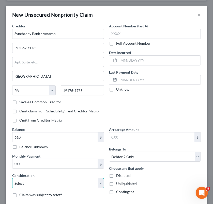
click at [74, 180] on select "Select Cable / Satellite Services Collection Agency Credit Card Debt Debt Couns…" at bounding box center [58, 183] width 92 height 10
click at [12, 178] on select "Select Cable / Satellite Services Collection Agency Credit Card Debt Debt Couns…" at bounding box center [58, 183] width 92 height 10
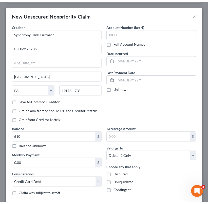
scroll to position [29, 0]
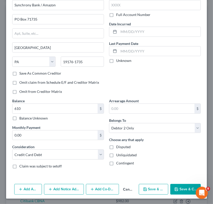
click at [180, 188] on button "Save & Close" at bounding box center [185, 189] width 30 height 11
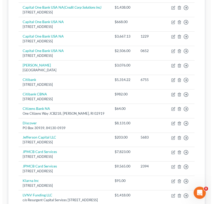
scroll to position [0, 0]
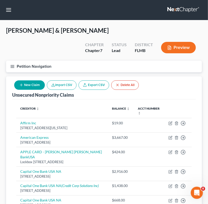
click at [25, 81] on button "New Claim" at bounding box center [29, 84] width 31 height 9
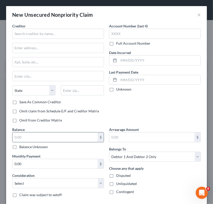
click at [43, 140] on input "text" at bounding box center [54, 137] width 85 height 10
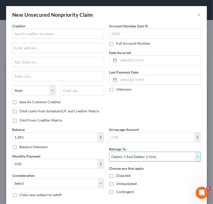
click at [125, 154] on select "Select Debtor 1 Only Debtor 2 Only Debtor 1 And Debtor 2 Only At Least One Of T…" at bounding box center [155, 157] width 92 height 10
click at [109, 152] on select "Select Debtor 1 Only Debtor 2 Only Debtor 1 And Debtor 2 Only At Least One Of T…" at bounding box center [155, 157] width 92 height 10
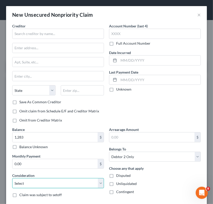
drag, startPoint x: 77, startPoint y: 184, endPoint x: 77, endPoint y: 179, distance: 5.6
click at [77, 184] on select "Select Cable / Satellite Services Collection Agency Credit Card Debt Debt Couns…" at bounding box center [58, 183] width 92 height 10
click at [12, 178] on select "Select Cable / Satellite Services Collection Agency Credit Card Debt Debt Couns…" at bounding box center [58, 183] width 92 height 10
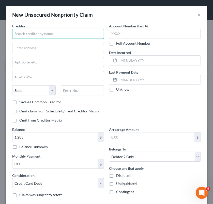
click at [48, 31] on input "text" at bounding box center [58, 34] width 92 height 10
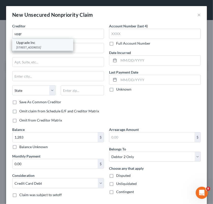
click at [45, 46] on div "[STREET_ADDRESS]" at bounding box center [42, 47] width 53 height 4
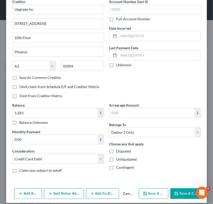
scroll to position [29, 0]
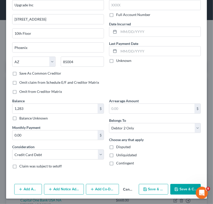
drag, startPoint x: 186, startPoint y: 188, endPoint x: 183, endPoint y: 188, distance: 3.6
click at [183, 188] on button "Save & Close" at bounding box center [185, 189] width 30 height 11
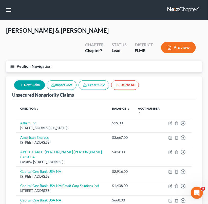
click at [36, 84] on button "New Claim" at bounding box center [29, 84] width 31 height 9
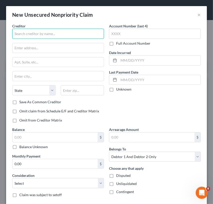
click at [72, 29] on input "text" at bounding box center [58, 34] width 92 height 10
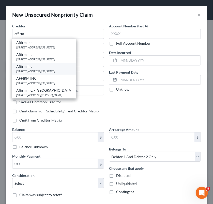
click at [60, 67] on div "Affirm Inc" at bounding box center [44, 66] width 56 height 5
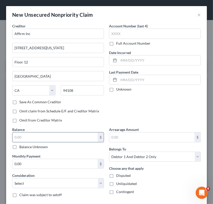
click at [49, 134] on input "text" at bounding box center [54, 137] width 85 height 10
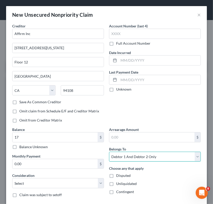
drag, startPoint x: 134, startPoint y: 159, endPoint x: 134, endPoint y: 152, distance: 7.1
click at [134, 159] on select "Select Debtor 1 Only Debtor 2 Only Debtor 1 And Debtor 2 Only At Least One Of T…" at bounding box center [155, 157] width 92 height 10
click at [109, 152] on select "Select Debtor 1 Only Debtor 2 Only Debtor 1 And Debtor 2 Only At Least One Of T…" at bounding box center [155, 157] width 92 height 10
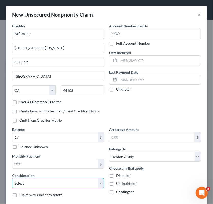
drag, startPoint x: 82, startPoint y: 185, endPoint x: 80, endPoint y: 179, distance: 5.9
click at [82, 185] on select "Select Cable / Satellite Services Collection Agency Credit Card Debt Debt Couns…" at bounding box center [58, 183] width 92 height 10
click at [12, 178] on select "Select Cable / Satellite Services Collection Agency Credit Card Debt Debt Couns…" at bounding box center [58, 183] width 92 height 10
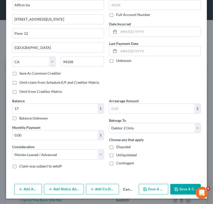
click at [184, 185] on button "Save & Close" at bounding box center [185, 189] width 30 height 11
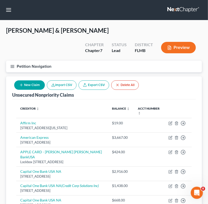
click at [16, 64] on button "Petition Navigation" at bounding box center [104, 67] width 196 height 12
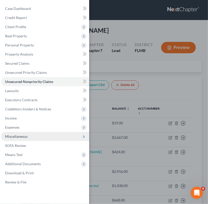
click at [39, 134] on span "Miscellaneous" at bounding box center [45, 136] width 88 height 9
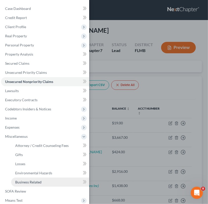
click at [36, 183] on span "Business Related" at bounding box center [28, 182] width 26 height 4
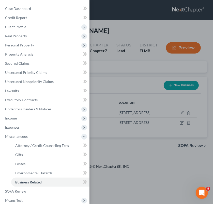
click at [150, 103] on div "Case Dashboard Payments Invoices Payments Payments Credit Report Client Profile" at bounding box center [106, 102] width 213 height 204
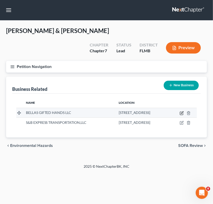
click at [183, 112] on icon "button" at bounding box center [181, 113] width 4 height 4
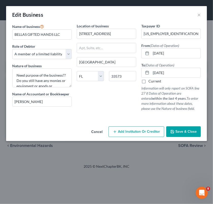
click at [188, 112] on div "Taxpayer ID [US_EMPLOYER_IDENTIFICATION_NUMBER] From (Dates of Operation) [DATE…" at bounding box center [171, 69] width 64 height 92
click at [60, 102] on input "[PERSON_NAME]" at bounding box center [41, 102] width 59 height 10
click at [21, 71] on textarea "Need purpose of the business?? Do you still have any monies or equipment or goo…" at bounding box center [41, 78] width 59 height 19
click at [15, 71] on textarea "Need purpose of the business?? Do you still have any monies or equipment or goo…" at bounding box center [41, 78] width 59 height 19
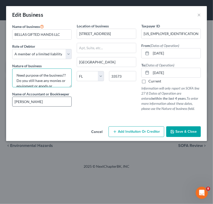
drag, startPoint x: 15, startPoint y: 71, endPoint x: 60, endPoint y: 99, distance: 53.4
click at [60, 99] on div "Name of business * BELLAS GIFTED HANDS LLC Role of Debtor * Select A member of …" at bounding box center [42, 69] width 64 height 92
click at [60, 99] on input "[PERSON_NAME]" at bounding box center [41, 102] width 59 height 10
click at [15, 69] on textarea "Need purpose of the business?? Do you still have any monies or equipment or goo…" at bounding box center [41, 78] width 59 height 19
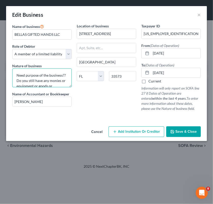
click at [15, 69] on textarea "Need purpose of the business?? Do you still have any monies or equipment or goo…" at bounding box center [41, 78] width 59 height 19
drag, startPoint x: 15, startPoint y: 68, endPoint x: 52, endPoint y: 87, distance: 40.7
click at [18, 70] on textarea "Need purpose of the business?? Do you still have any monies or equipment or goo…" at bounding box center [41, 78] width 59 height 19
click at [52, 87] on textarea "Need purpose of the business?? Do you still have any monies or equipment or goo…" at bounding box center [41, 78] width 59 height 19
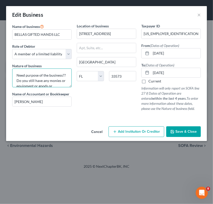
click at [52, 87] on textarea "Need purpose of the business?? Do you still have any monies or equipment or goo…" at bounding box center [41, 78] width 59 height 19
click at [20, 69] on textarea "Need purpose of the business?? Do you still have any monies or equipment or goo…" at bounding box center [41, 78] width 59 height 19
click at [16, 72] on textarea "Need purpose of the business?? Do you still have any monies or equipment or goo…" at bounding box center [41, 78] width 59 height 19
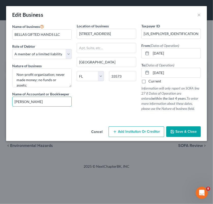
drag, startPoint x: 43, startPoint y: 103, endPoint x: 5, endPoint y: 99, distance: 38.0
click at [5, 99] on div "Edit Business × Name of business * BELLAS GIFTED HANDS LLC Role of Debtor * Sel…" at bounding box center [106, 102] width 213 height 204
drag, startPoint x: 5, startPoint y: 99, endPoint x: 45, endPoint y: 102, distance: 40.2
click at [47, 103] on input "[PERSON_NAME]" at bounding box center [41, 102] width 59 height 10
click at [53, 101] on input "[PERSON_NAME]" at bounding box center [41, 102] width 59 height 10
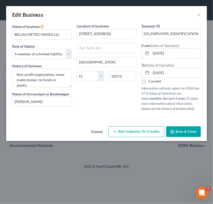
click at [174, 132] on icon "button" at bounding box center [172, 132] width 4 height 4
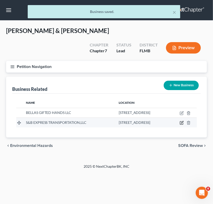
click at [183, 124] on icon "button" at bounding box center [182, 122] width 2 height 2
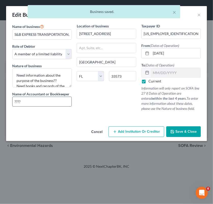
click at [56, 104] on input "????" at bounding box center [41, 102] width 59 height 10
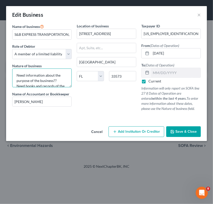
scroll to position [21, 0]
drag, startPoint x: 15, startPoint y: 71, endPoint x: 77, endPoint y: 102, distance: 69.1
click at [77, 102] on div "Name of business * S&B EXPRESS TRANSPORTATION,LLC Role of Debtor * Select A mem…" at bounding box center [106, 71] width 193 height 96
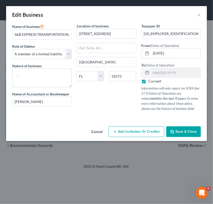
click at [140, 105] on div "Taxpayer ID [US_EMPLOYER_IDENTIFICATION_NUMBER] From (Dates of Operation) [DATE…" at bounding box center [171, 69] width 64 height 92
click at [53, 79] on textarea at bounding box center [41, 78] width 59 height 19
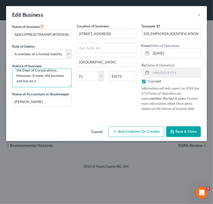
scroll to position [12, 0]
click at [183, 130] on span "Save & Close" at bounding box center [185, 131] width 21 height 4
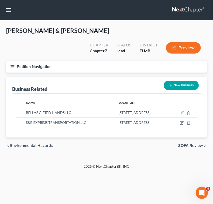
click at [174, 87] on button "New Business" at bounding box center [180, 85] width 35 height 9
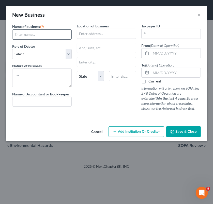
click at [52, 38] on input "text" at bounding box center [41, 35] width 59 height 10
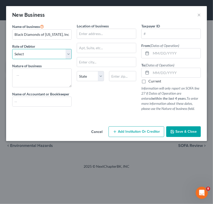
click at [45, 55] on select "Select A member of a limited liability company (LLC) or limited liability partn…" at bounding box center [41, 54] width 59 height 10
click at [12, 49] on select "Select A member of a limited liability company (LLC) or limited liability partn…" at bounding box center [41, 54] width 59 height 10
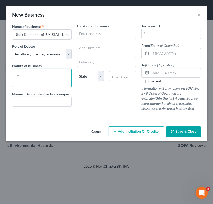
click at [52, 77] on textarea at bounding box center [41, 78] width 59 height 19
click at [42, 75] on textarea at bounding box center [41, 78] width 59 height 19
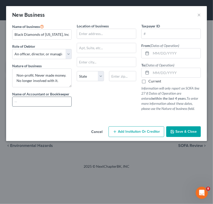
click at [44, 105] on input "text" at bounding box center [41, 102] width 59 height 10
click at [99, 35] on input "text" at bounding box center [106, 34] width 59 height 10
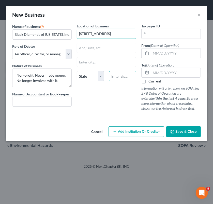
click at [126, 80] on input "text" at bounding box center [122, 76] width 27 height 10
click at [103, 90] on div "Location of business [GEOGRAPHIC_DATA] [US_STATE] AK AR [GEOGRAPHIC_DATA] [GEOG…" at bounding box center [106, 69] width 64 height 92
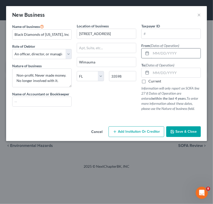
click at [163, 50] on input "text" at bounding box center [175, 53] width 49 height 10
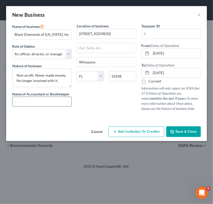
click at [63, 100] on input "text" at bounding box center [41, 102] width 59 height 10
click at [181, 132] on span "Save & Close" at bounding box center [185, 131] width 21 height 4
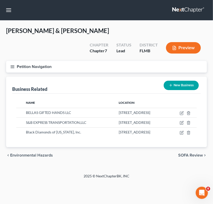
click at [191, 89] on button "New Business" at bounding box center [180, 85] width 35 height 9
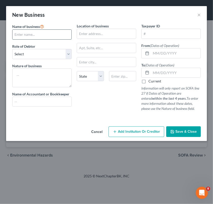
click at [33, 32] on input "text" at bounding box center [41, 35] width 59 height 10
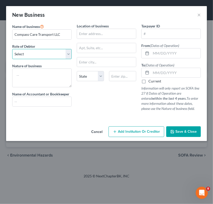
click at [35, 49] on select "Select A member of a limited liability company (LLC) or limited liability partn…" at bounding box center [41, 54] width 59 height 10
click at [36, 52] on select "Select A member of a limited liability company (LLC) or limited liability partn…" at bounding box center [41, 54] width 59 height 10
click at [12, 49] on select "Select A member of a limited liability company (LLC) or limited liability partn…" at bounding box center [41, 54] width 59 height 10
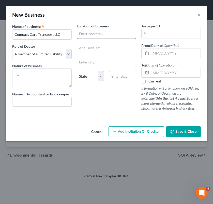
click at [89, 35] on input "text" at bounding box center [106, 34] width 59 height 10
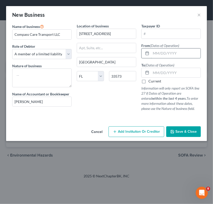
click at [161, 52] on input "text" at bounding box center [175, 53] width 49 height 10
click at [148, 80] on label "Current" at bounding box center [154, 81] width 13 height 5
click at [150, 80] on input "Current" at bounding box center [151, 80] width 3 height 3
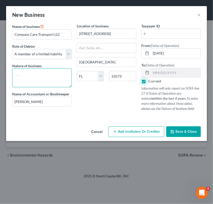
click at [26, 76] on textarea at bounding box center [41, 78] width 59 height 19
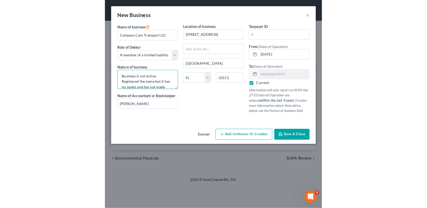
scroll to position [6, 0]
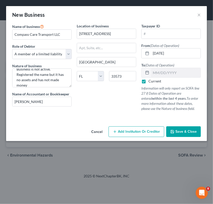
click at [182, 129] on span "Save & Close" at bounding box center [185, 131] width 21 height 4
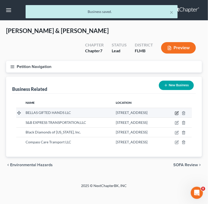
click at [179, 111] on icon "button" at bounding box center [177, 112] width 2 height 2
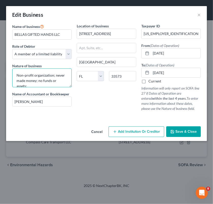
drag, startPoint x: 54, startPoint y: 75, endPoint x: -8, endPoint y: 75, distance: 62.4
click at [0, 75] on html "Home New Case Client Portal [PERSON_NAME] Law Office, P.A. [PERSON_NAME][EMAIL_…" at bounding box center [106, 102] width 213 height 204
drag, startPoint x: 94, startPoint y: 10, endPoint x: 90, endPoint y: 15, distance: 6.5
click at [94, 10] on div "Edit Business ×" at bounding box center [106, 14] width 201 height 17
drag, startPoint x: 55, startPoint y: 75, endPoint x: 8, endPoint y: 76, distance: 46.7
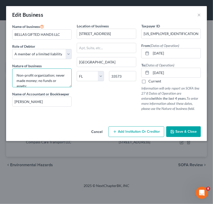
click at [8, 76] on div "Name of business * BELLAS GIFTED HANDS LLC Role of Debtor * Select A member of …" at bounding box center [106, 73] width 201 height 101
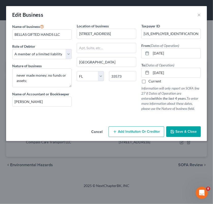
click at [190, 128] on button "Save & Close" at bounding box center [183, 131] width 35 height 11
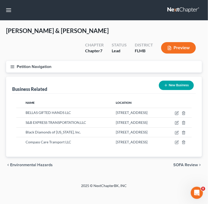
click at [11, 69] on icon "button" at bounding box center [12, 66] width 5 height 5
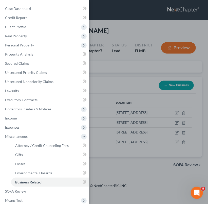
click at [136, 73] on div "Case Dashboard Payments Invoices Payments Payments Credit Report Client Profile" at bounding box center [104, 102] width 208 height 204
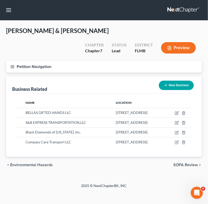
click at [12, 68] on line "button" at bounding box center [13, 68] width 4 height 0
